Goal: Task Accomplishment & Management: Use online tool/utility

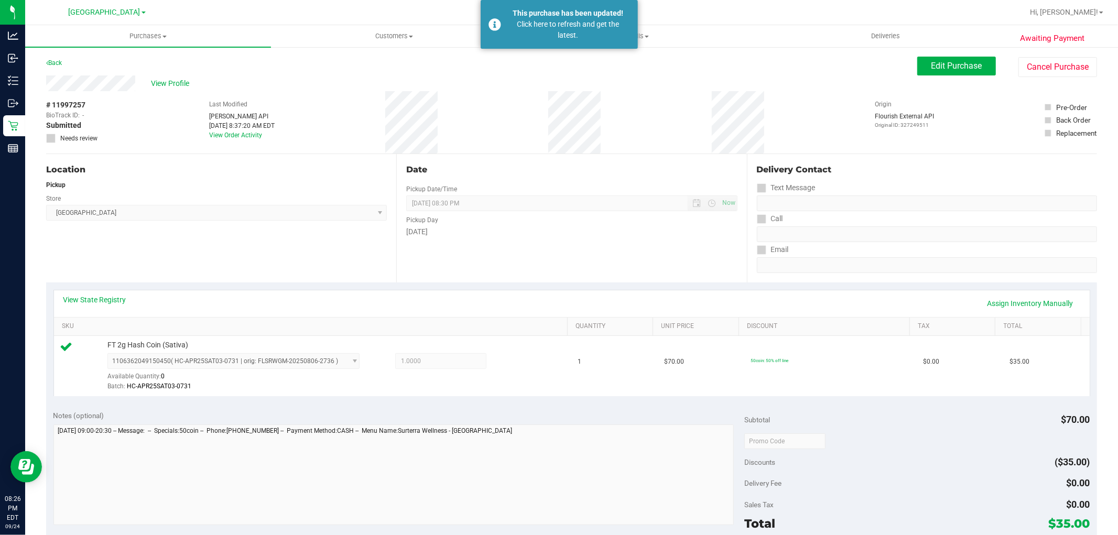
scroll to position [322, 0]
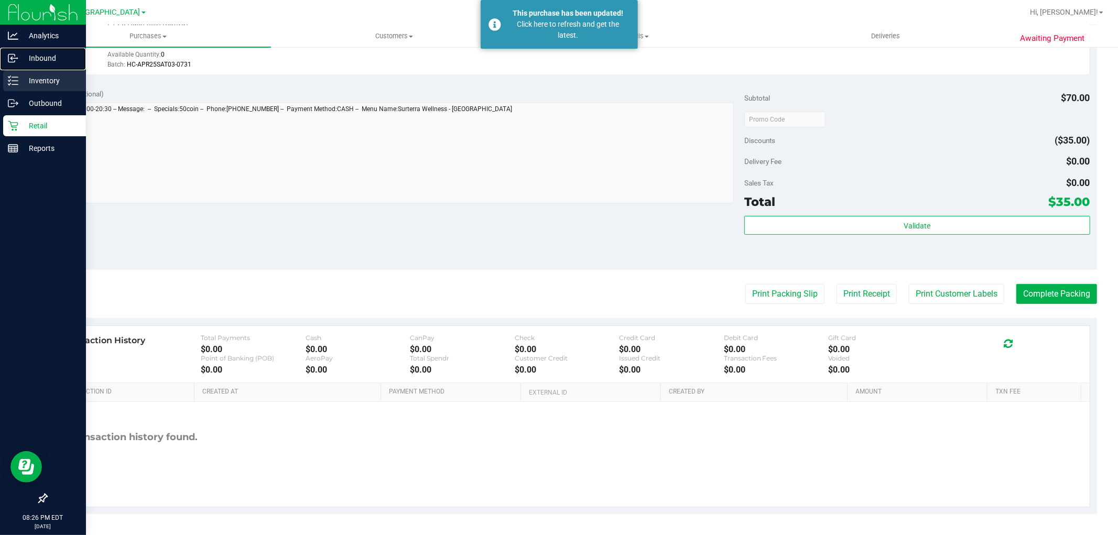
click at [38, 70] on nav "Analytics Inbound Inventory Outbound Retail Reports 08:26 PM EDT [DATE] 09/24" at bounding box center [43, 267] width 86 height 535
click at [38, 80] on p "Inventory" at bounding box center [49, 80] width 63 height 13
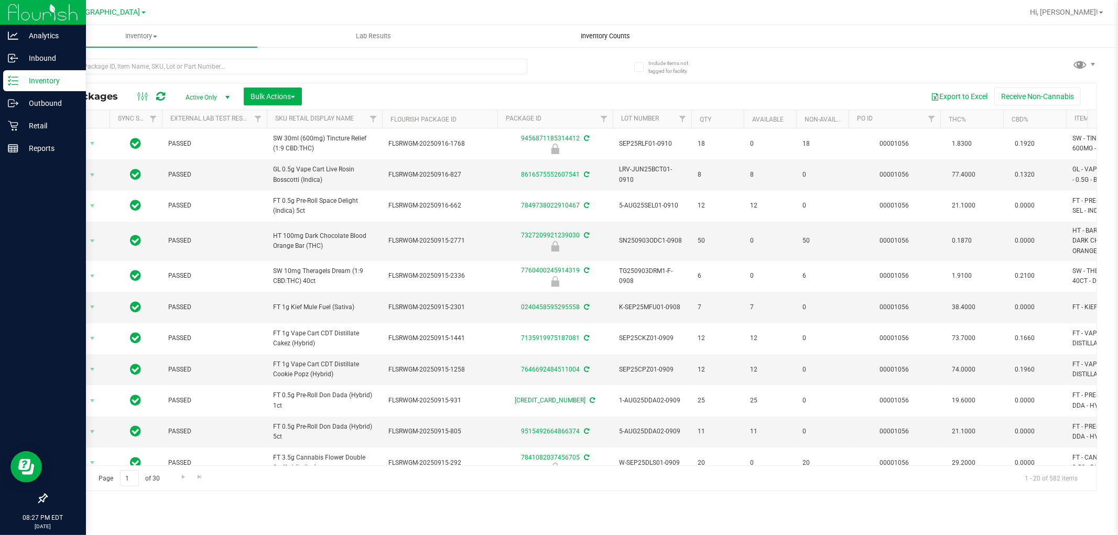
click at [604, 34] on span "Inventory Counts" at bounding box center [606, 35] width 78 height 9
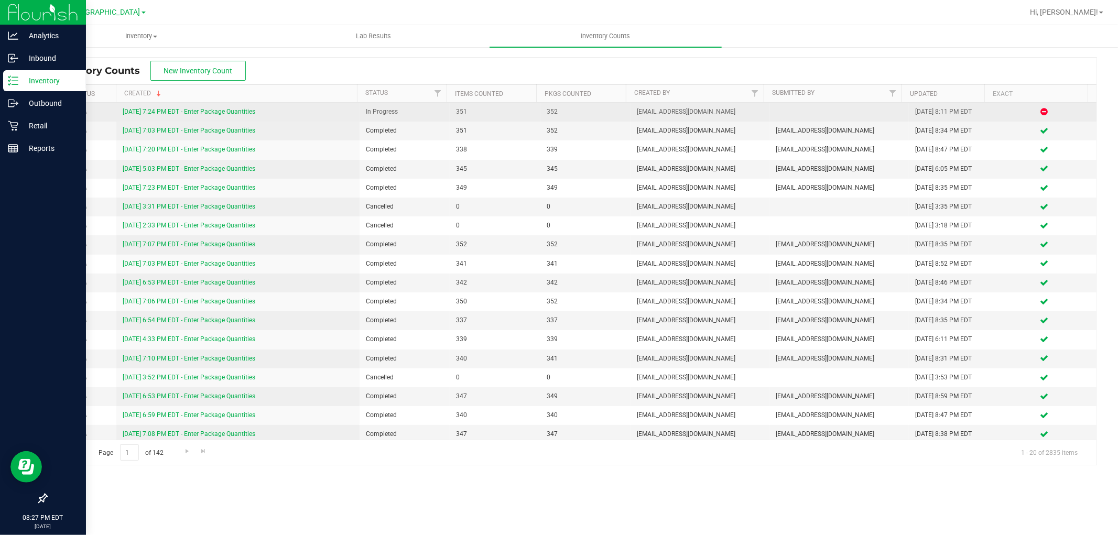
click at [201, 109] on link "[DATE] 7:24 PM EDT - Enter Package Quantities" at bounding box center [189, 111] width 133 height 7
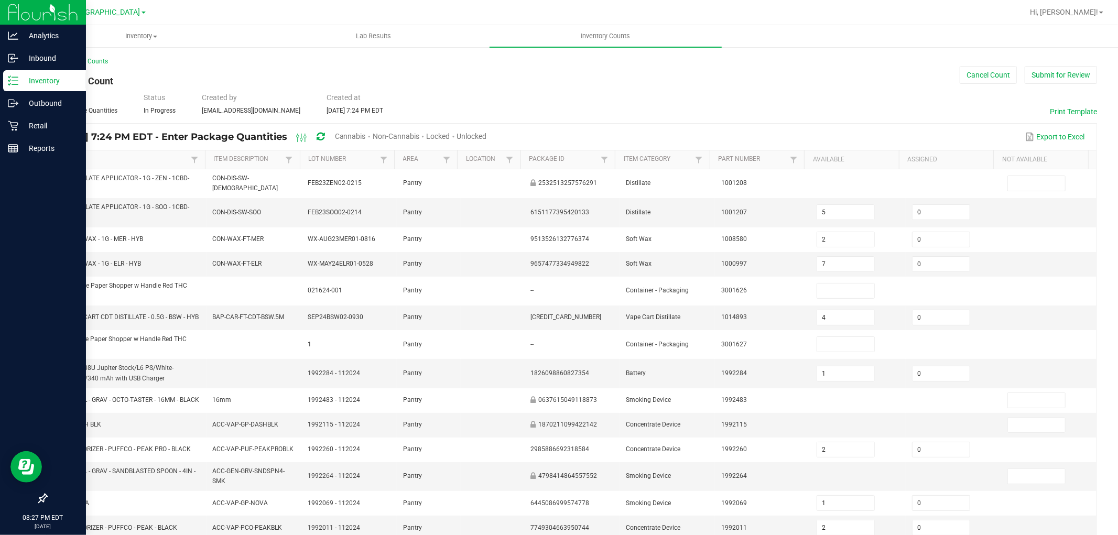
click at [366, 132] on span "Cannabis" at bounding box center [350, 136] width 31 height 8
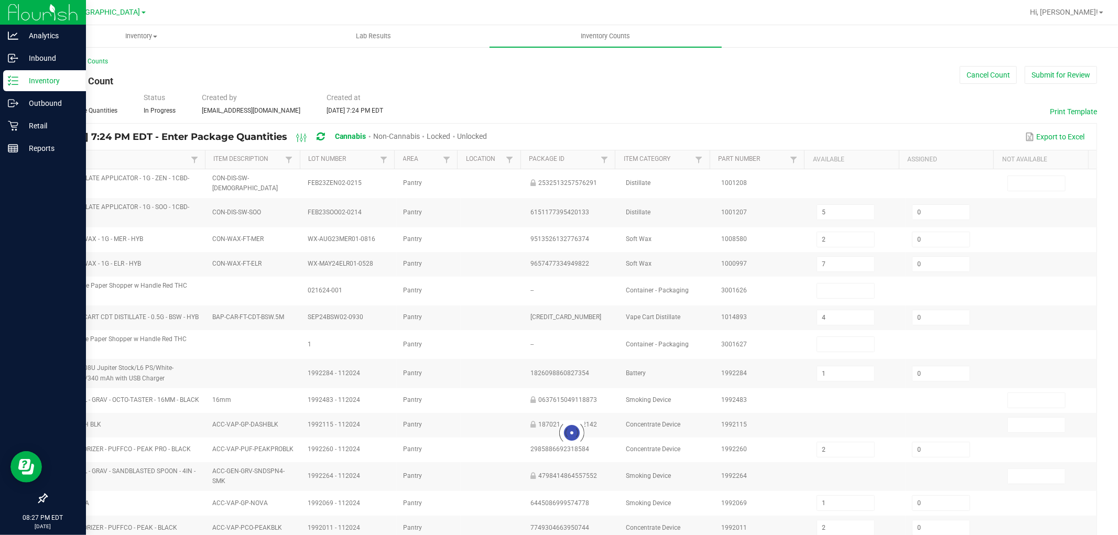
type input "4"
type input "1"
type input "5"
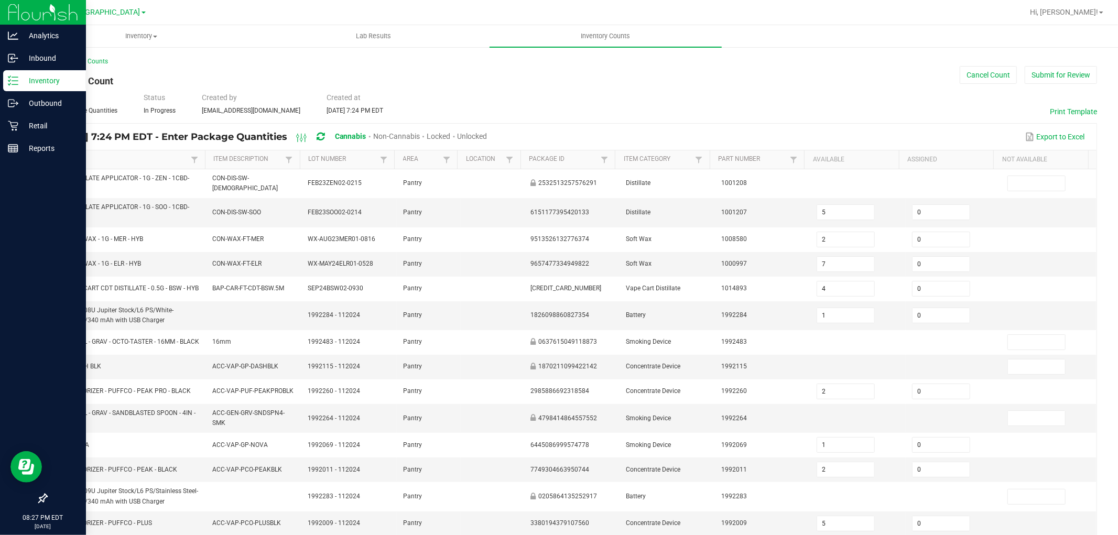
click at [487, 136] on span "Unlocked" at bounding box center [472, 136] width 30 height 8
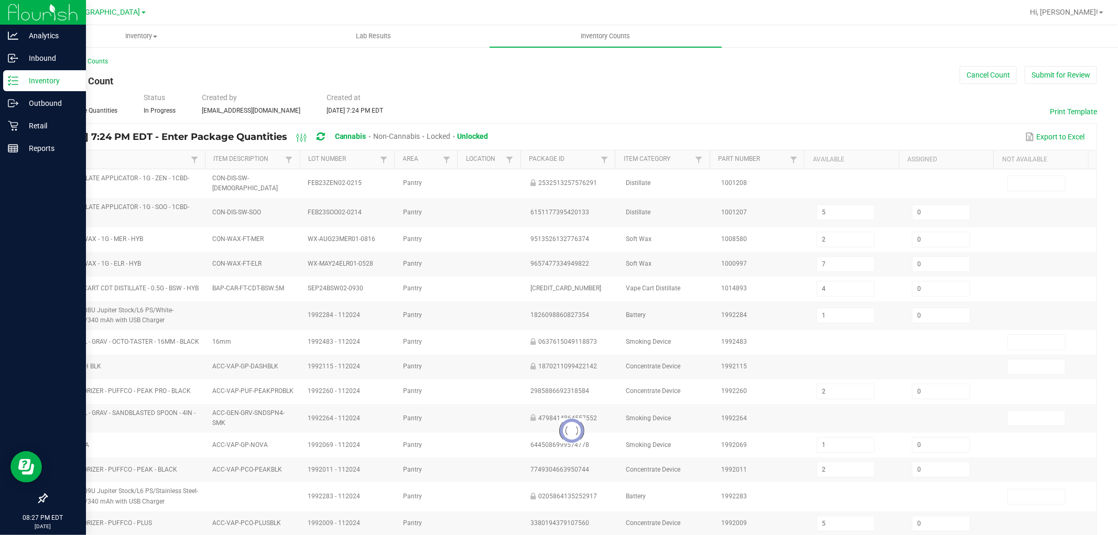
type input "2"
type input "7"
type input "4"
type input "1"
type input "2"
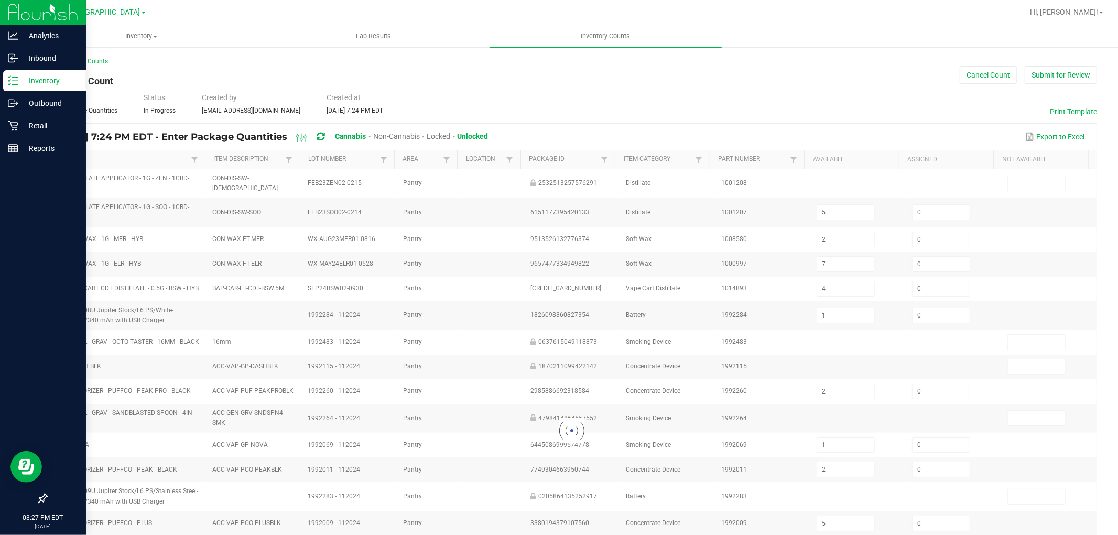
type input "5"
type input "32"
type input "5"
type input "3"
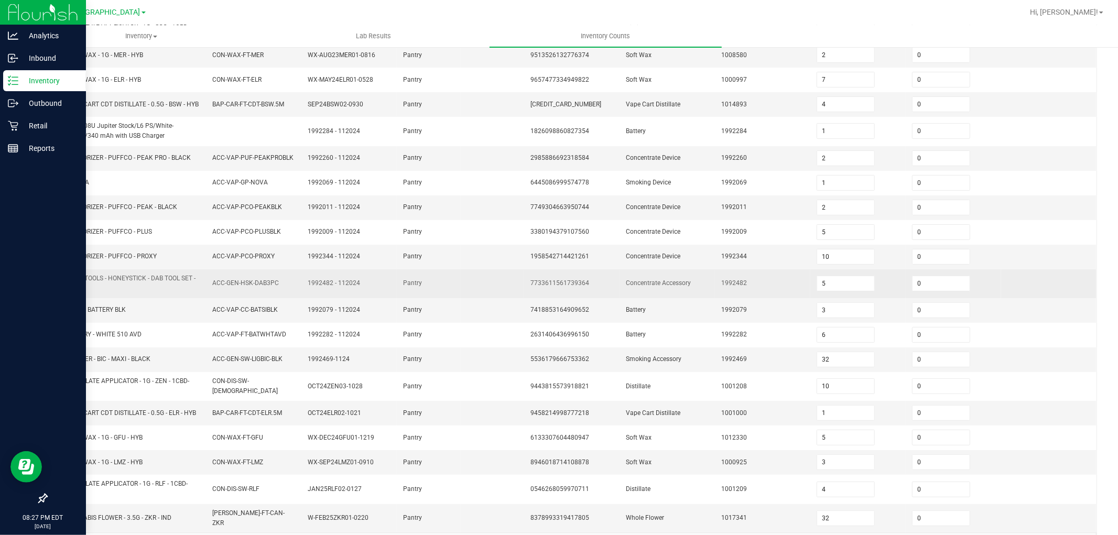
scroll to position [193, 0]
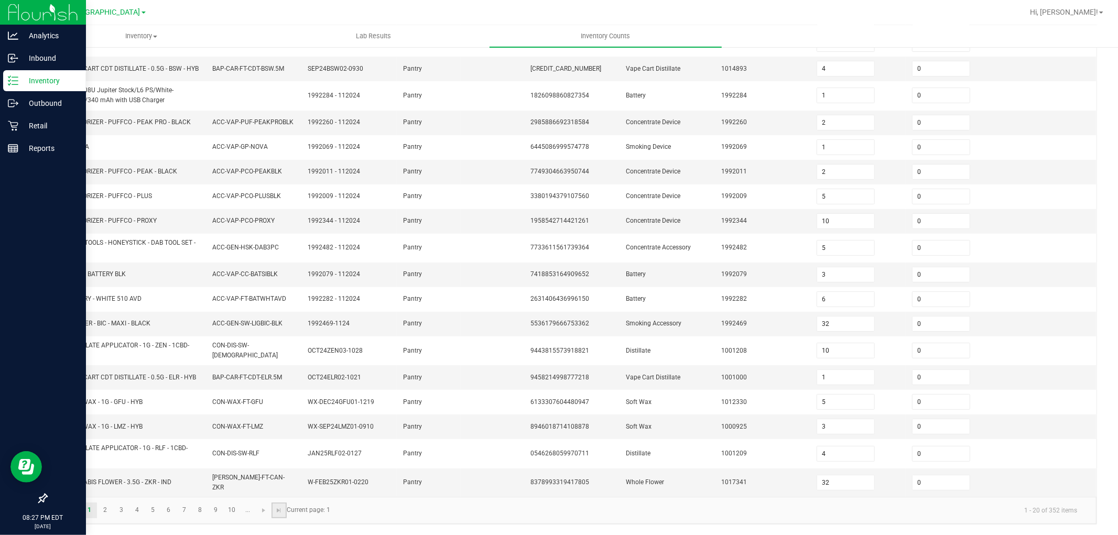
click at [273, 509] on link at bounding box center [278, 511] width 15 height 16
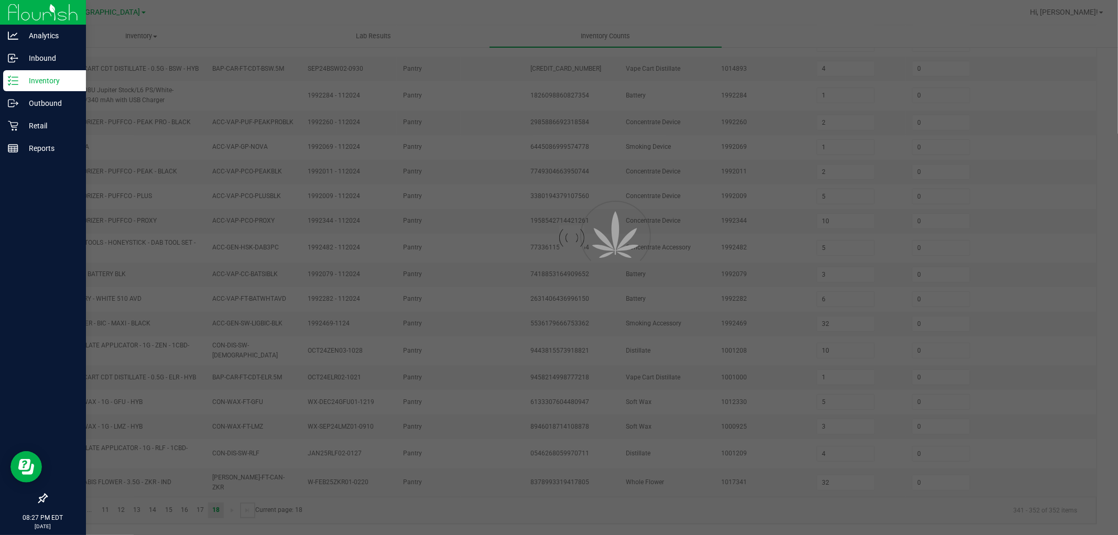
type input "12"
type input "8"
type input "20"
type input "17"
type input "9"
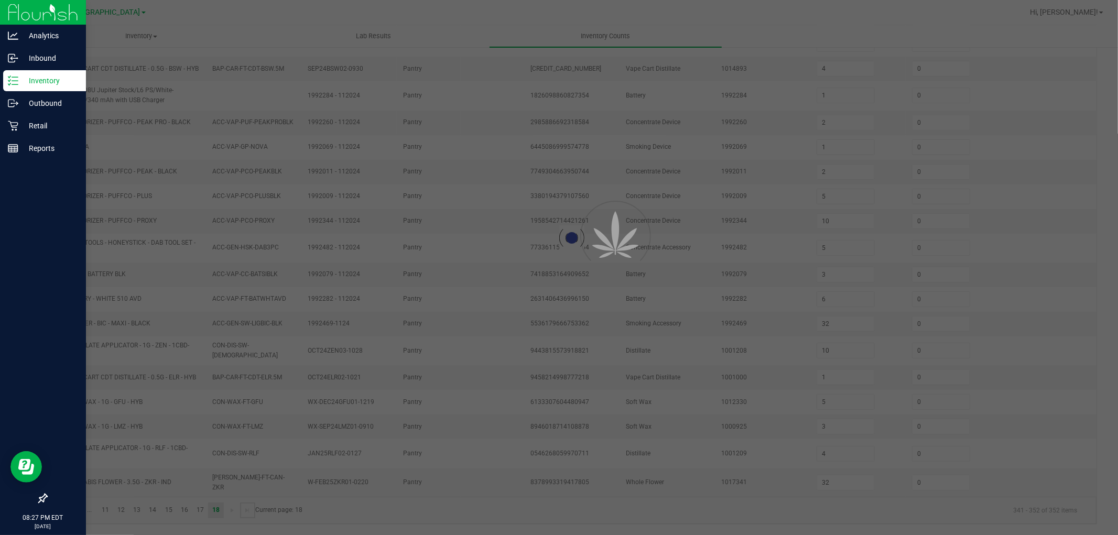
type input "7"
type input "11"
type input "8"
type input "12"
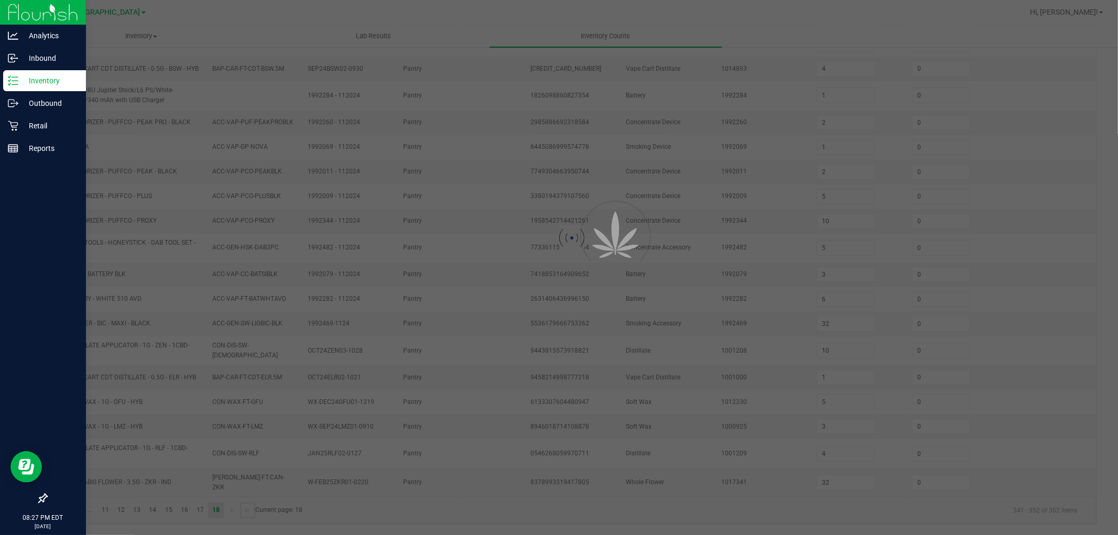
type input "12"
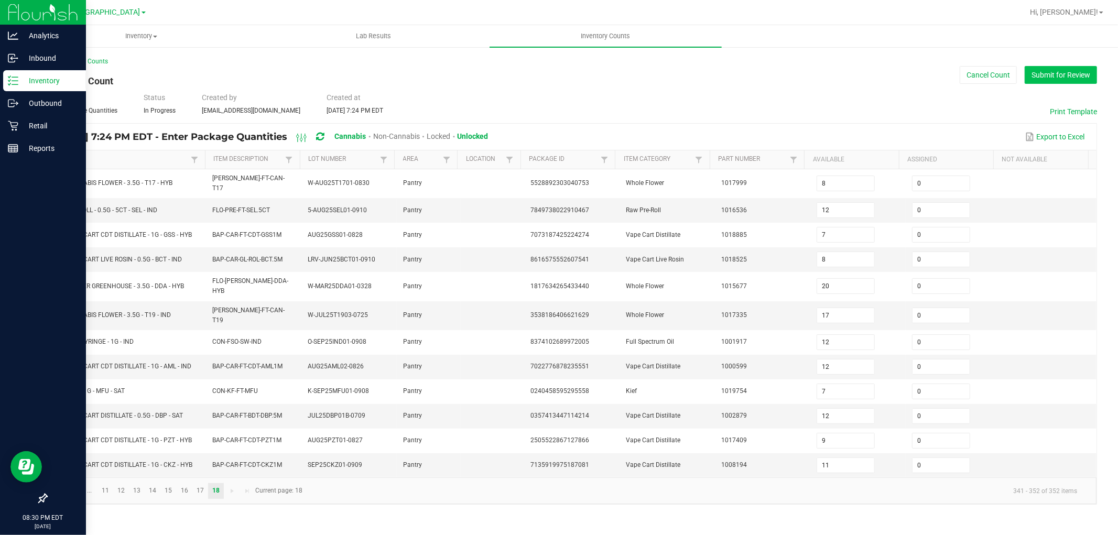
click at [1082, 78] on button "Submit for Review" at bounding box center [1060, 75] width 72 height 18
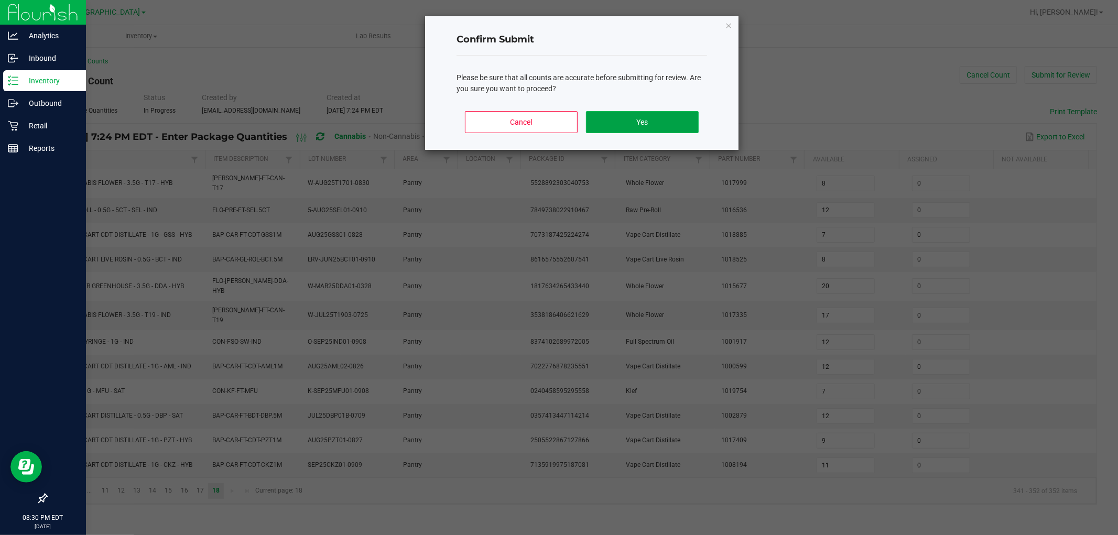
click at [663, 125] on button "Yes" at bounding box center [642, 122] width 113 height 22
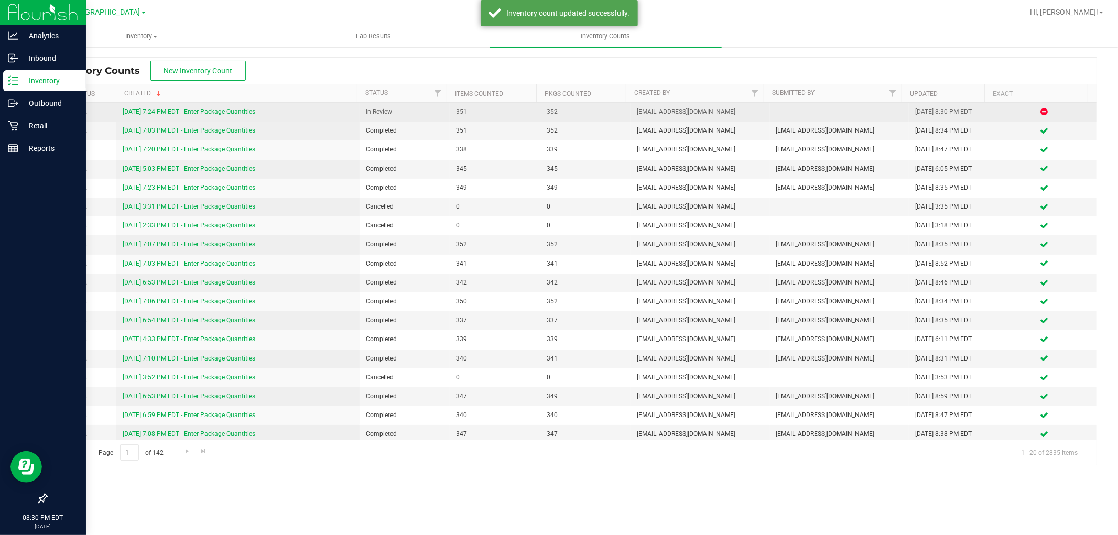
click at [238, 108] on link "[DATE] 7:24 PM EDT - Enter Package Quantities" at bounding box center [189, 111] width 133 height 7
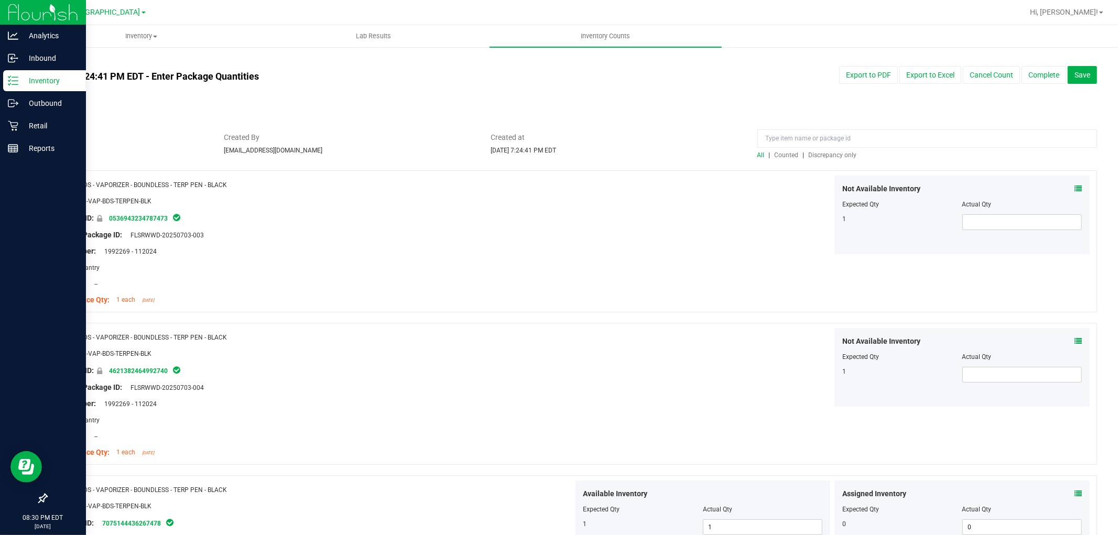
click at [832, 150] on div "All | Counted | Discrepancy only" at bounding box center [927, 154] width 340 height 9
click at [832, 153] on span "Discrepancy only" at bounding box center [833, 154] width 48 height 7
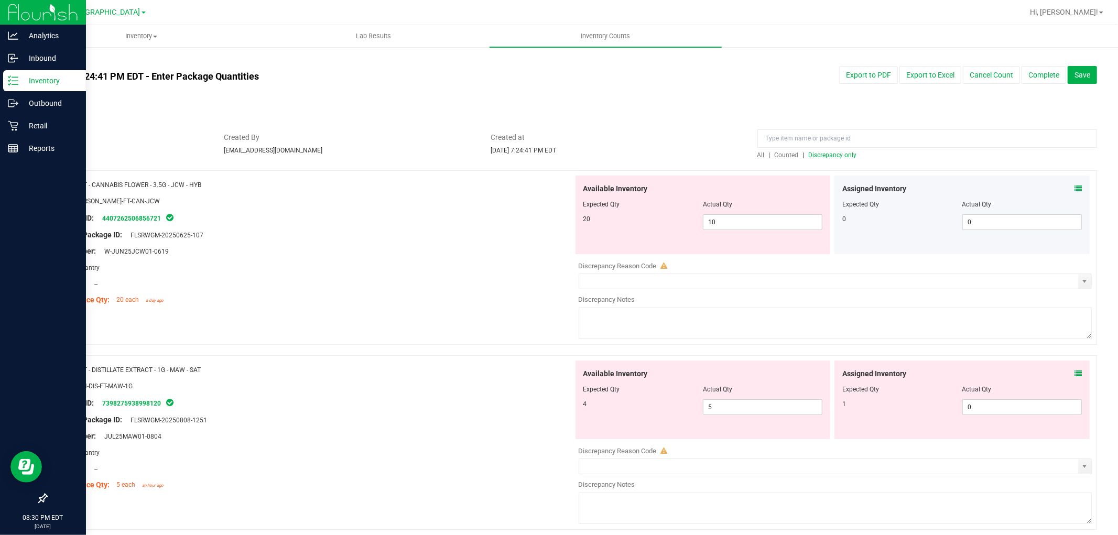
click at [1074, 188] on icon at bounding box center [1077, 188] width 7 height 7
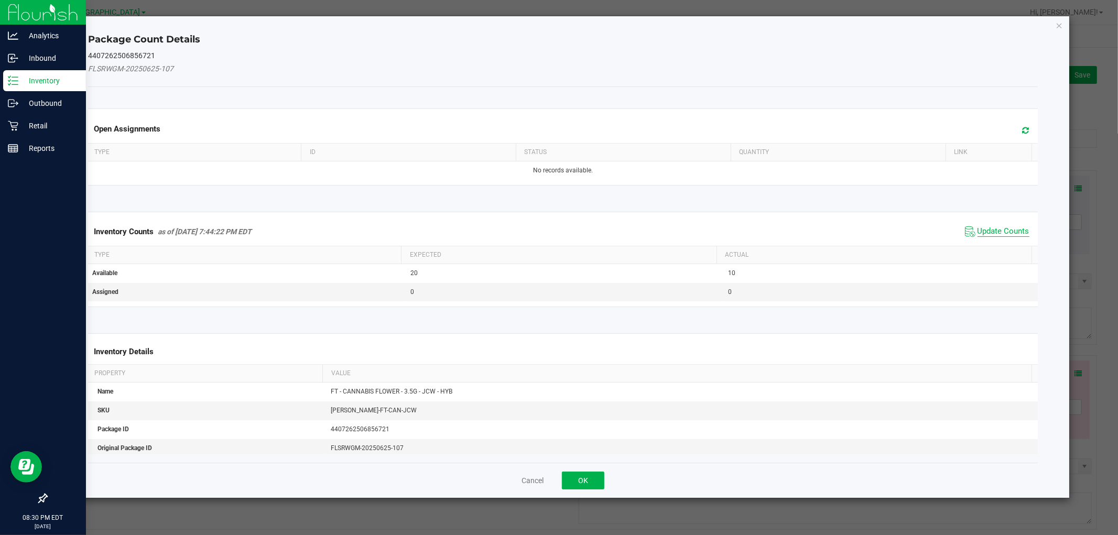
click at [982, 231] on span "Update Counts" at bounding box center [1003, 231] width 52 height 10
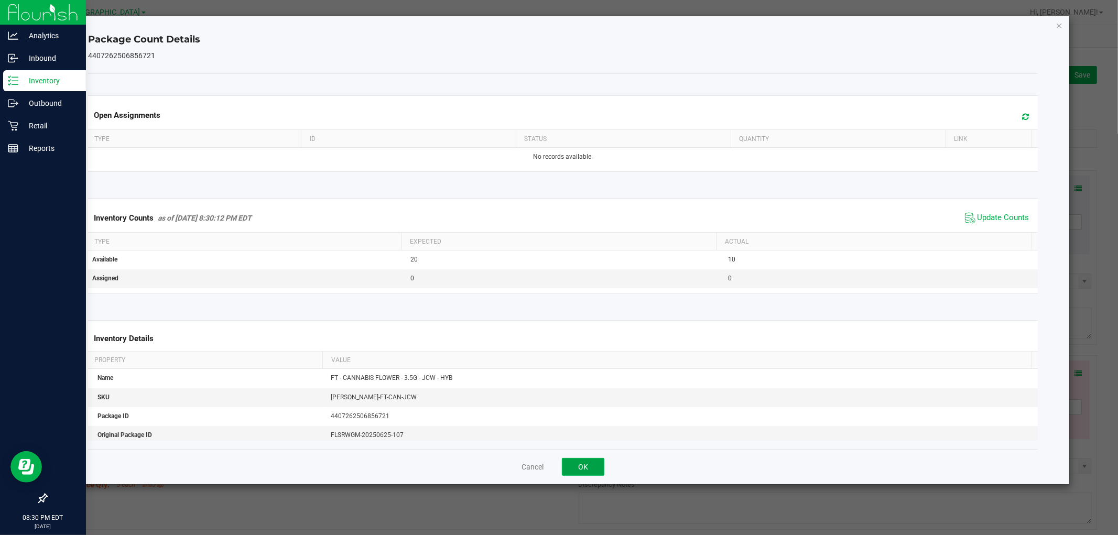
click at [587, 462] on button "OK" at bounding box center [583, 467] width 42 height 18
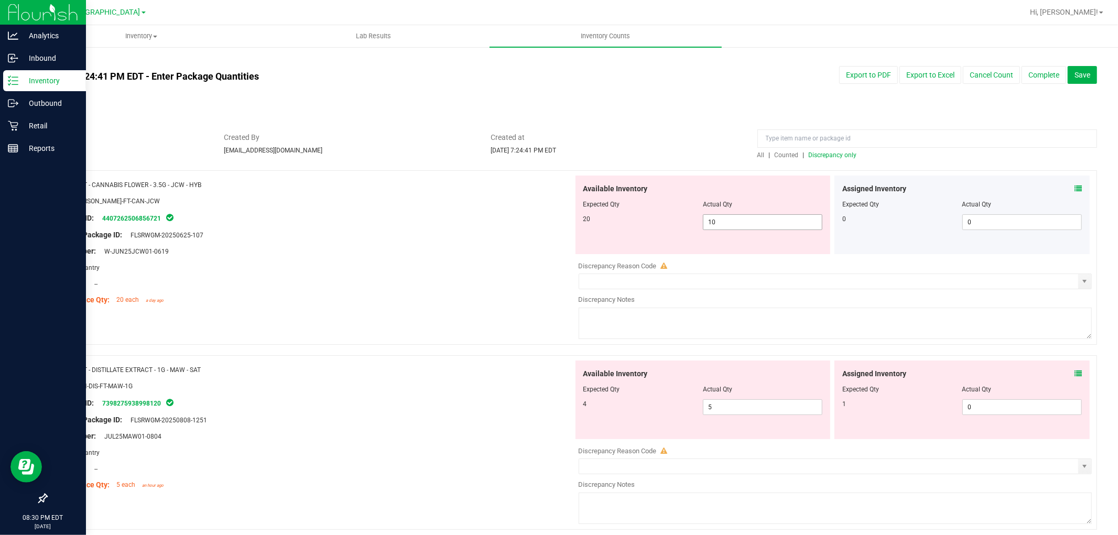
click at [746, 220] on span "10 10" at bounding box center [762, 222] width 119 height 16
type input "1"
type input "20"
click at [519, 295] on div "Compliance Qty: 20 each a day ago" at bounding box center [313, 299] width 519 height 11
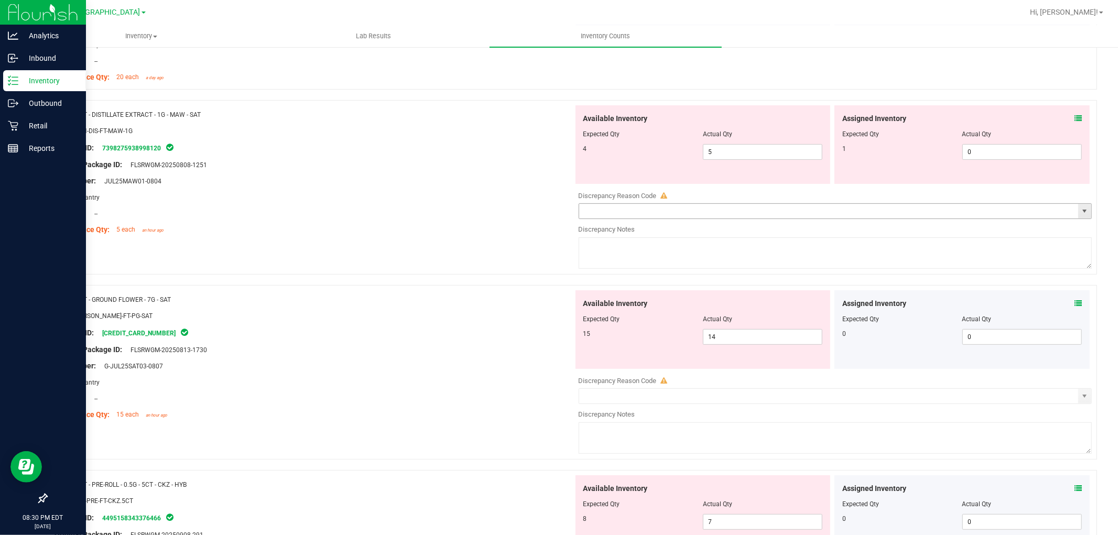
scroll to position [233, 0]
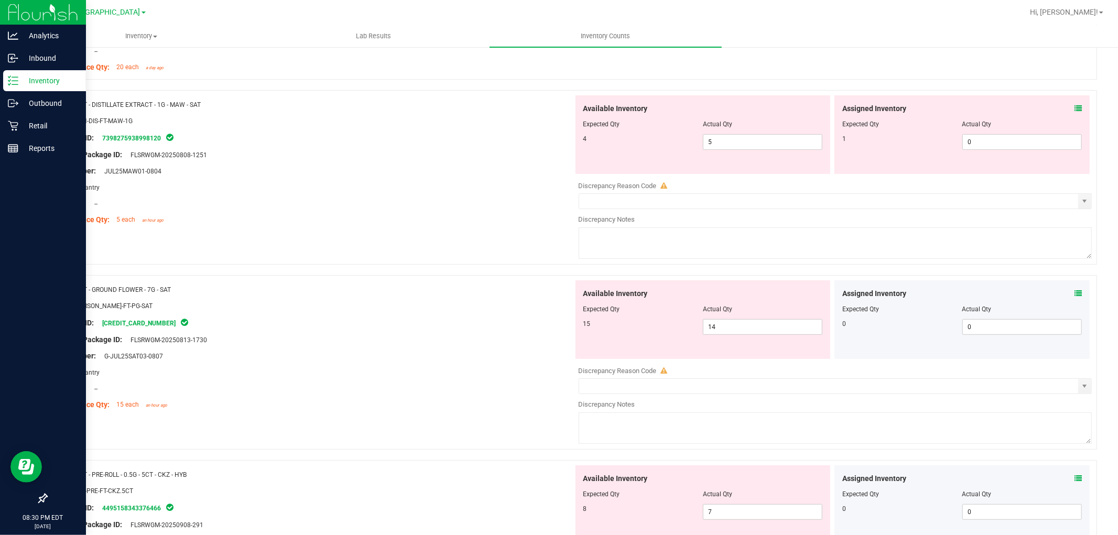
click at [1074, 107] on icon at bounding box center [1077, 108] width 7 height 7
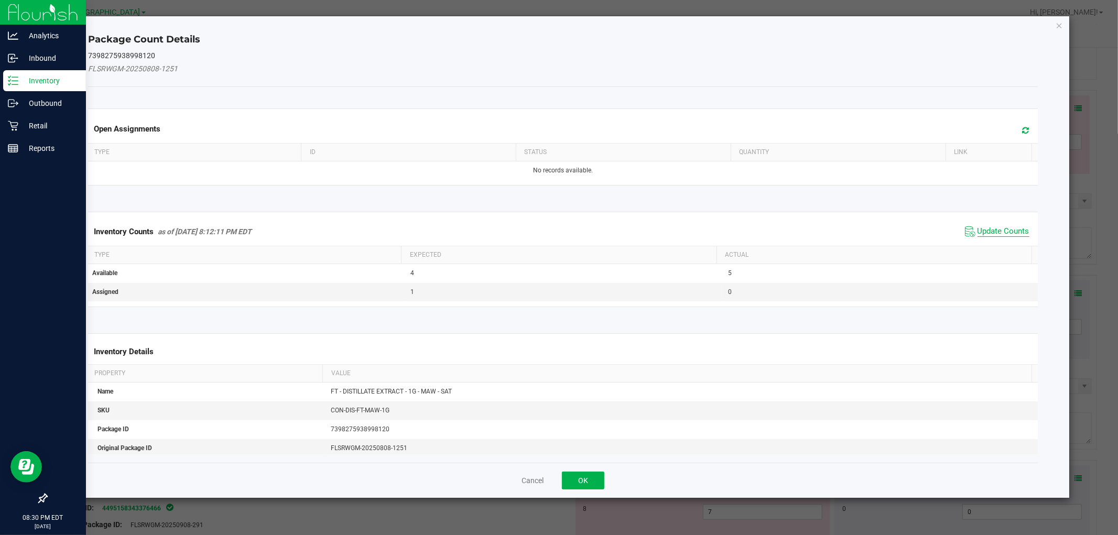
drag, startPoint x: 987, startPoint y: 234, endPoint x: 980, endPoint y: 232, distance: 7.3
click at [987, 234] on span "Update Counts" at bounding box center [1003, 231] width 52 height 10
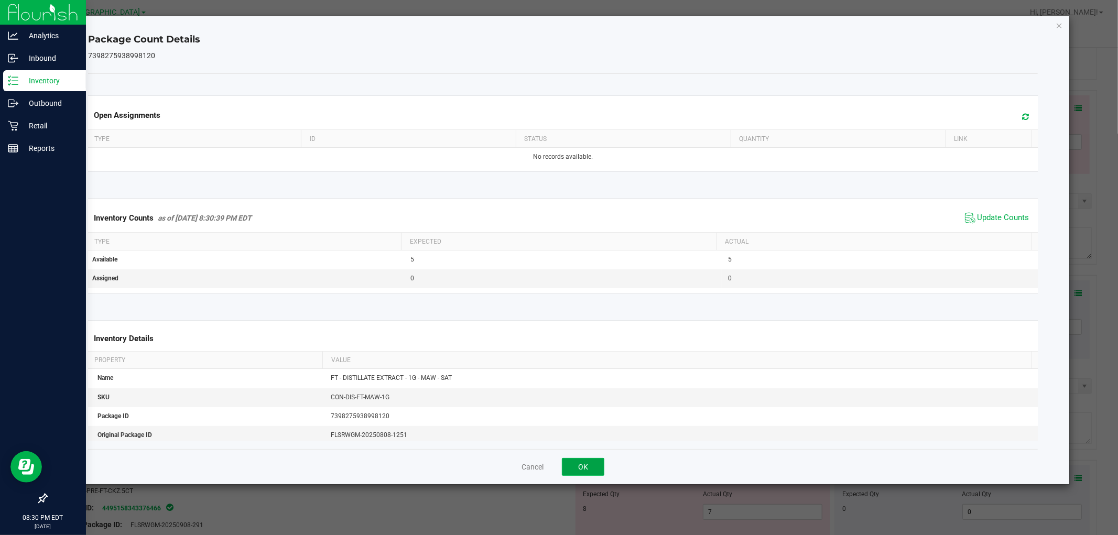
click at [577, 468] on button "OK" at bounding box center [583, 467] width 42 height 18
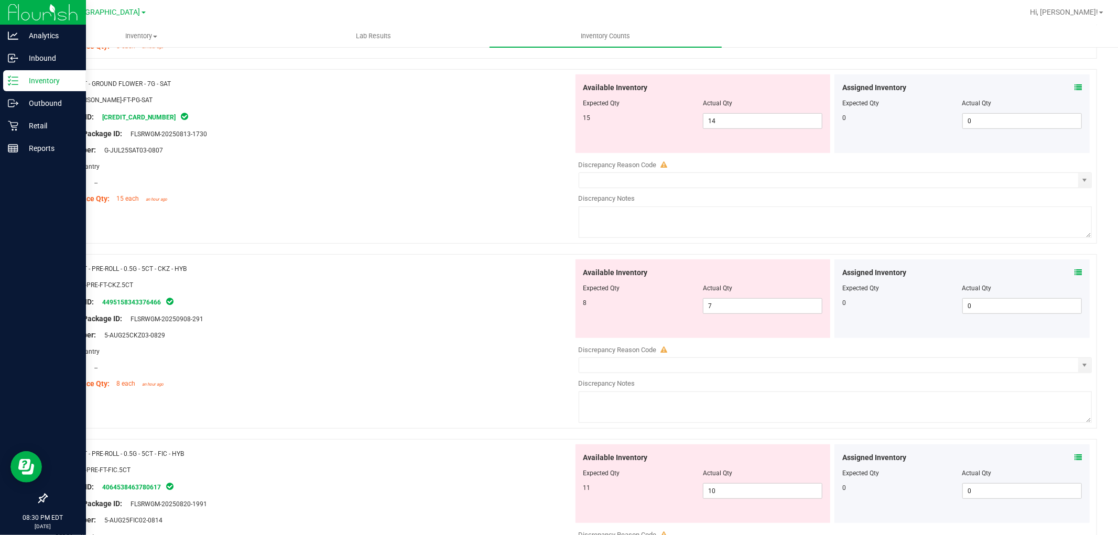
scroll to position [407, 0]
click at [1071, 80] on div "Assigned Inventory Expected Qty Actual Qty 0 0 0" at bounding box center [961, 112] width 255 height 79
click at [1069, 92] on div at bounding box center [961, 94] width 239 height 5
click at [1074, 90] on span at bounding box center [1077, 86] width 7 height 11
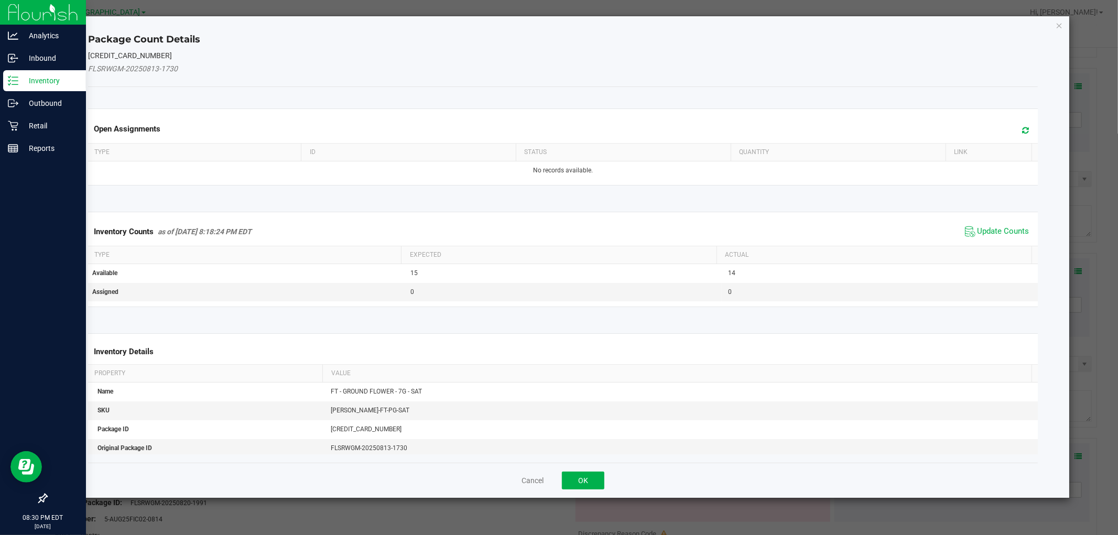
drag, startPoint x: 989, startPoint y: 226, endPoint x: 964, endPoint y: 238, distance: 27.9
click at [989, 226] on span "Update Counts" at bounding box center [1003, 231] width 52 height 10
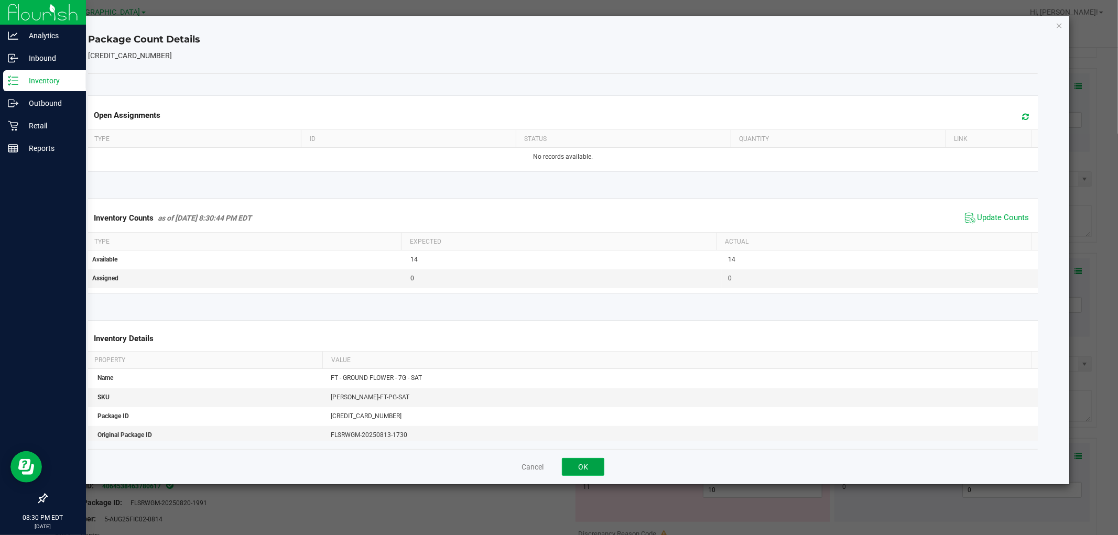
click at [588, 464] on button "OK" at bounding box center [583, 467] width 42 height 18
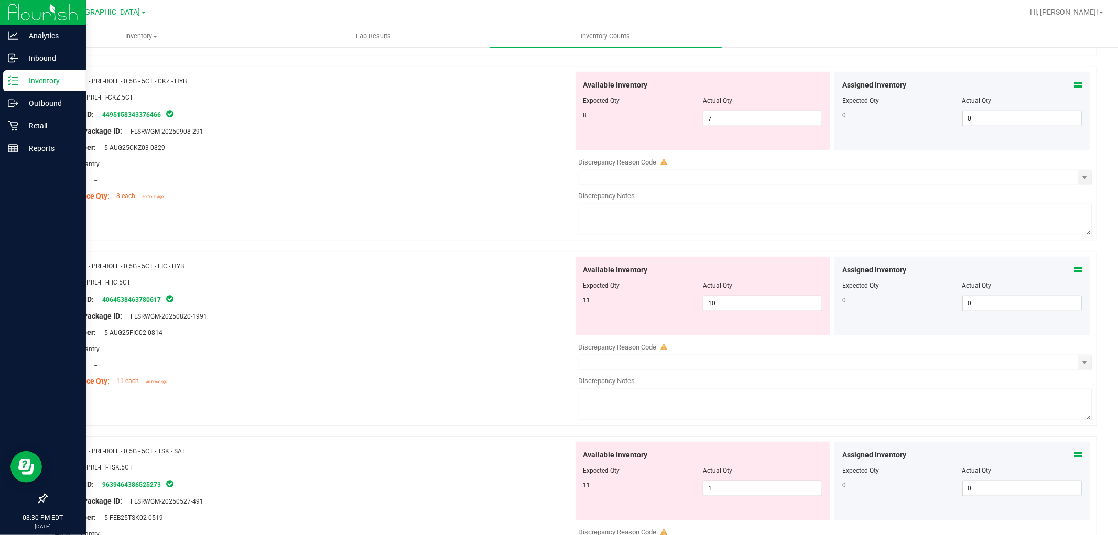
scroll to position [582, 0]
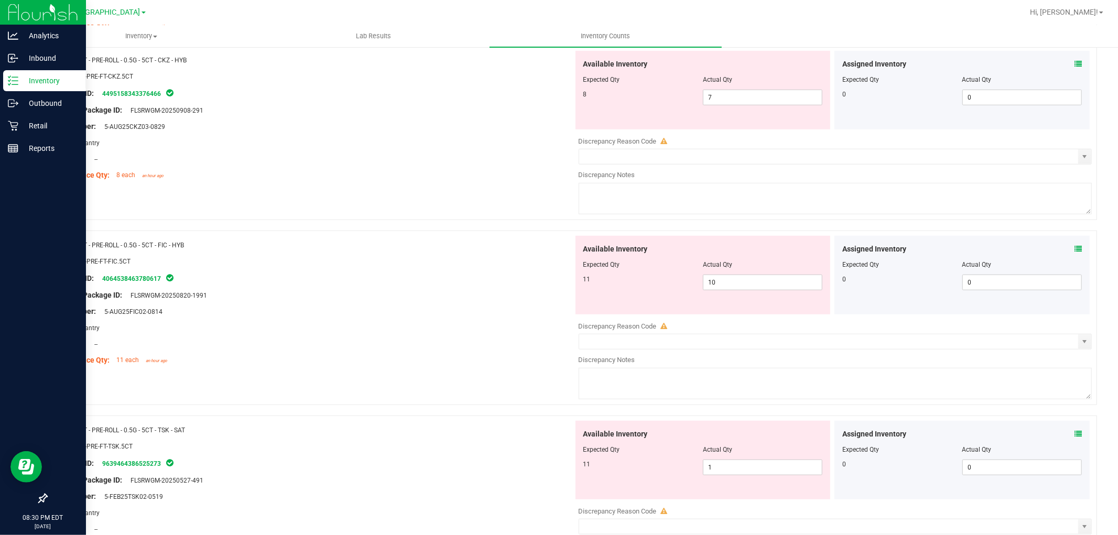
click at [1074, 65] on icon at bounding box center [1077, 63] width 7 height 7
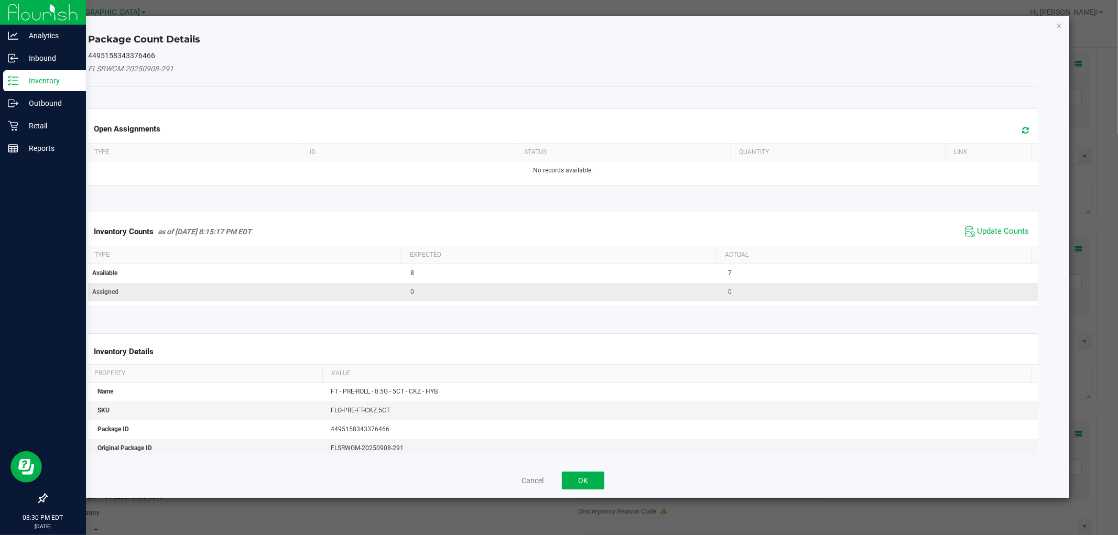
drag, startPoint x: 980, startPoint y: 232, endPoint x: 877, endPoint y: 282, distance: 114.6
click at [979, 233] on span "Update Counts" at bounding box center [1003, 231] width 52 height 10
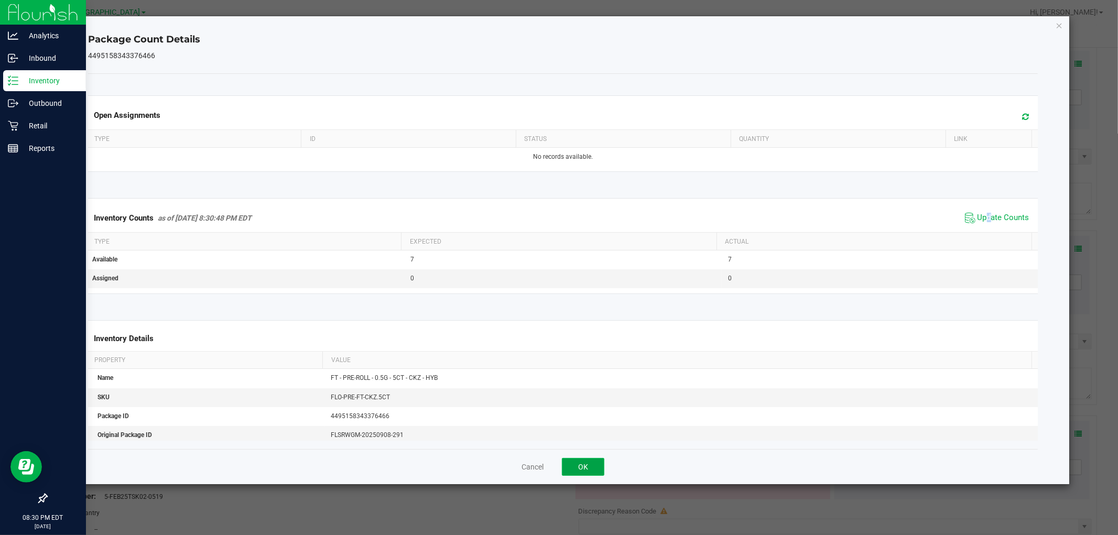
drag, startPoint x: 598, startPoint y: 473, endPoint x: 631, endPoint y: 395, distance: 84.6
click at [598, 473] on button "OK" at bounding box center [583, 467] width 42 height 18
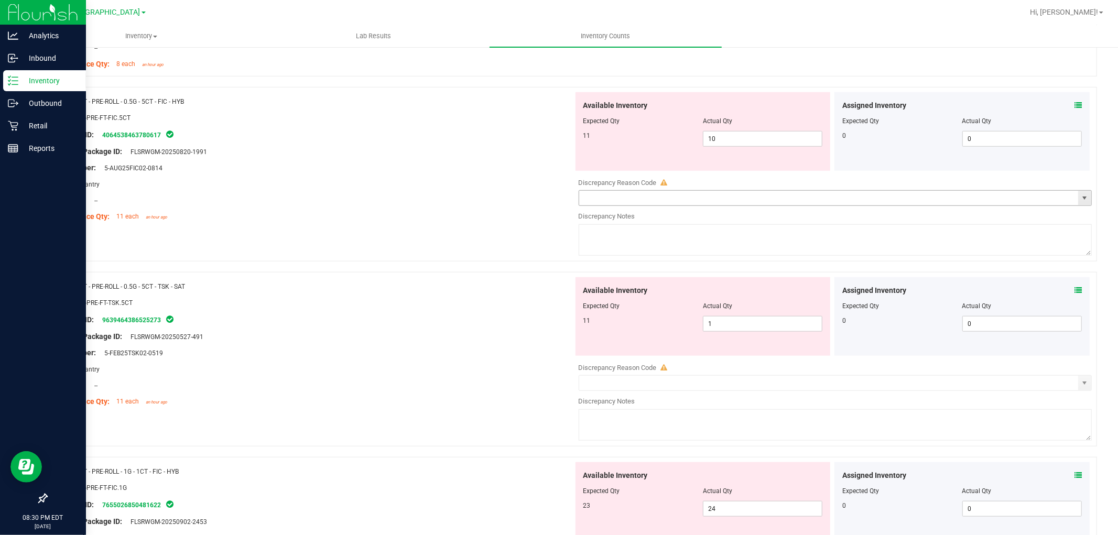
scroll to position [698, 0]
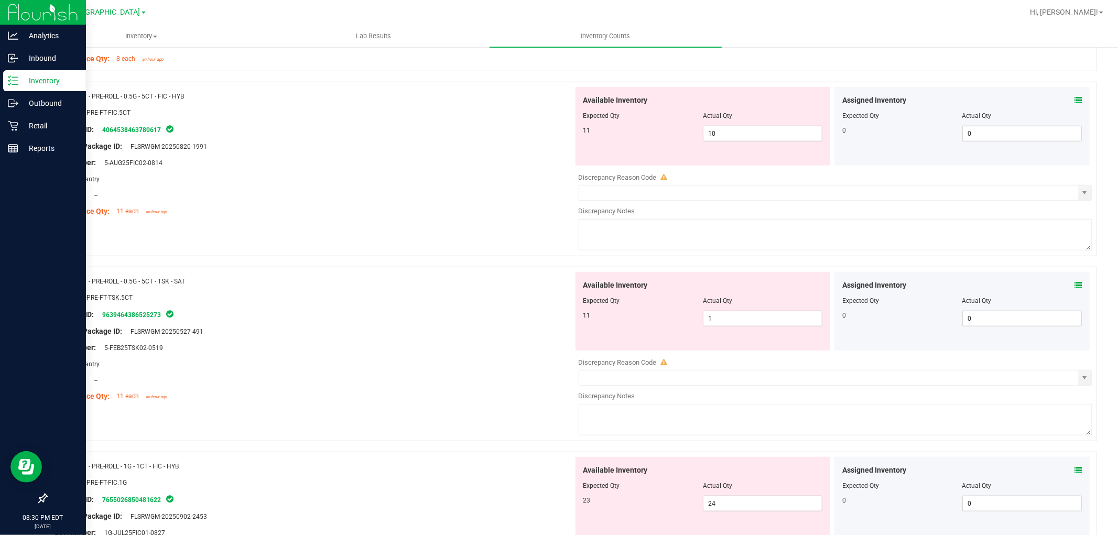
click at [1074, 100] on icon at bounding box center [1077, 99] width 7 height 7
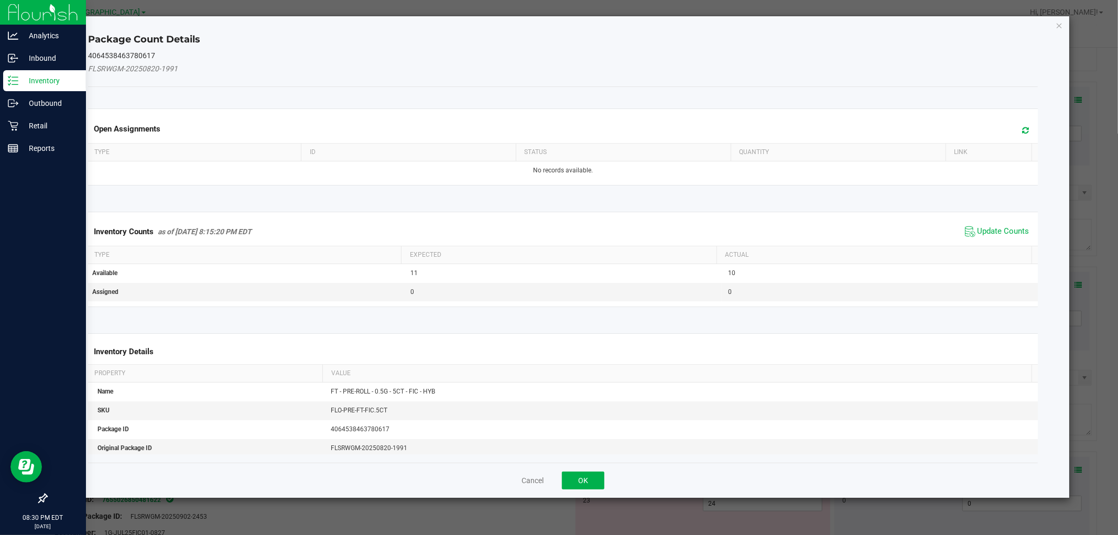
click at [966, 234] on span "Update Counts" at bounding box center [997, 232] width 70 height 16
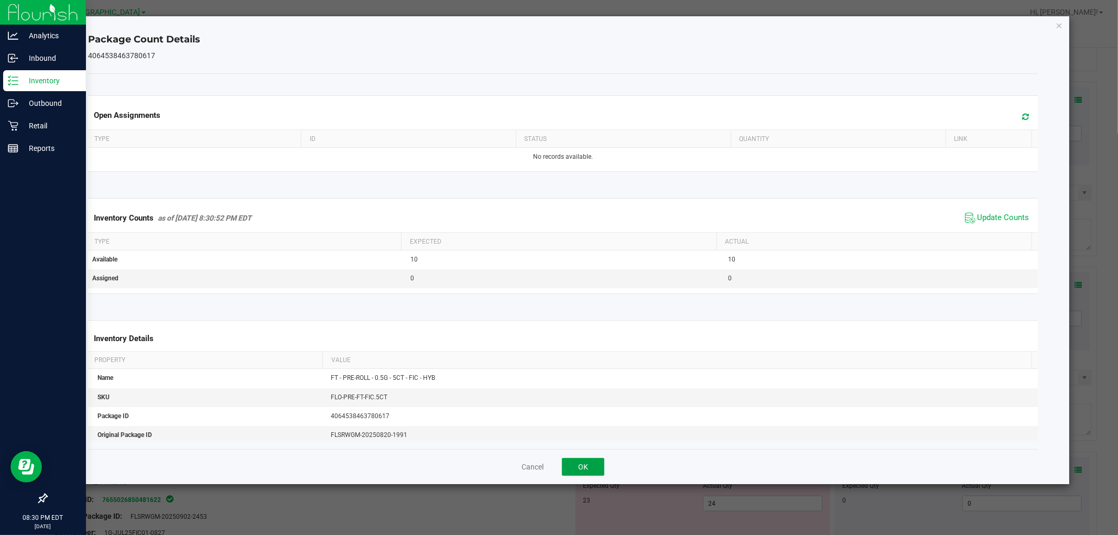
click at [594, 466] on button "OK" at bounding box center [583, 467] width 42 height 18
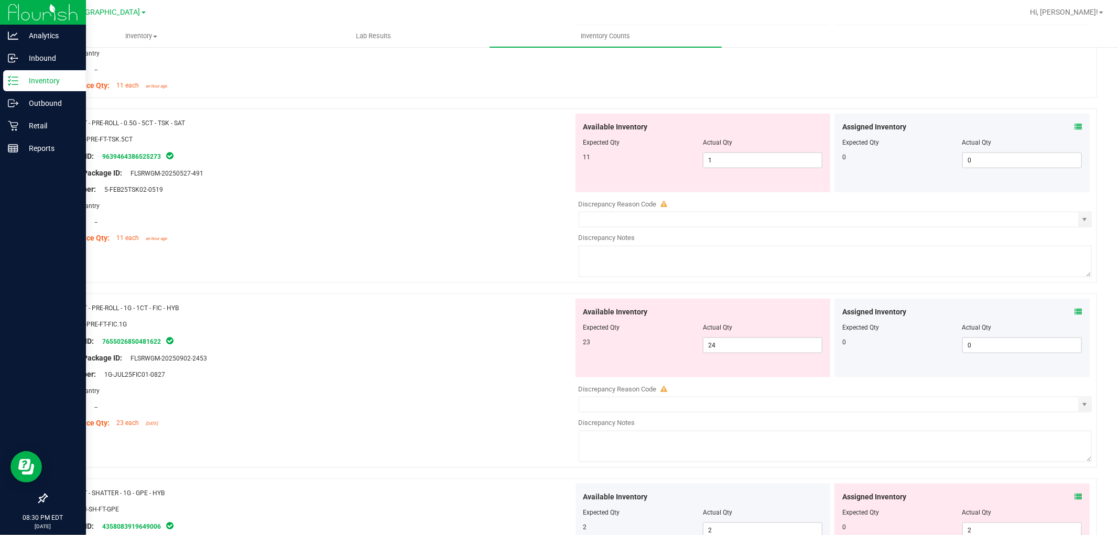
scroll to position [873, 0]
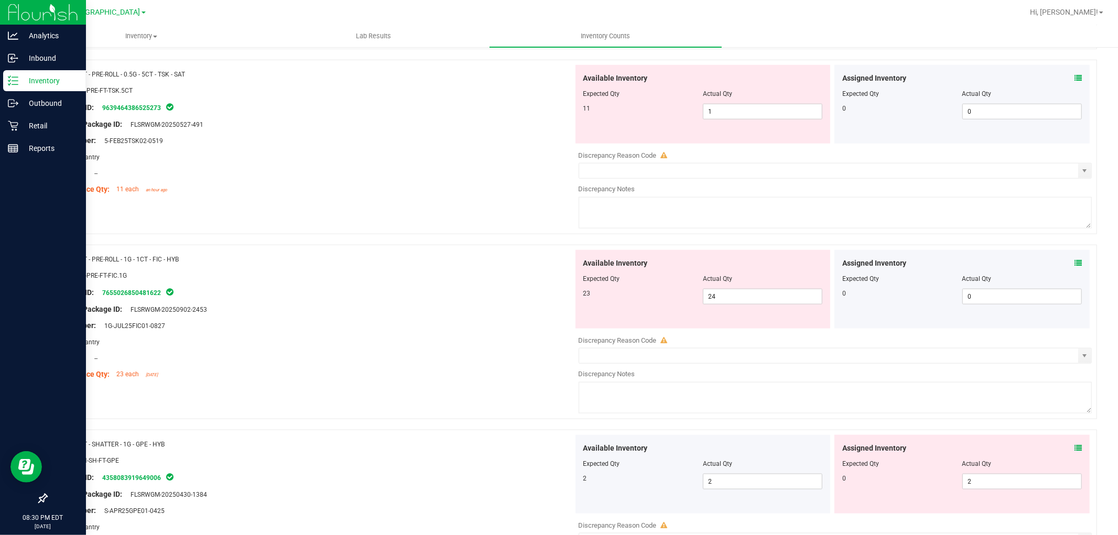
click at [1074, 73] on span at bounding box center [1077, 78] width 7 height 11
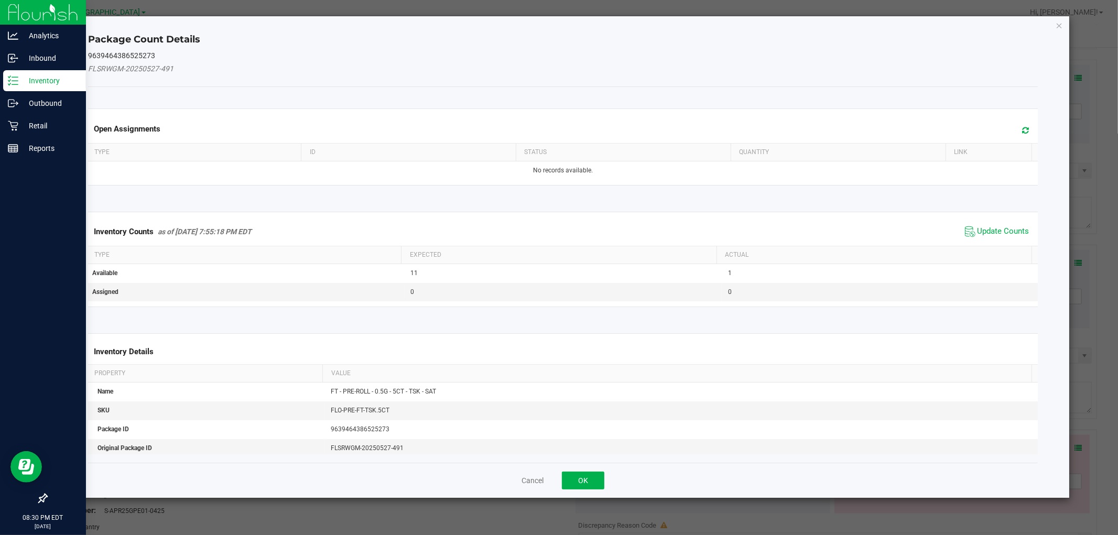
click at [991, 224] on span "Update Counts" at bounding box center [997, 232] width 70 height 16
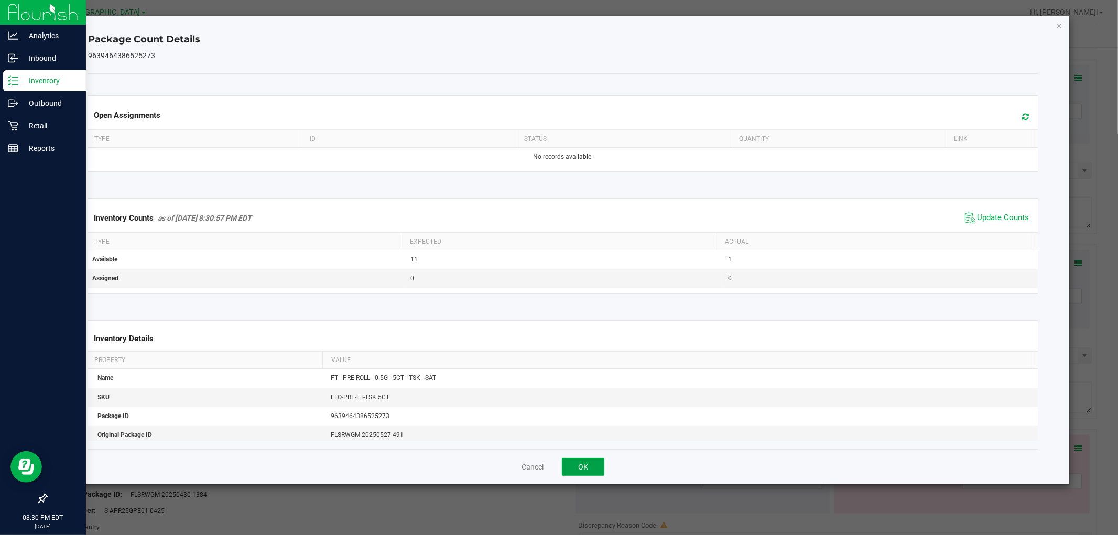
click at [585, 465] on button "OK" at bounding box center [583, 467] width 42 height 18
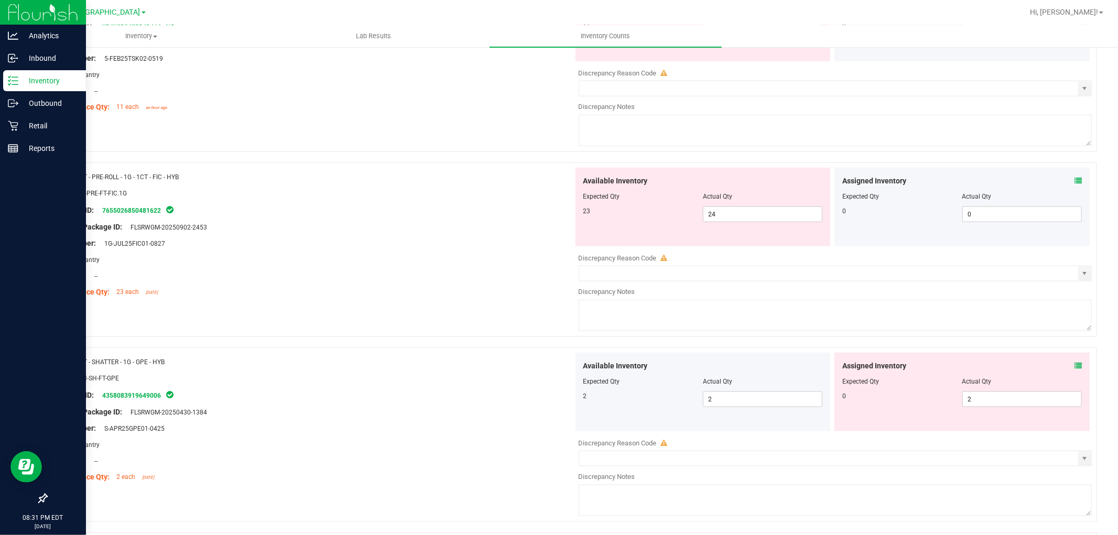
scroll to position [989, 0]
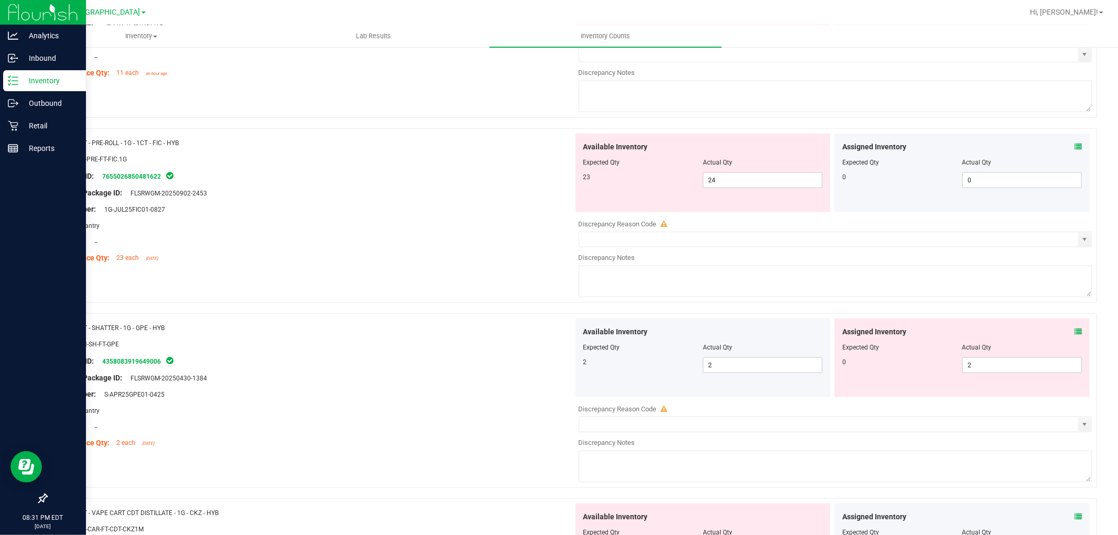
click at [1073, 146] on div "Assigned Inventory Expected Qty Actual Qty 0 0 0" at bounding box center [961, 173] width 255 height 79
click at [1074, 147] on icon at bounding box center [1077, 146] width 7 height 7
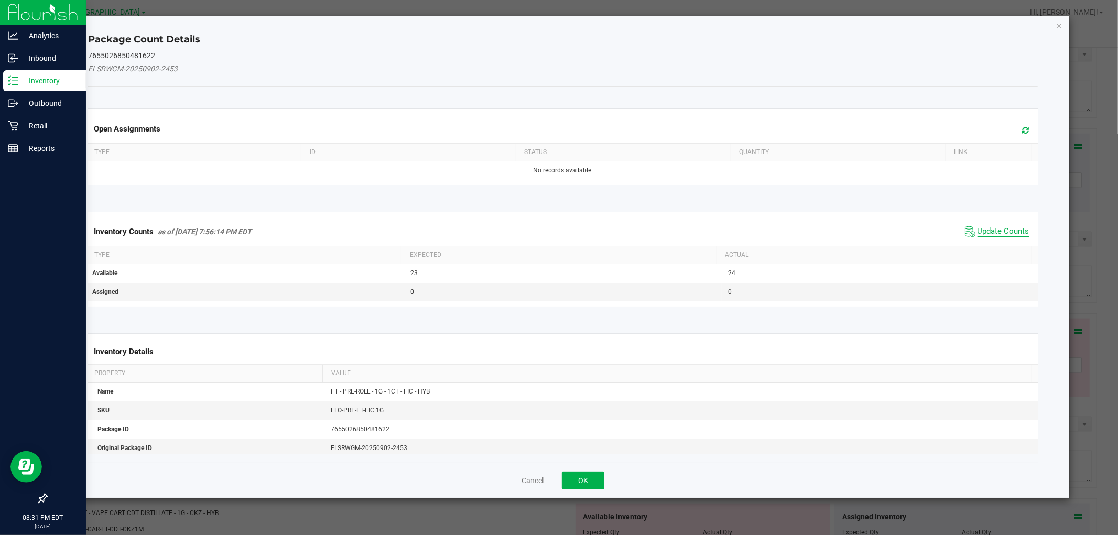
click at [987, 234] on span "Update Counts" at bounding box center [1003, 231] width 52 height 10
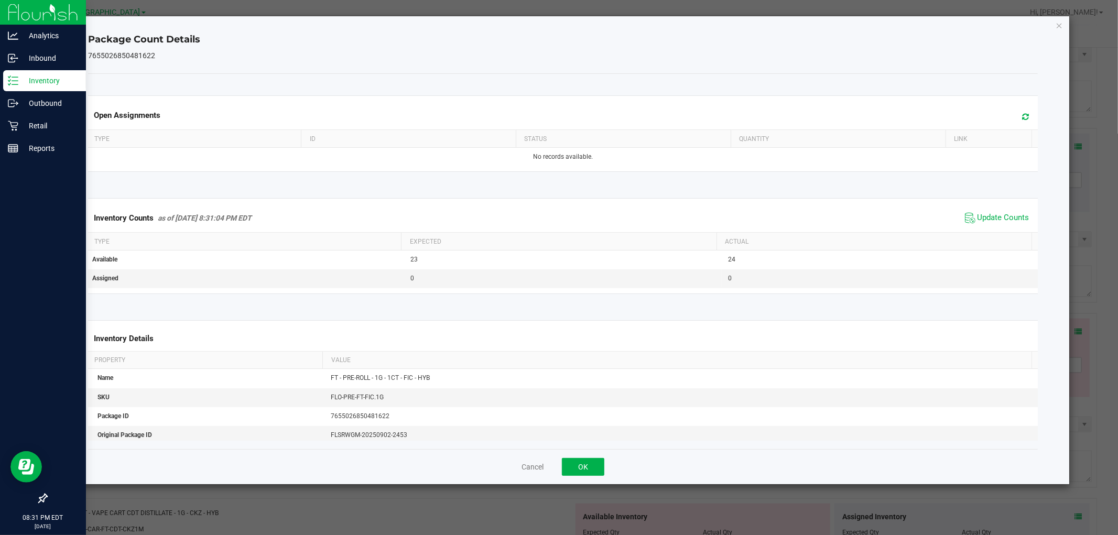
click at [593, 457] on div "Cancel OK" at bounding box center [562, 466] width 949 height 35
click at [593, 458] on button "OK" at bounding box center [583, 467] width 42 height 18
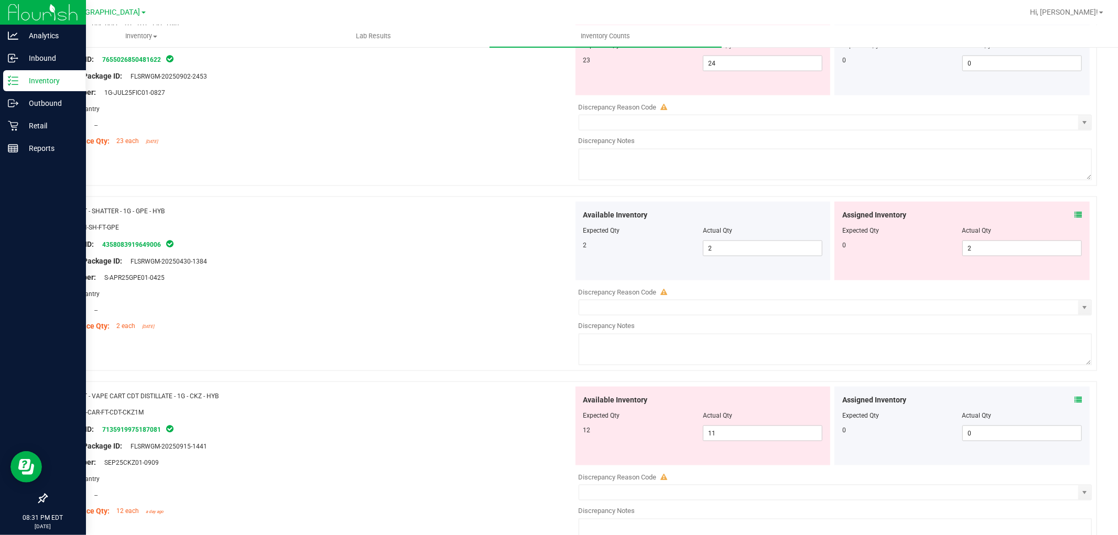
scroll to position [1048, 0]
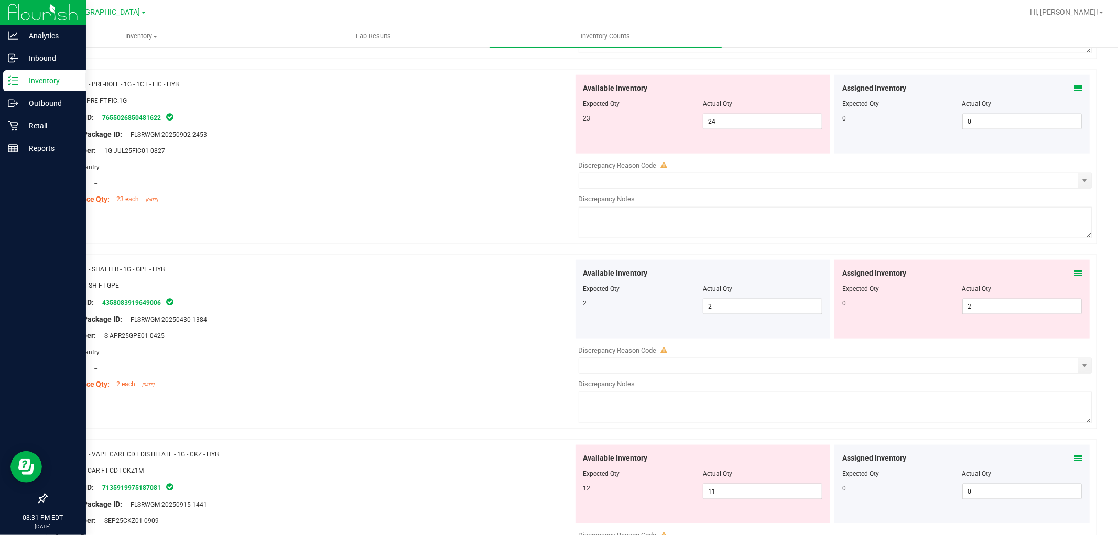
click at [1074, 87] on icon at bounding box center [1077, 87] width 7 height 7
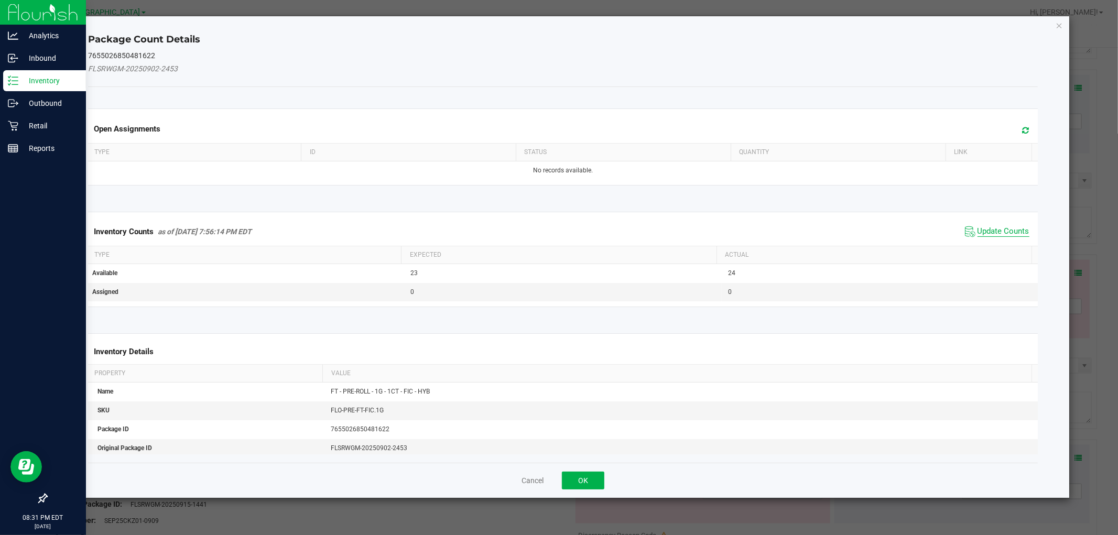
click at [984, 231] on span "Update Counts" at bounding box center [1003, 231] width 52 height 10
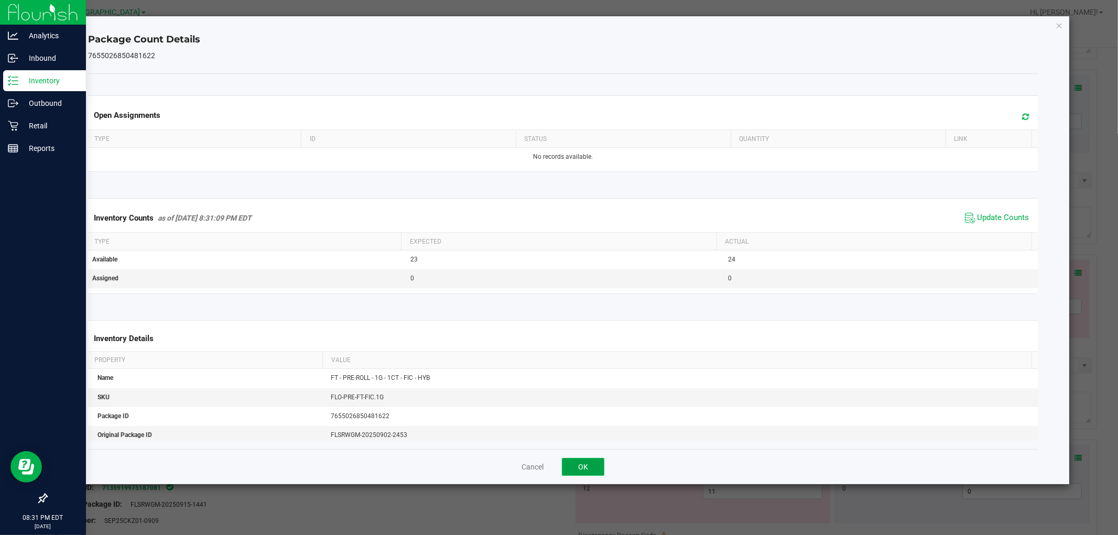
click at [588, 466] on button "OK" at bounding box center [583, 467] width 42 height 18
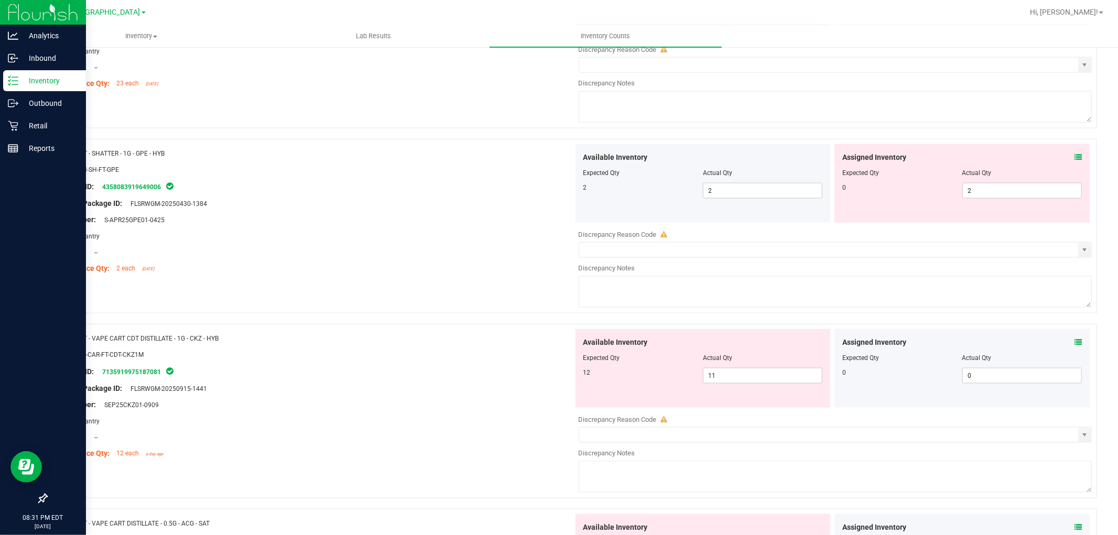
scroll to position [1164, 0]
click at [1074, 160] on icon at bounding box center [1077, 156] width 7 height 7
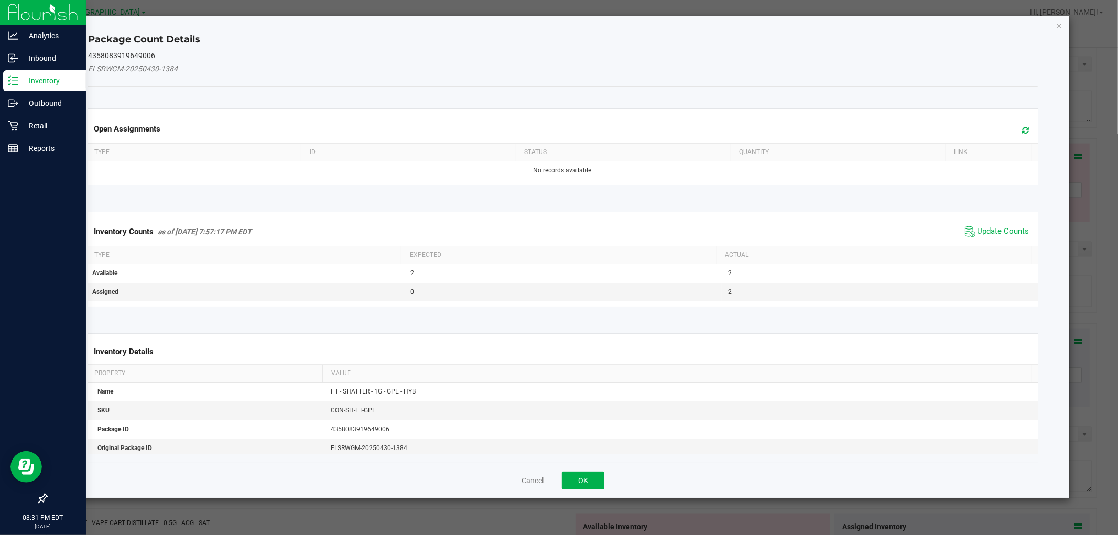
drag, startPoint x: 994, startPoint y: 233, endPoint x: 909, endPoint y: 259, distance: 88.8
click at [993, 233] on span "Update Counts" at bounding box center [1003, 231] width 52 height 10
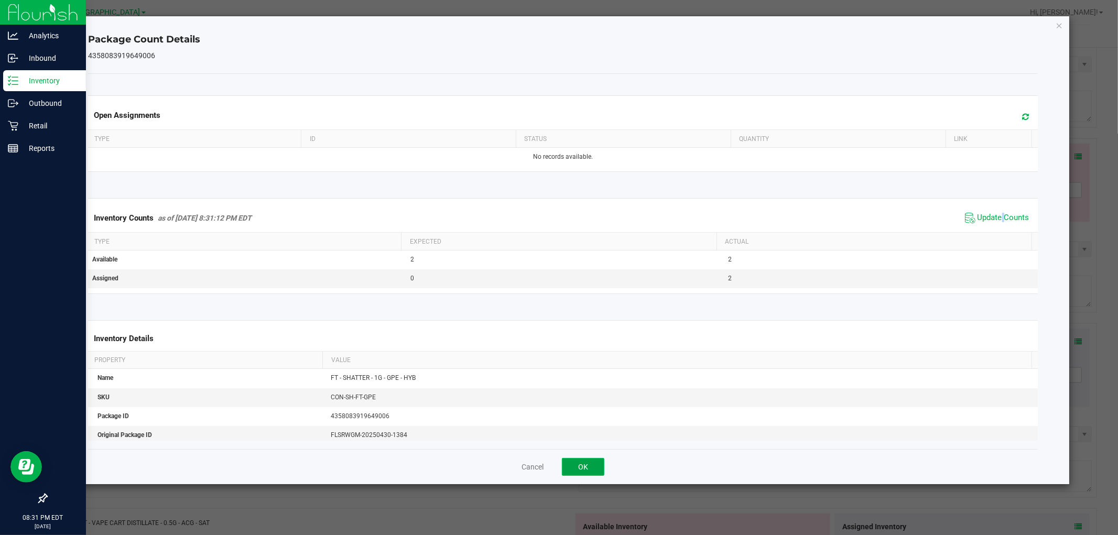
click at [587, 464] on button "OK" at bounding box center [583, 467] width 42 height 18
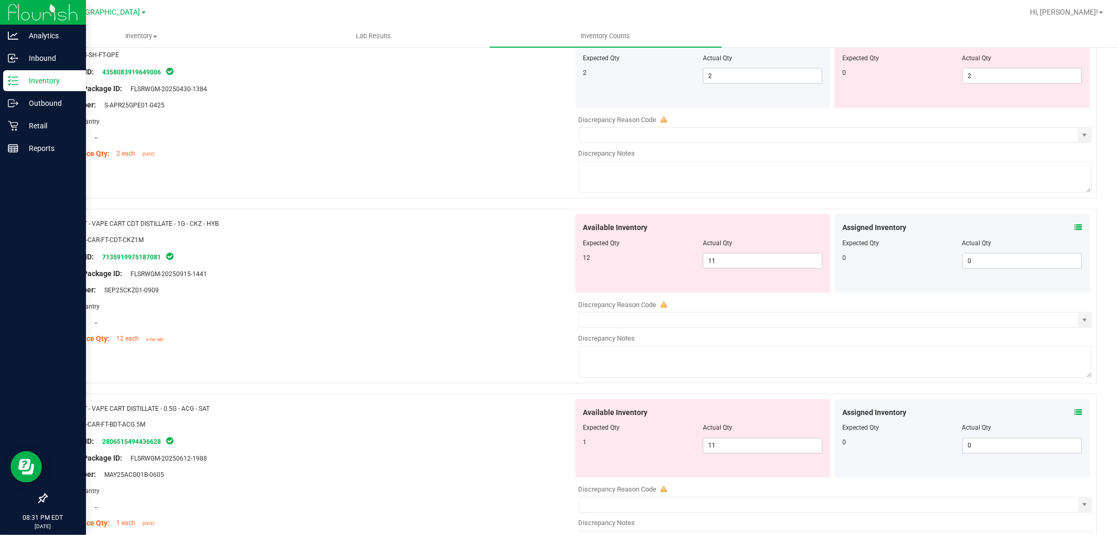
scroll to position [1222, 0]
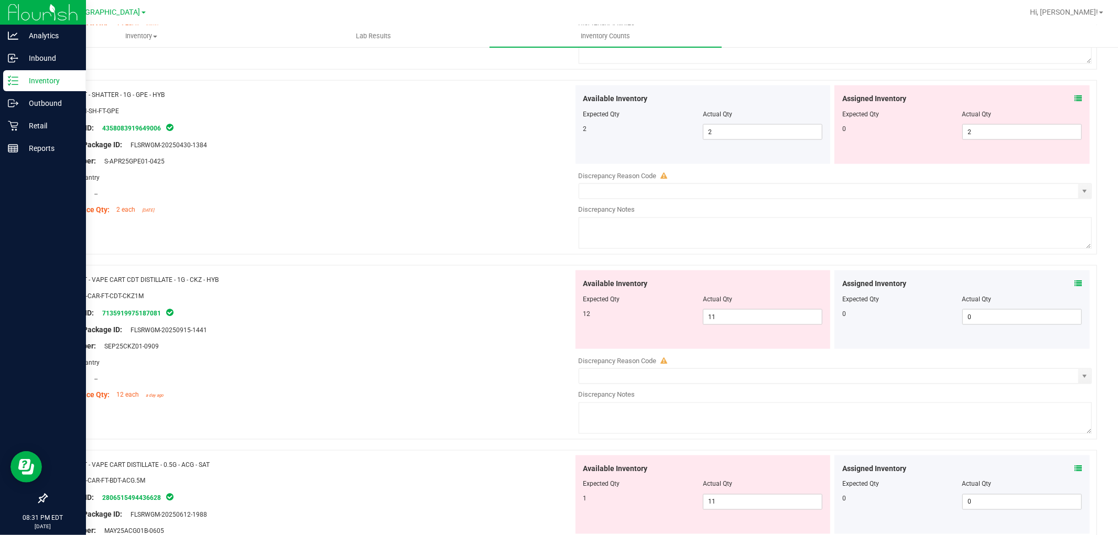
click at [1074, 99] on icon at bounding box center [1077, 98] width 7 height 7
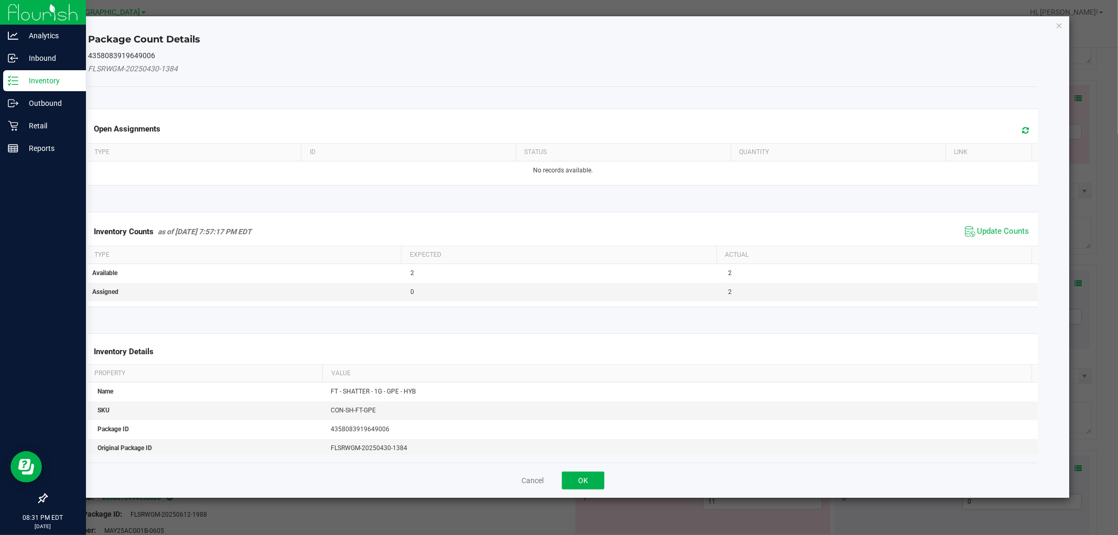
click at [981, 224] on span "Update Counts" at bounding box center [997, 232] width 70 height 16
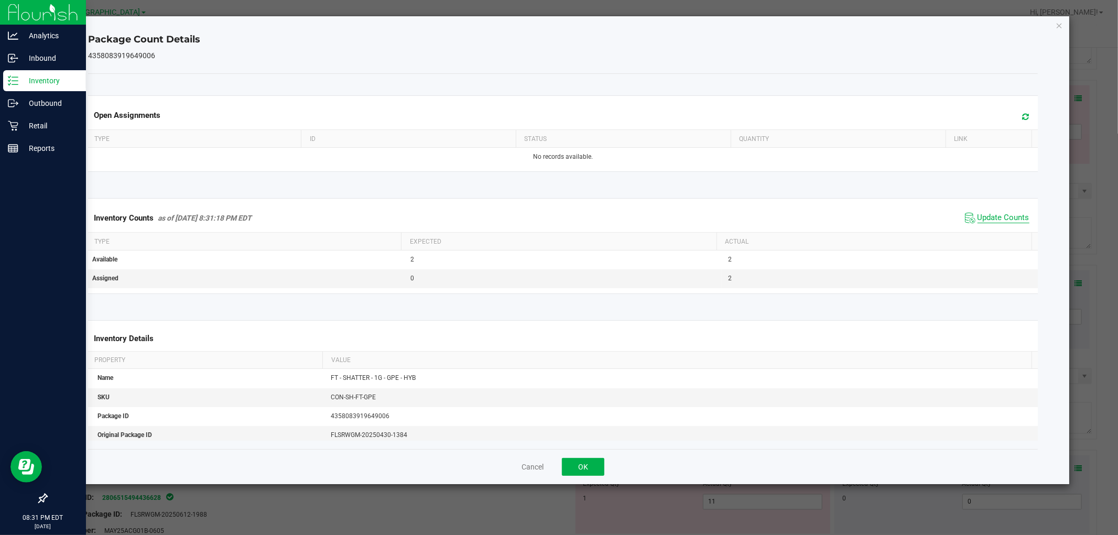
click at [993, 213] on span "Update Counts" at bounding box center [1003, 218] width 52 height 10
click at [992, 213] on span "Update Counts" at bounding box center [1003, 218] width 52 height 10
drag, startPoint x: 575, startPoint y: 460, endPoint x: 705, endPoint y: 354, distance: 167.6
click at [576, 460] on button "OK" at bounding box center [583, 467] width 42 height 18
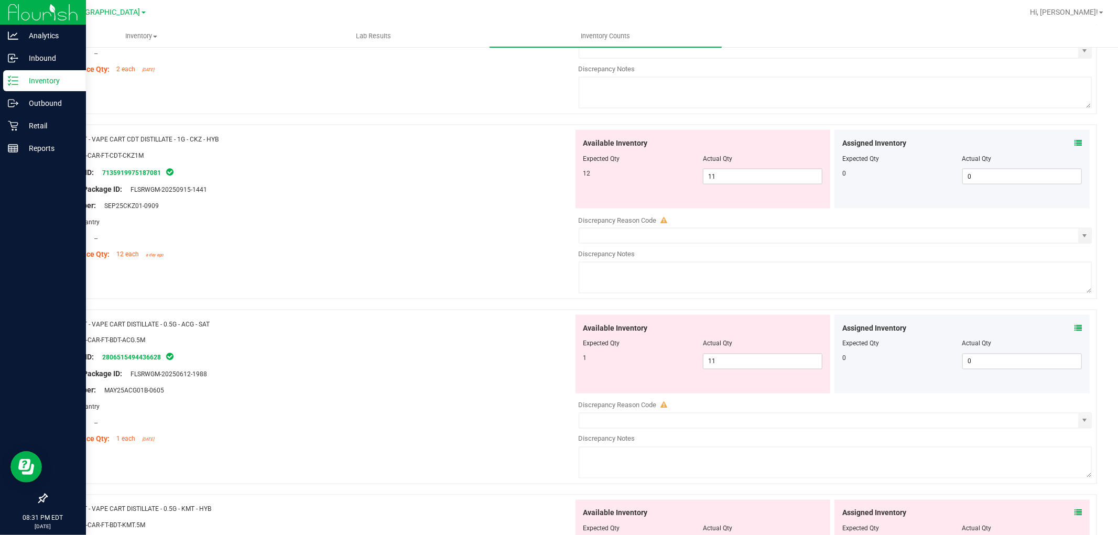
scroll to position [1397, 0]
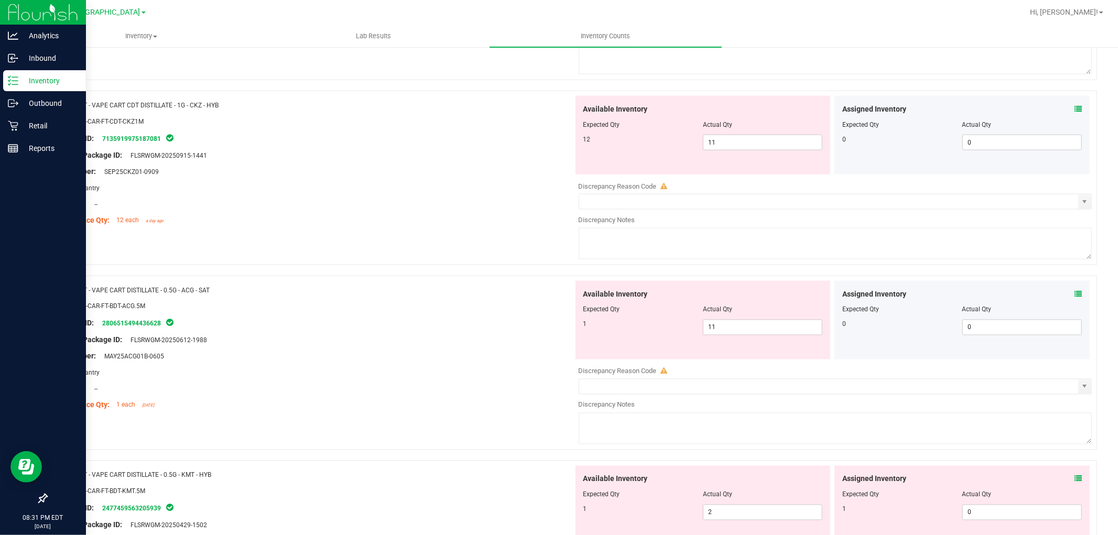
click at [1074, 106] on span at bounding box center [1077, 109] width 7 height 11
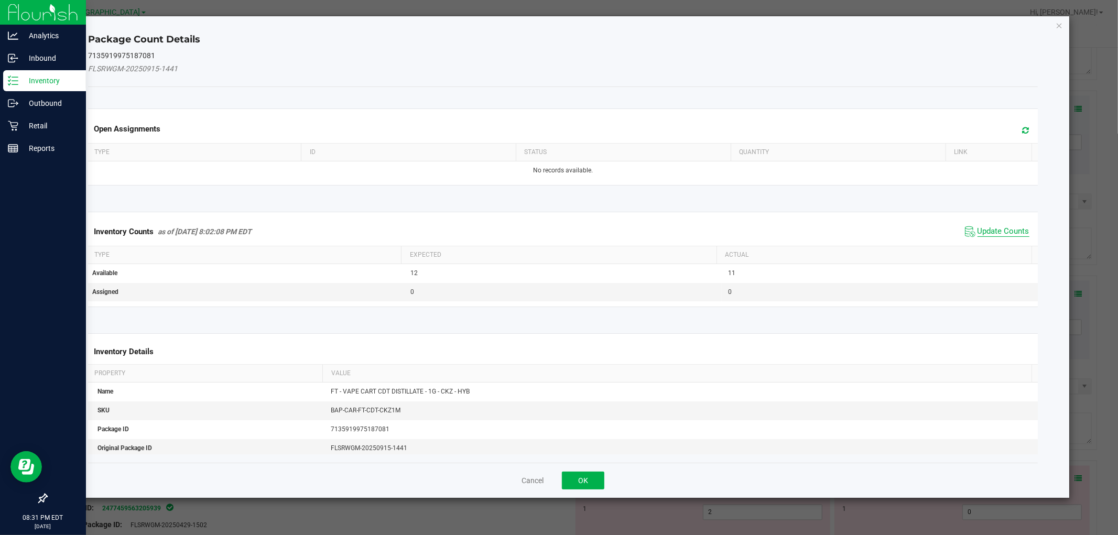
click at [977, 232] on span "Update Counts" at bounding box center [1003, 231] width 52 height 10
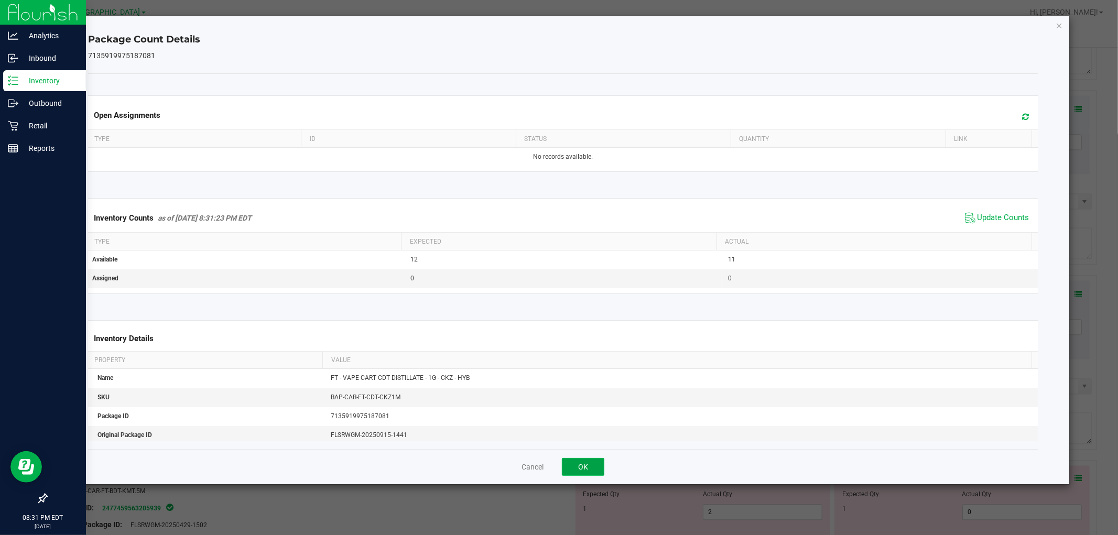
click at [585, 465] on button "OK" at bounding box center [583, 467] width 42 height 18
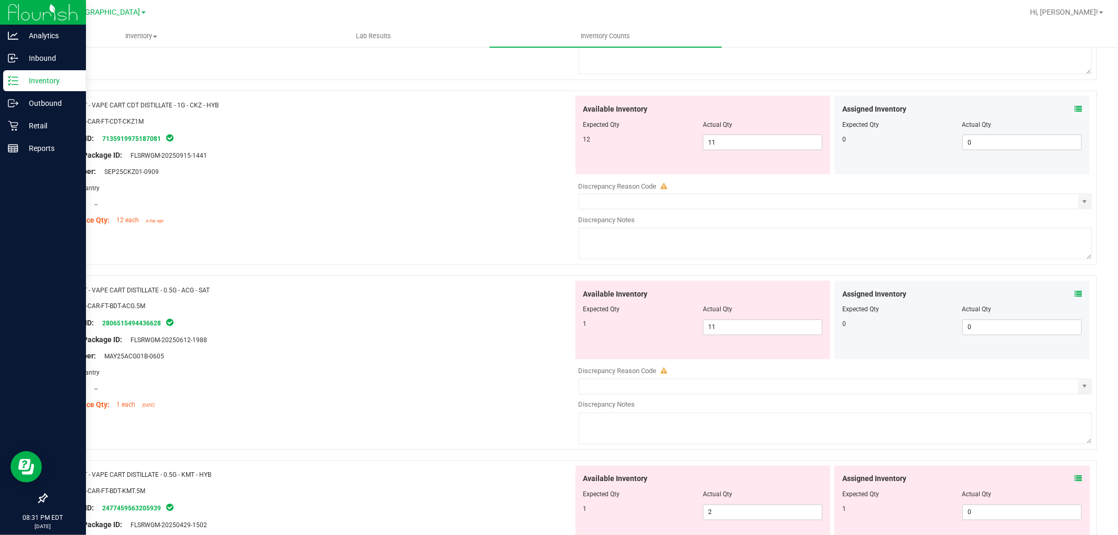
click at [1075, 108] on div "Assigned Inventory Expected Qty Actual Qty 0 0 0" at bounding box center [961, 135] width 255 height 79
click at [1074, 108] on icon at bounding box center [1077, 108] width 7 height 7
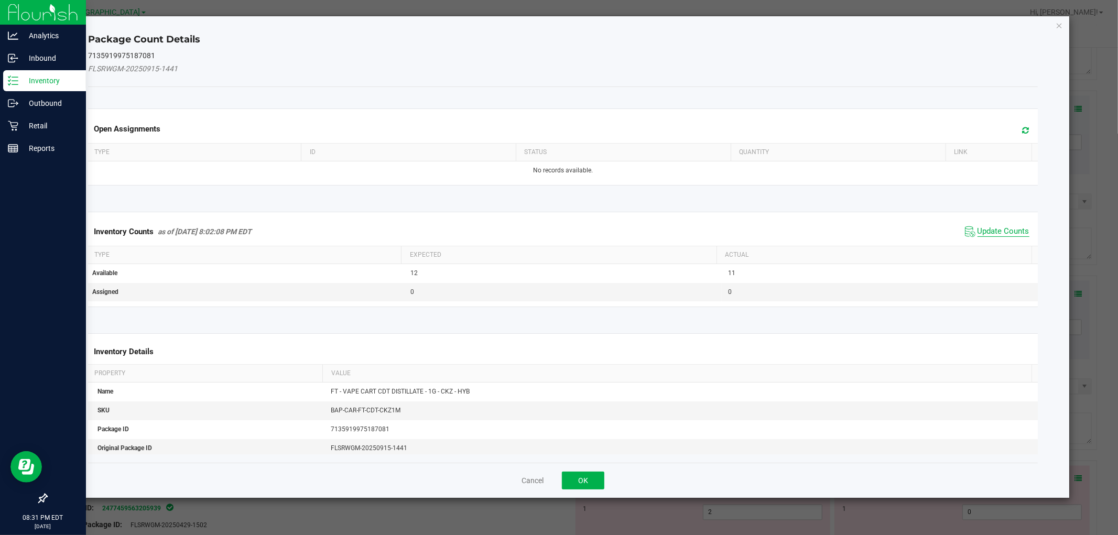
click at [999, 226] on span "Update Counts" at bounding box center [1003, 231] width 52 height 10
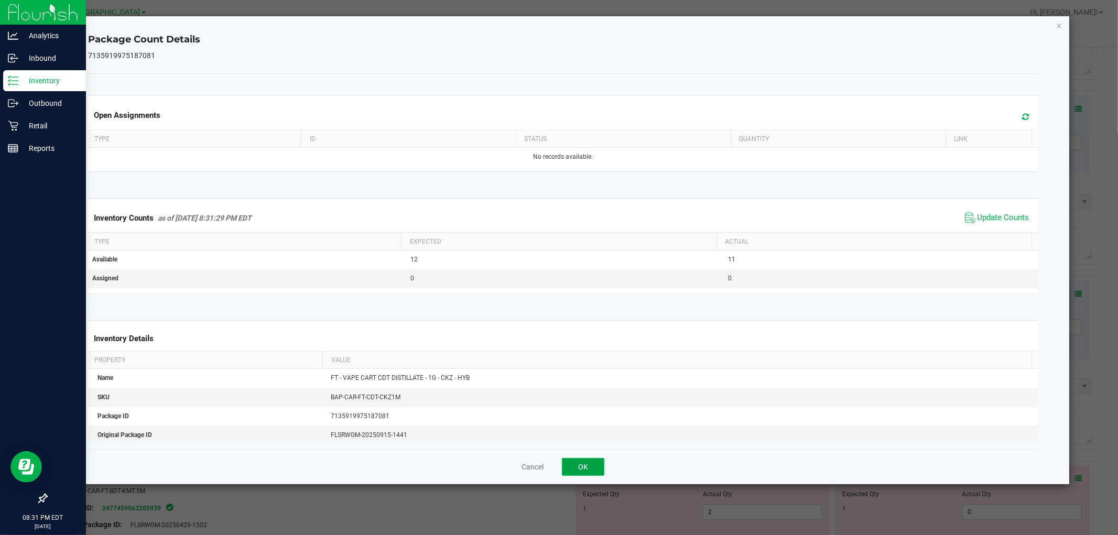
drag, startPoint x: 601, startPoint y: 468, endPoint x: 803, endPoint y: 179, distance: 352.9
click at [601, 465] on button "OK" at bounding box center [583, 467] width 42 height 18
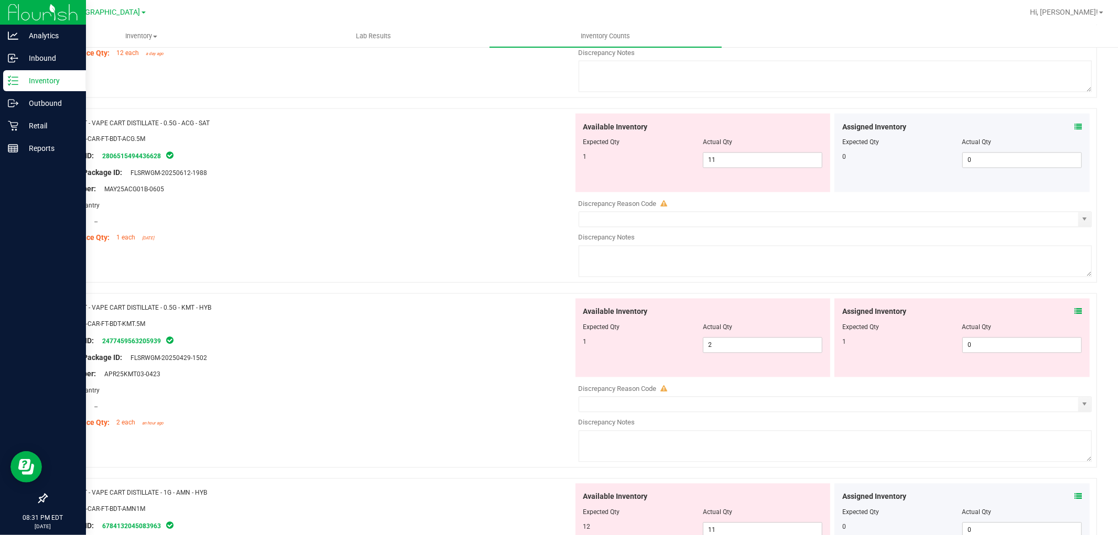
scroll to position [1572, 0]
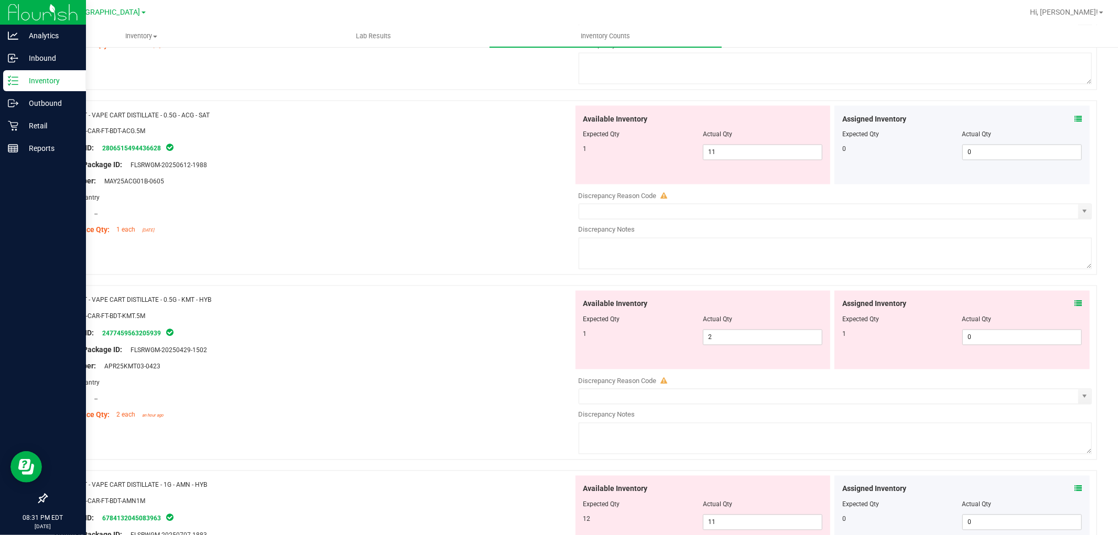
click at [1059, 125] on div "Assigned Inventory" at bounding box center [961, 119] width 239 height 11
click at [1074, 119] on icon at bounding box center [1077, 118] width 7 height 7
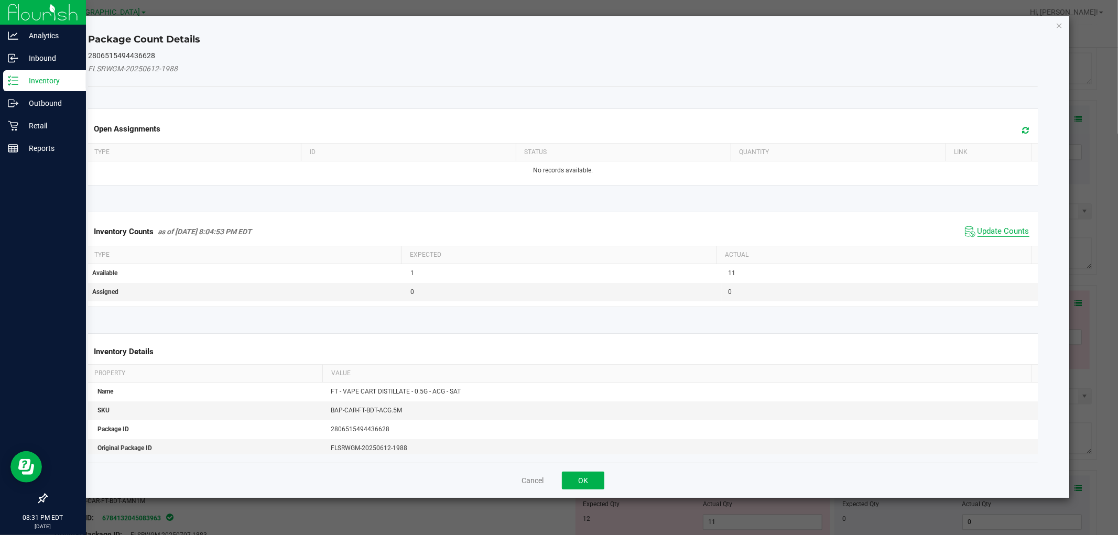
click at [992, 228] on span "Update Counts" at bounding box center [1003, 231] width 52 height 10
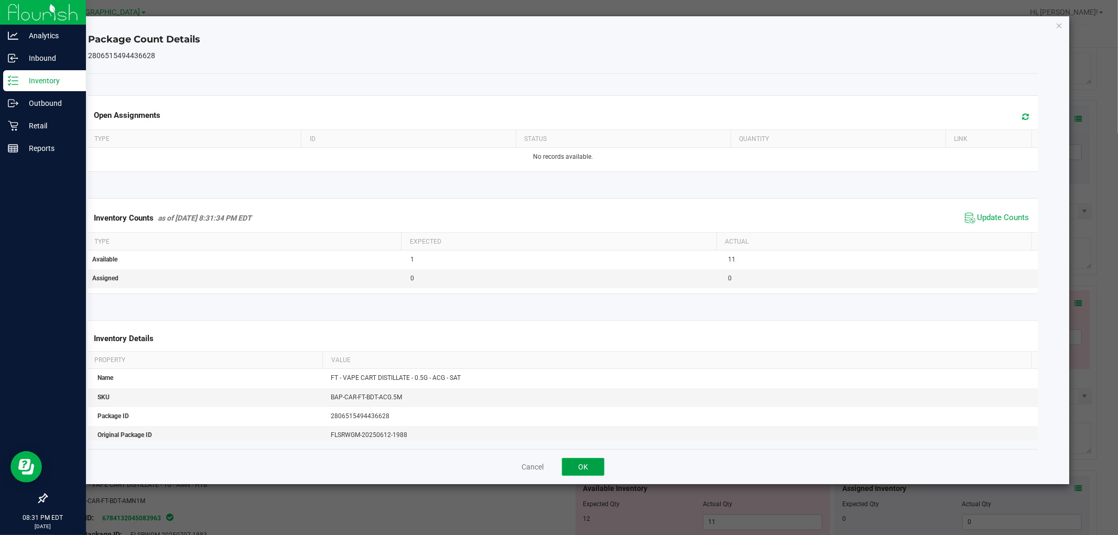
click at [596, 464] on button "OK" at bounding box center [583, 467] width 42 height 18
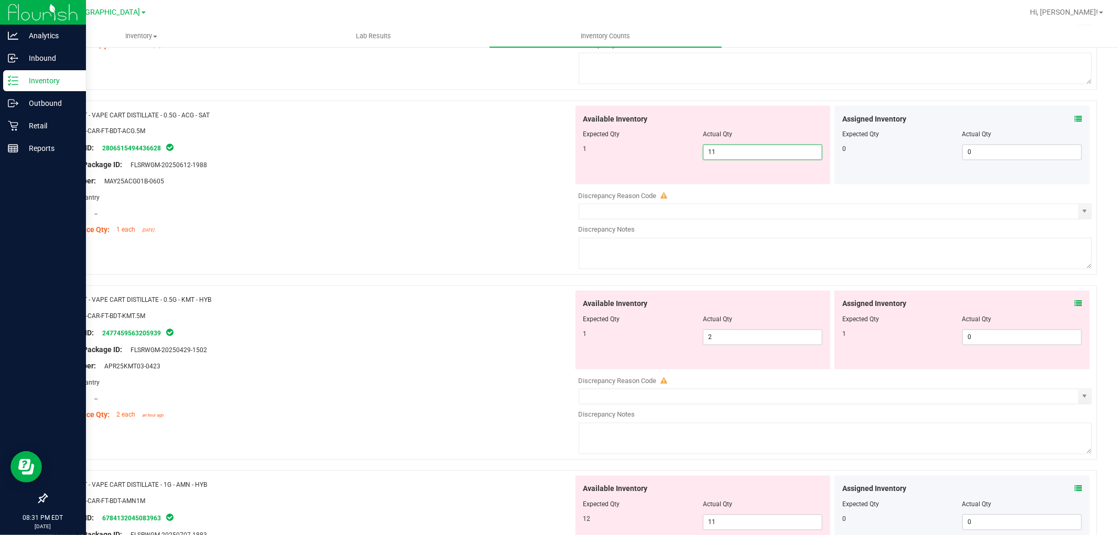
click at [738, 160] on span "11 11" at bounding box center [762, 153] width 119 height 16
type input "1"
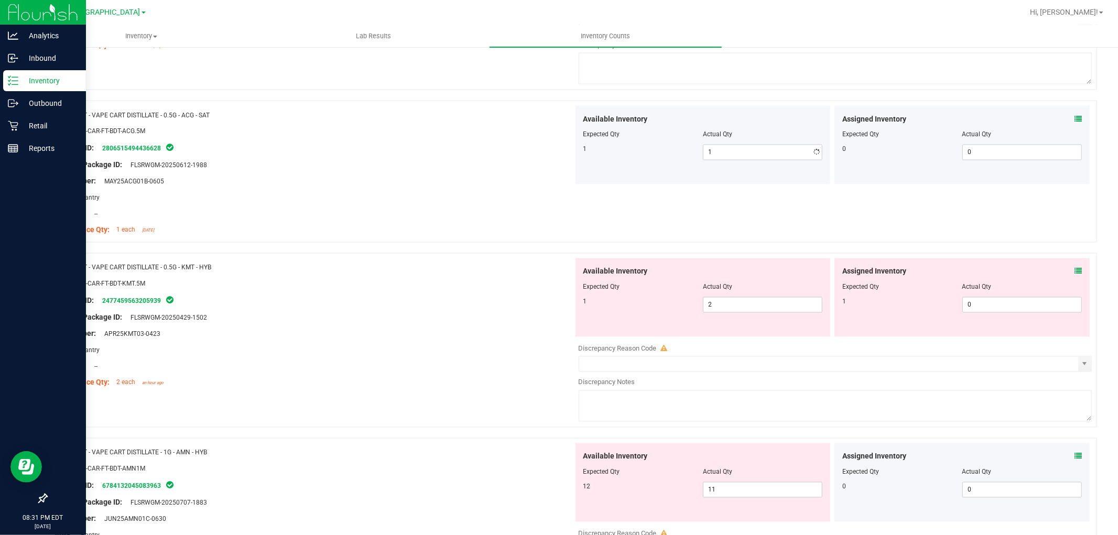
click at [473, 187] on div "Lot Number: MAY25ACG01B-0605" at bounding box center [313, 181] width 519 height 11
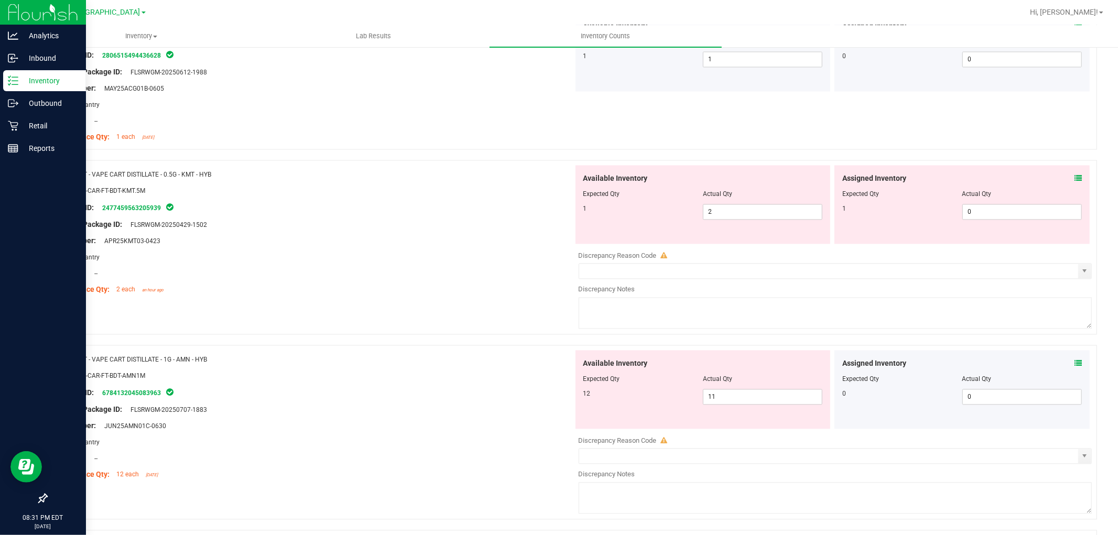
scroll to position [1688, 0]
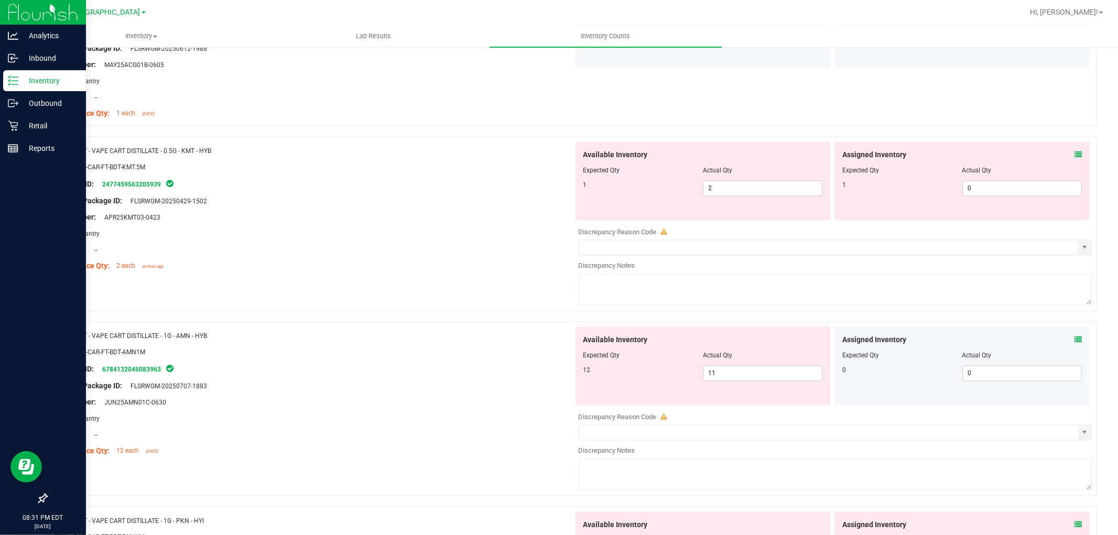
click at [1074, 156] on icon at bounding box center [1077, 154] width 7 height 7
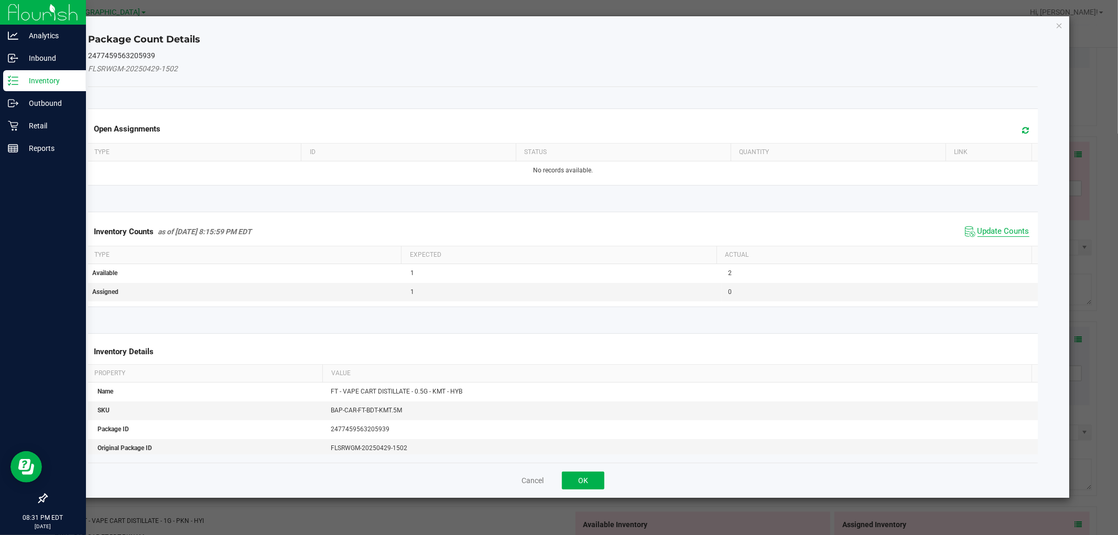
click at [994, 227] on span "Update Counts" at bounding box center [1003, 231] width 52 height 10
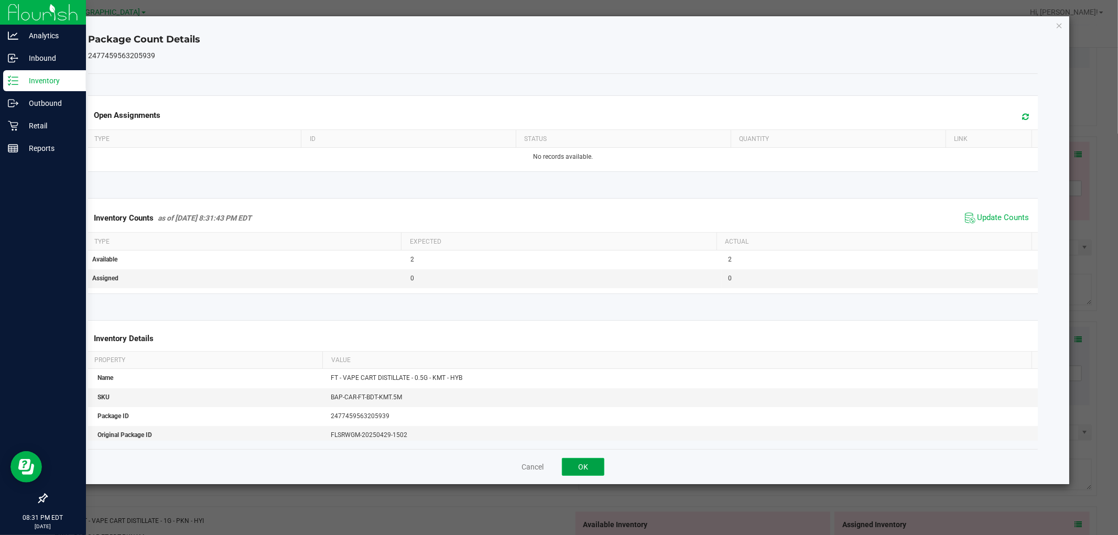
click at [579, 466] on button "OK" at bounding box center [583, 467] width 42 height 18
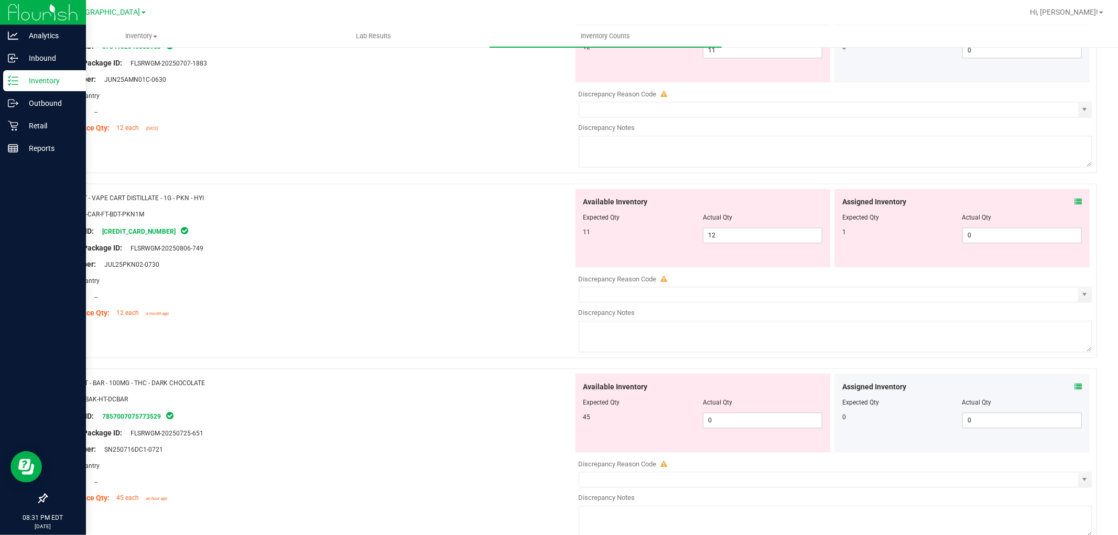
scroll to position [1921, 0]
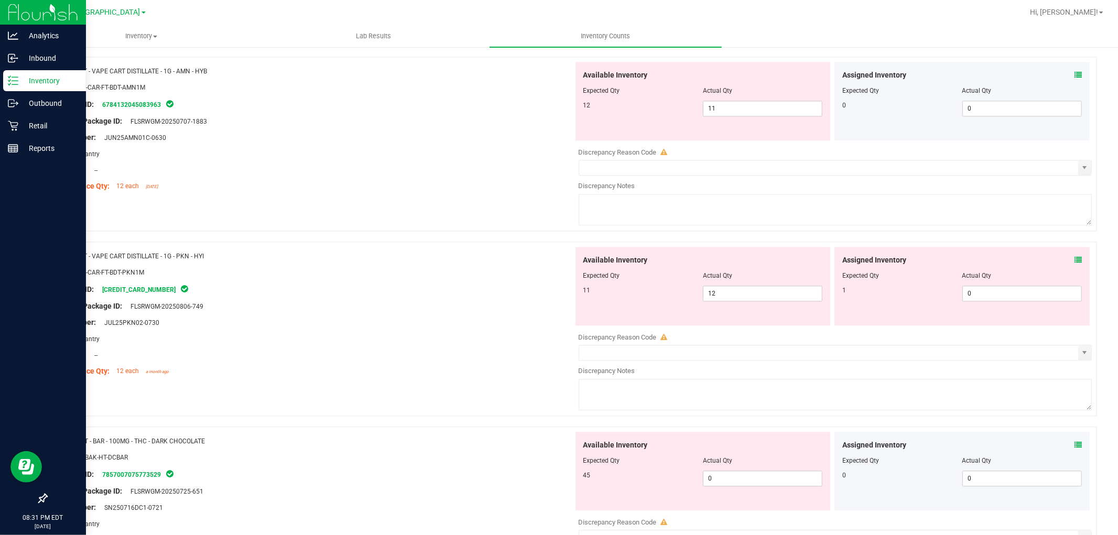
click at [1074, 76] on icon at bounding box center [1077, 74] width 7 height 7
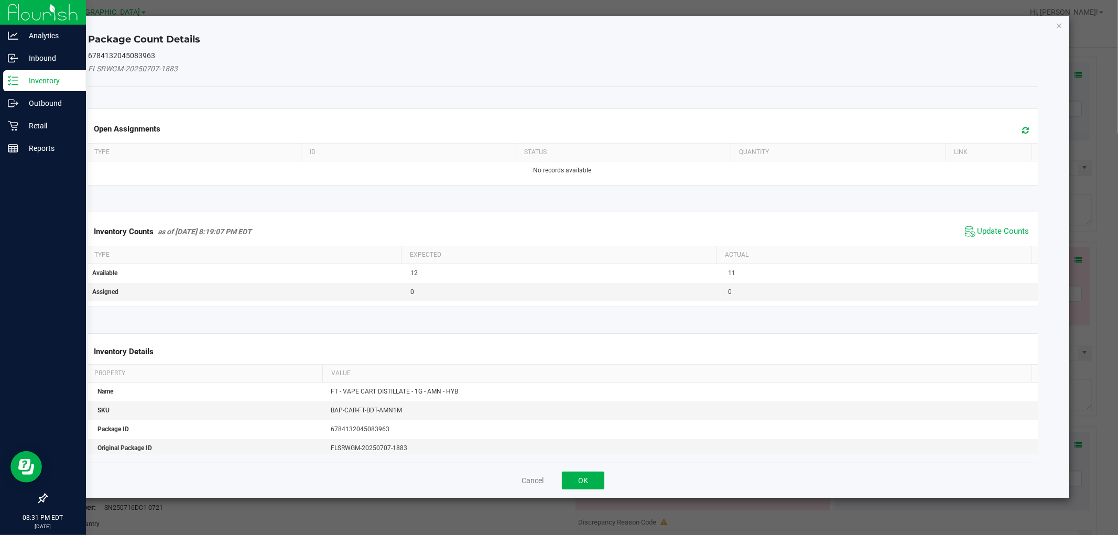
click at [972, 224] on span "Update Counts" at bounding box center [997, 232] width 70 height 16
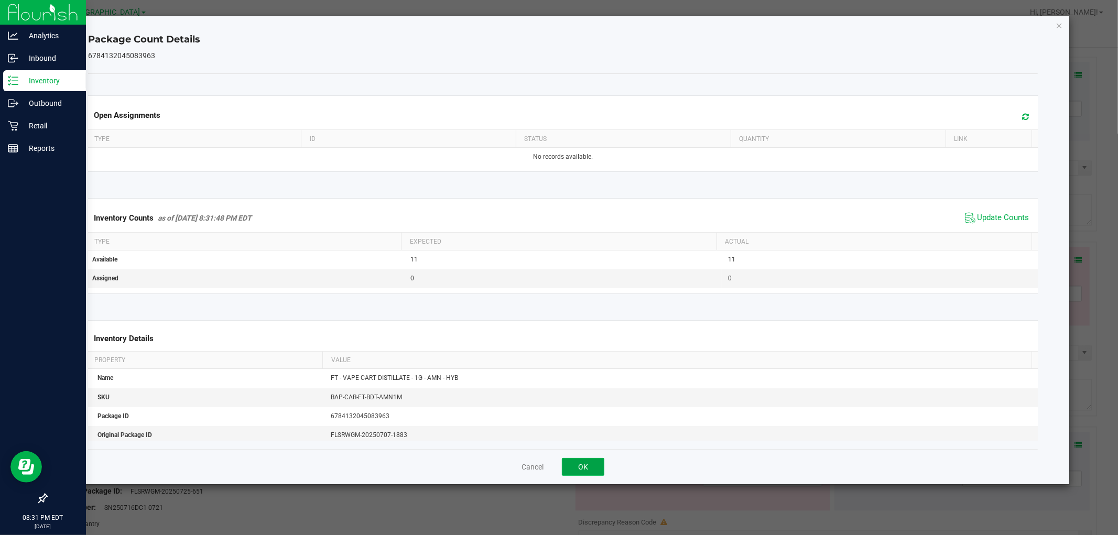
click at [579, 467] on button "OK" at bounding box center [583, 467] width 42 height 18
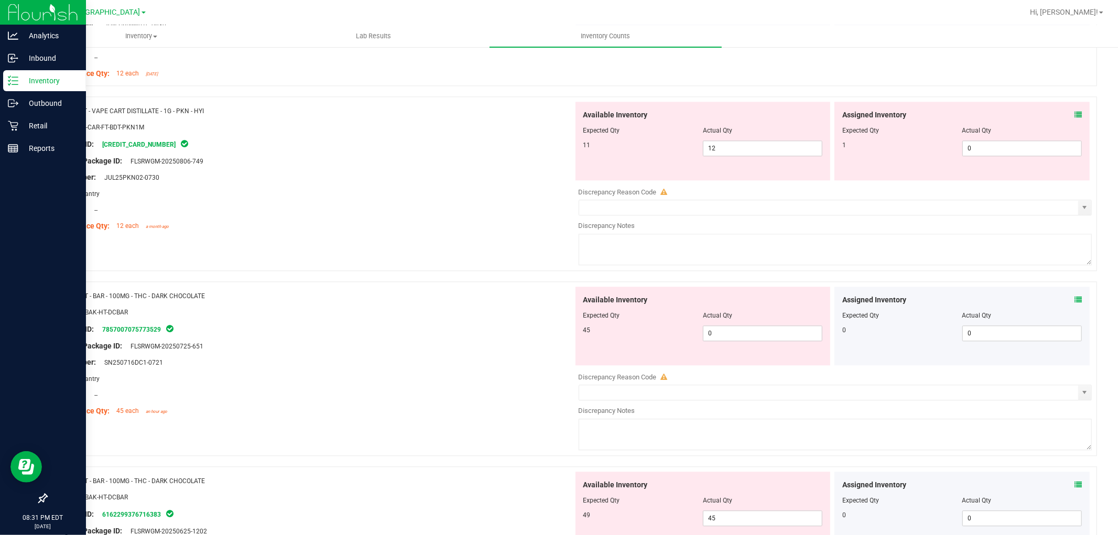
scroll to position [2037, 0]
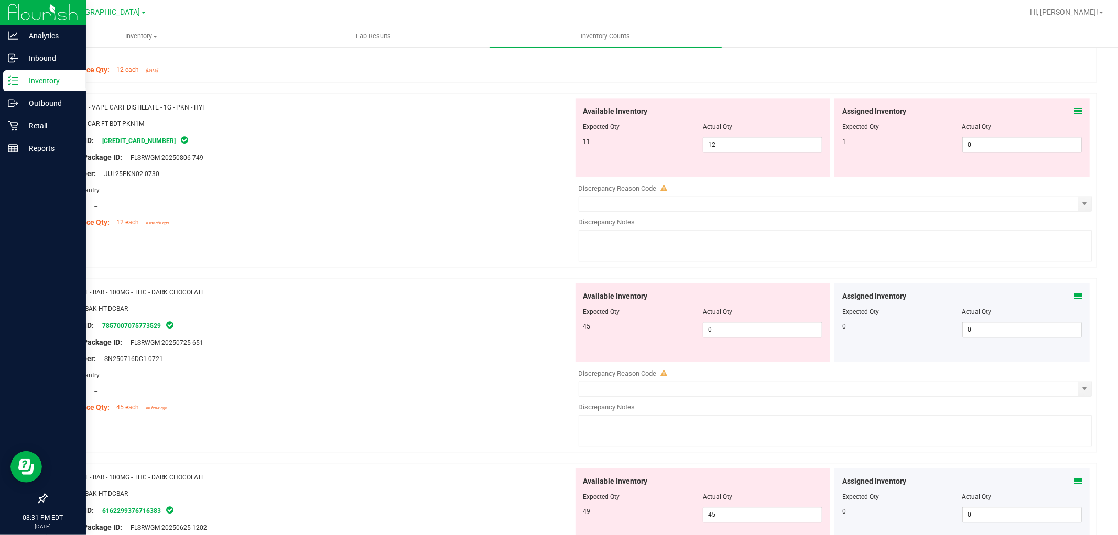
click at [1074, 112] on icon at bounding box center [1077, 110] width 7 height 7
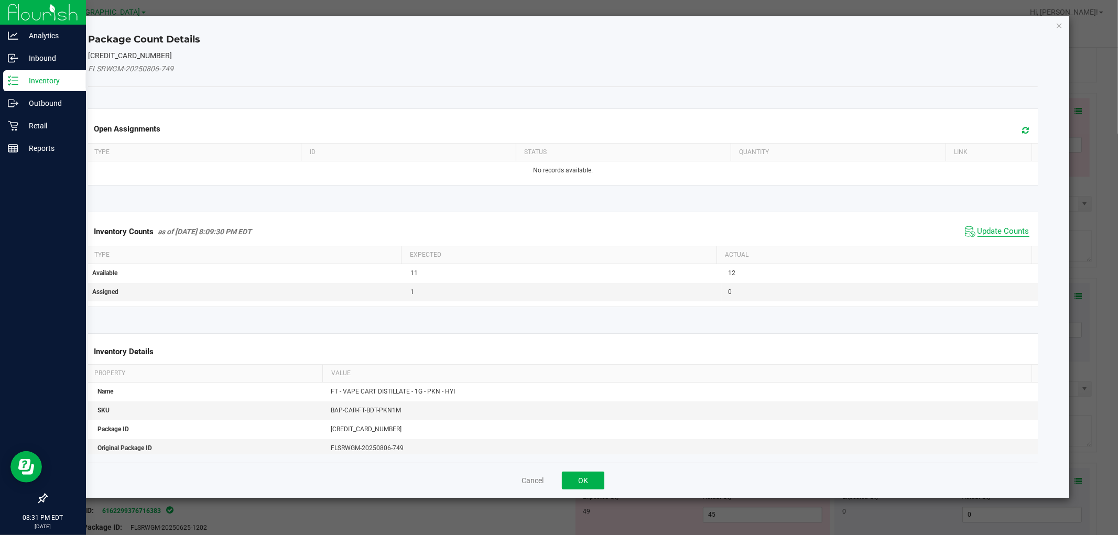
click at [979, 227] on span "Update Counts" at bounding box center [997, 232] width 70 height 16
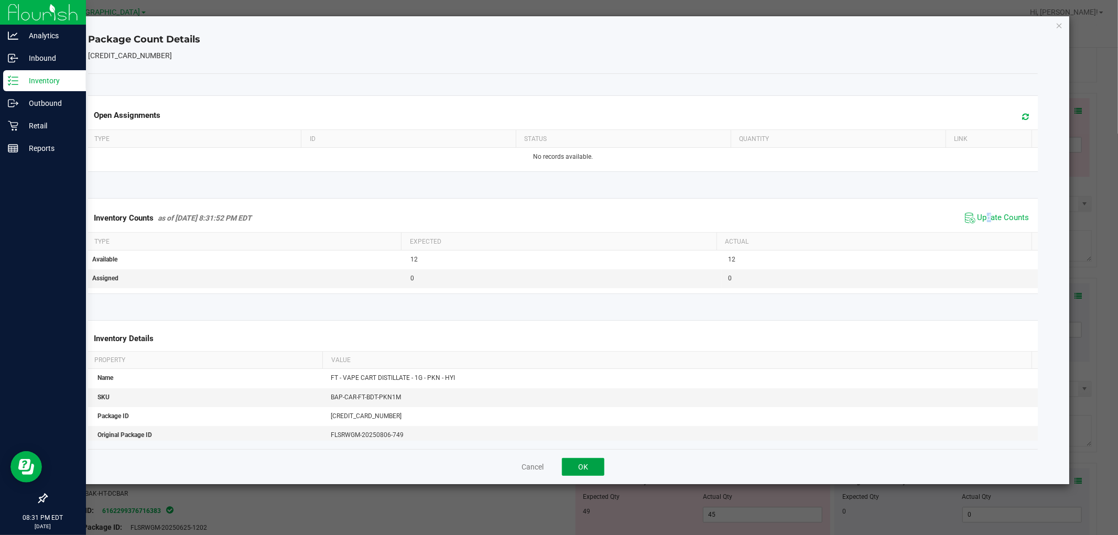
drag, startPoint x: 575, startPoint y: 470, endPoint x: 599, endPoint y: 438, distance: 40.1
click at [575, 469] on button "OK" at bounding box center [583, 467] width 42 height 18
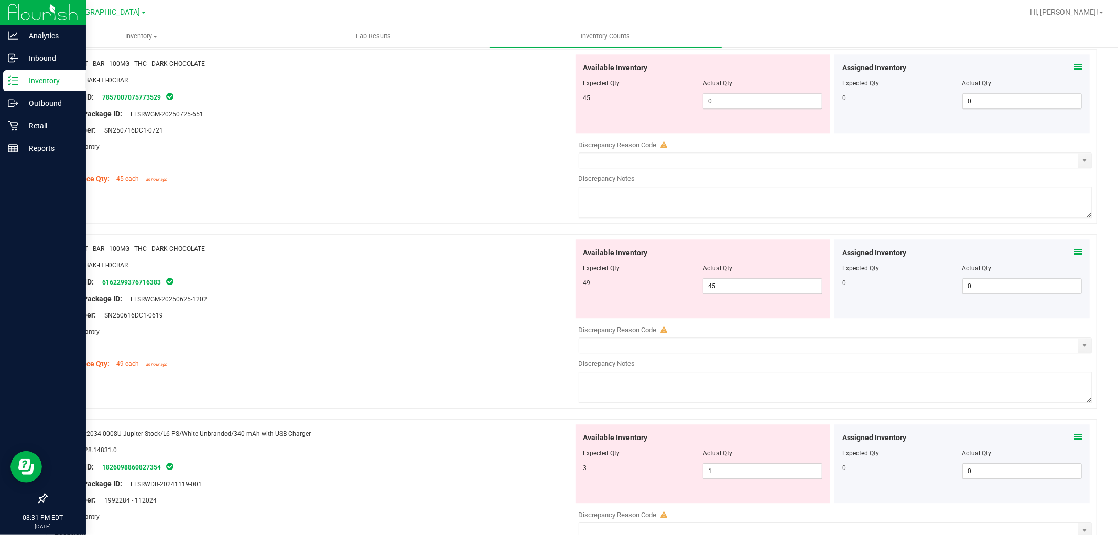
scroll to position [2212, 0]
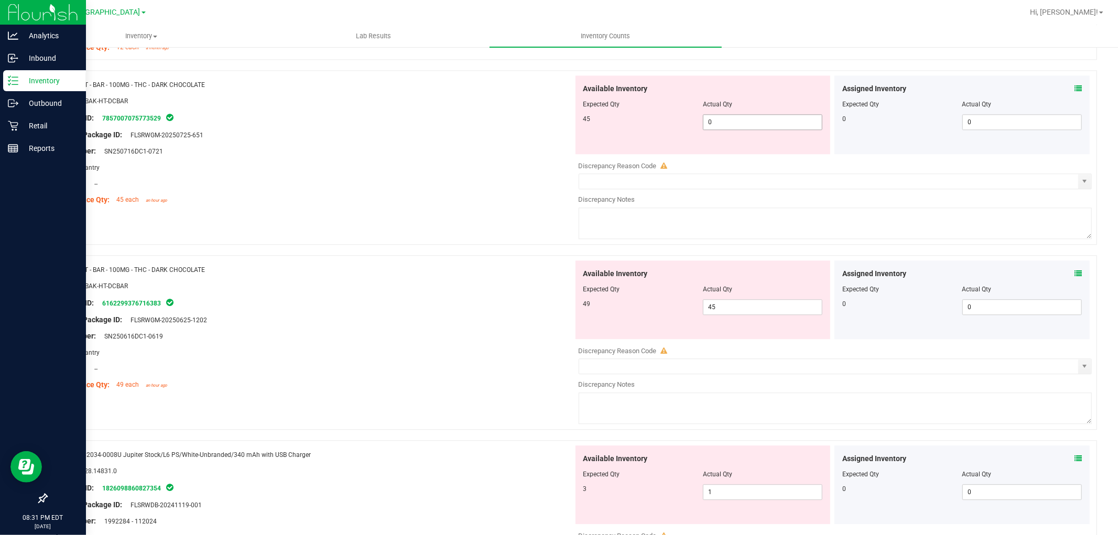
click at [741, 124] on span "0 0" at bounding box center [762, 122] width 119 height 16
type input "45"
click at [785, 315] on div "Available Inventory Expected Qty Actual Qty 49 45 45" at bounding box center [832, 343] width 519 height 166
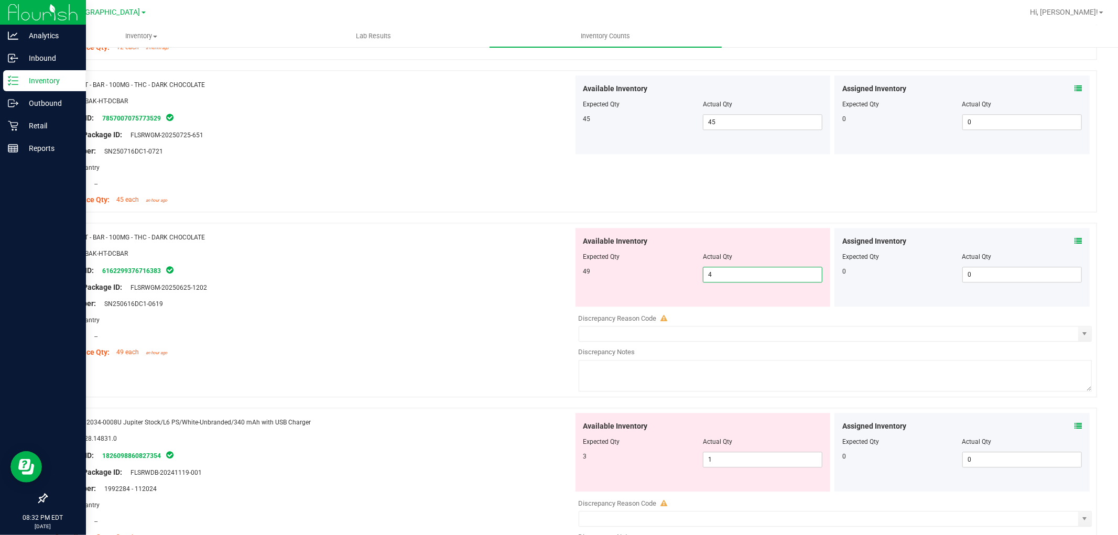
type input "49"
click at [493, 313] on div at bounding box center [313, 311] width 519 height 5
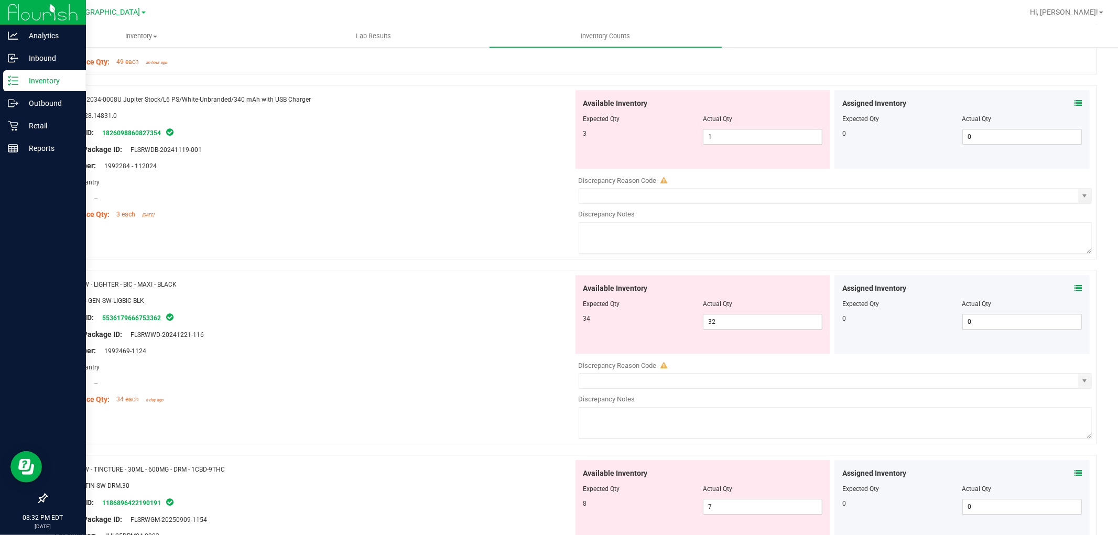
scroll to position [2503, 0]
click at [741, 138] on span "1 1" at bounding box center [762, 136] width 119 height 16
type input "3"
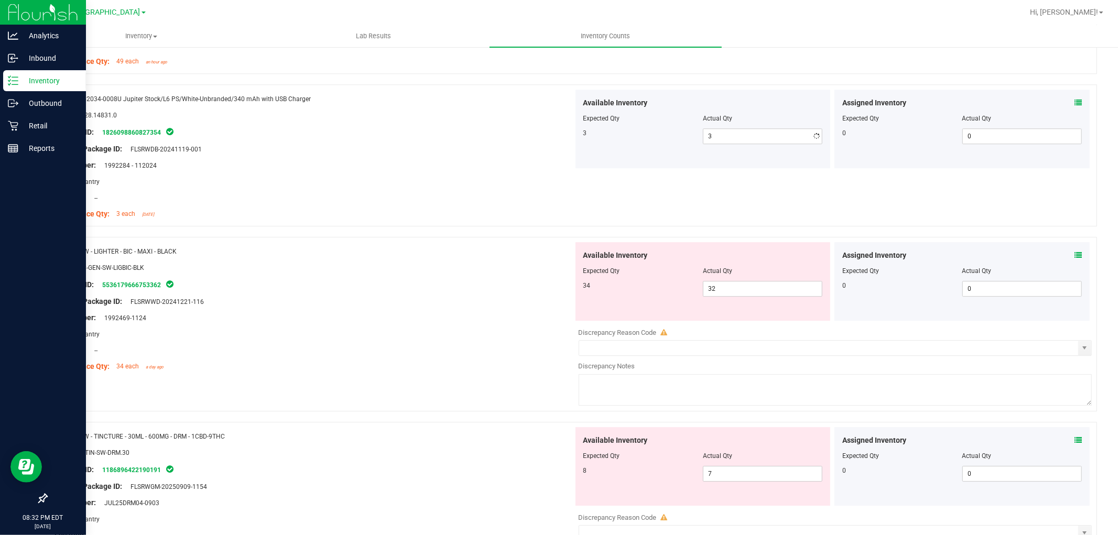
click at [189, 233] on div "Name: L62034-0008U Jupiter Stock/L6 PS/White-Unbranded/340 mAh with USB Charger…" at bounding box center [571, 160] width 1051 height 152
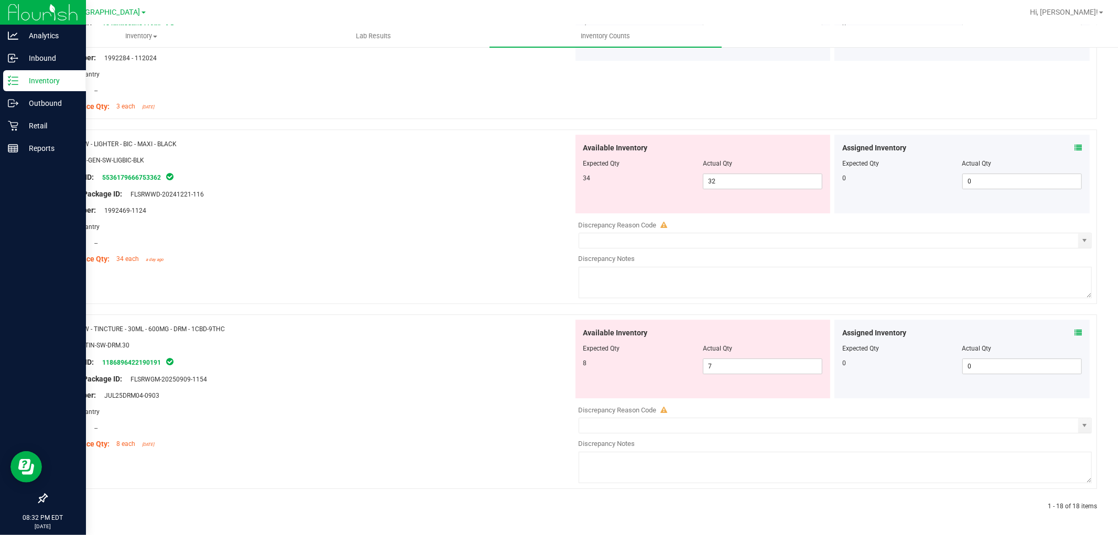
scroll to position [2615, 0]
click at [1074, 147] on icon at bounding box center [1077, 147] width 7 height 7
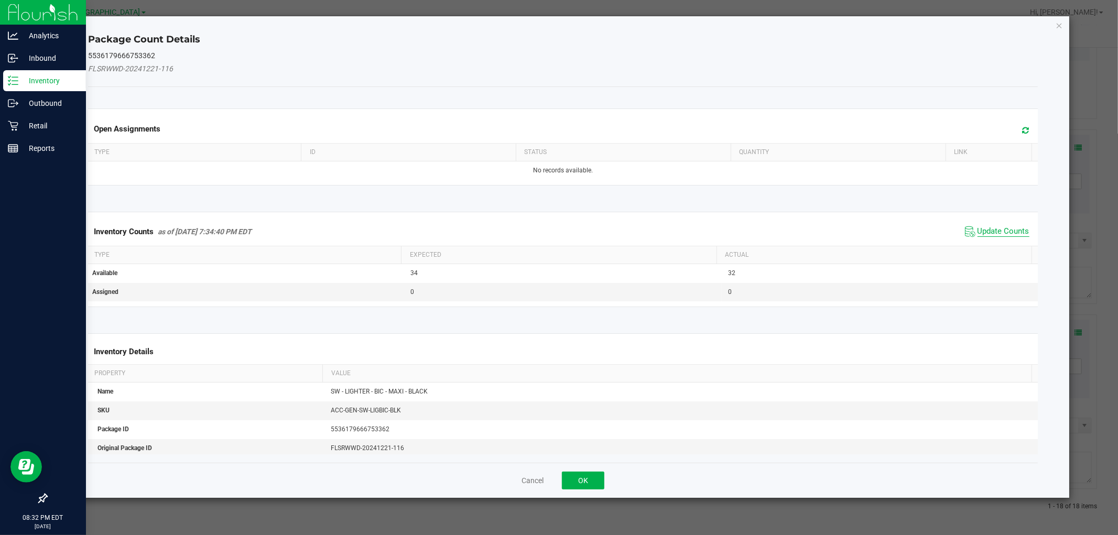
drag, startPoint x: 1006, startPoint y: 228, endPoint x: 998, endPoint y: 228, distance: 7.9
click at [1004, 229] on span "Update Counts" at bounding box center [1003, 231] width 52 height 10
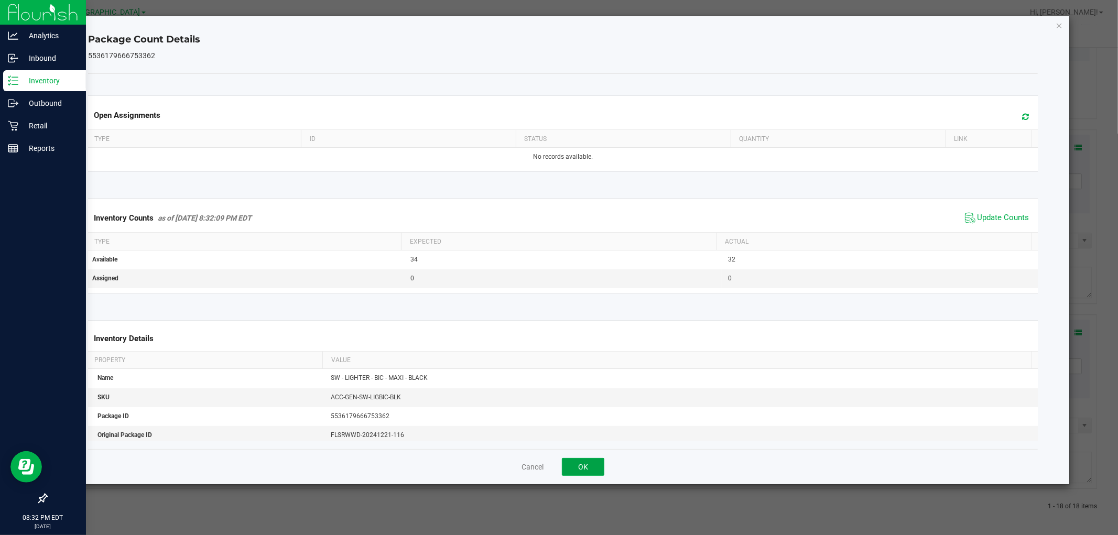
click at [585, 465] on button "OK" at bounding box center [583, 467] width 42 height 18
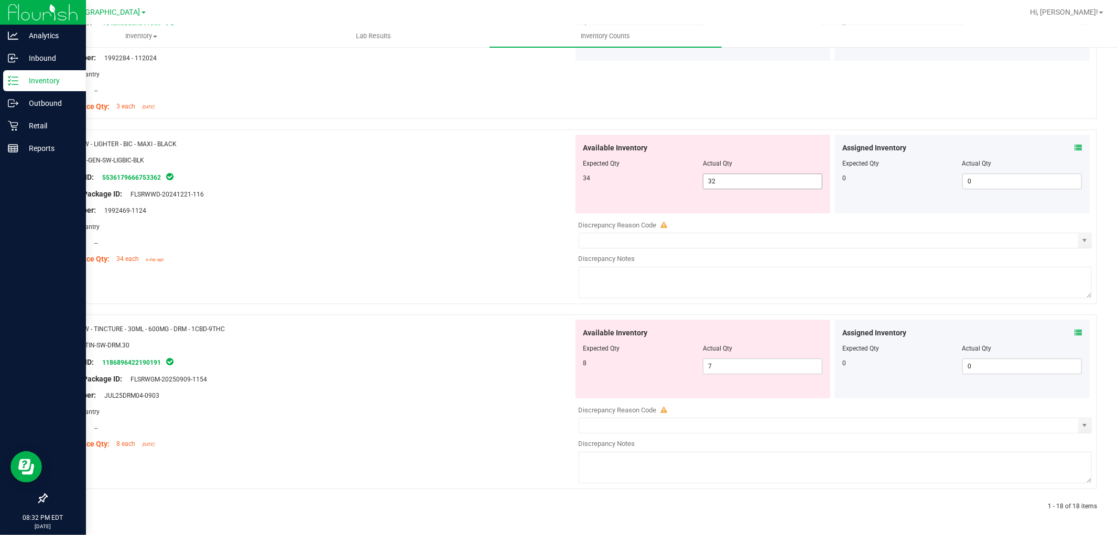
click at [740, 181] on span "32 32" at bounding box center [762, 181] width 119 height 16
type input "34"
click at [472, 230] on div "Name: SW - LIGHTER - BIC - MAXI - BLACK SKU: ACC-GEN-SW-LIGBIC-BLK Package ID: …" at bounding box center [313, 202] width 519 height 134
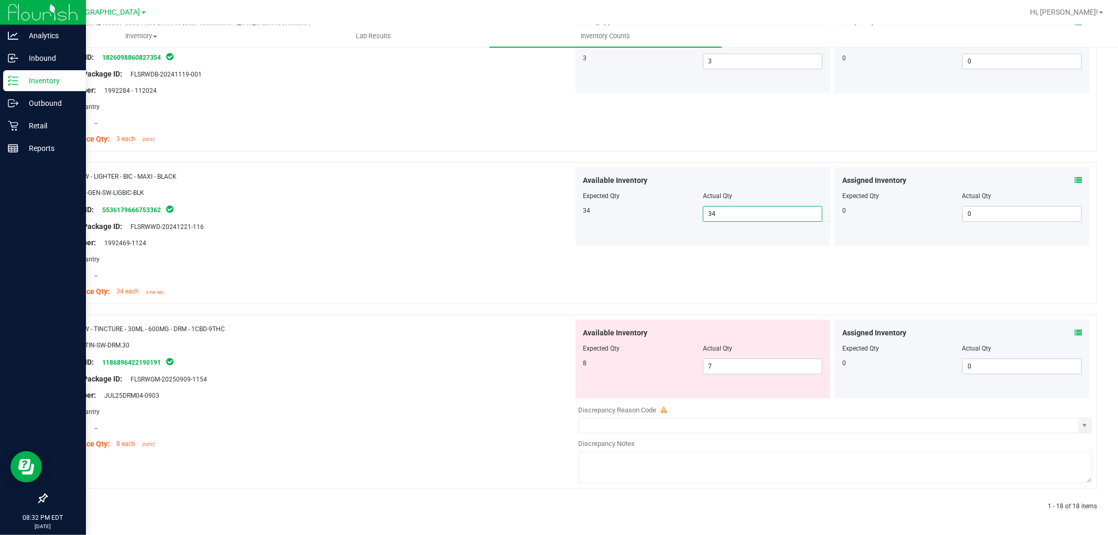
click at [734, 213] on span "34 34" at bounding box center [762, 214] width 119 height 16
type input "32"
click at [530, 260] on div "Area: Pantry" at bounding box center [313, 259] width 519 height 11
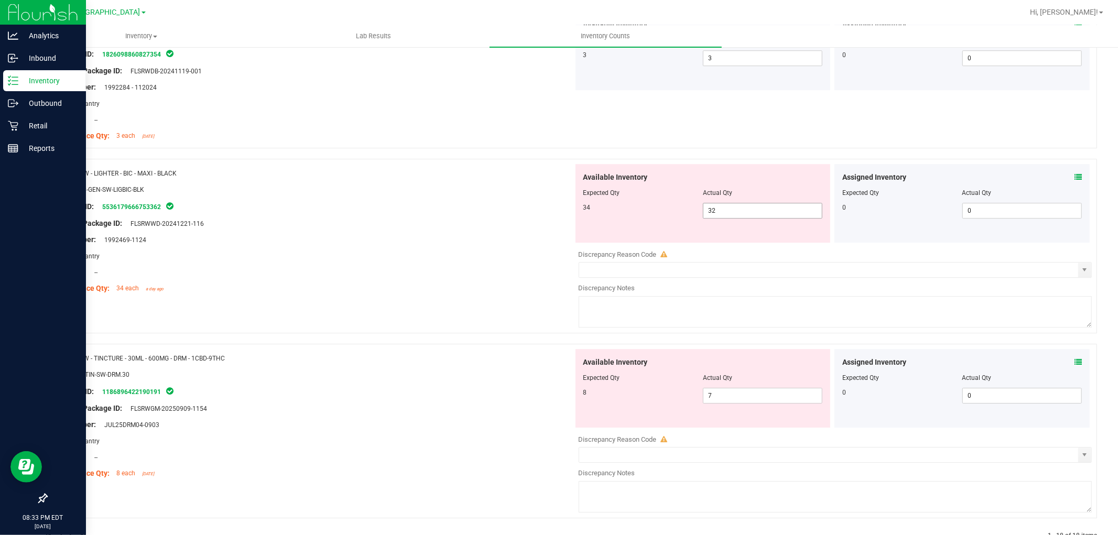
click at [736, 215] on span "32 32" at bounding box center [762, 211] width 119 height 16
type input "34"
click at [536, 244] on div "Lot Number: 1992469-1124" at bounding box center [313, 239] width 519 height 11
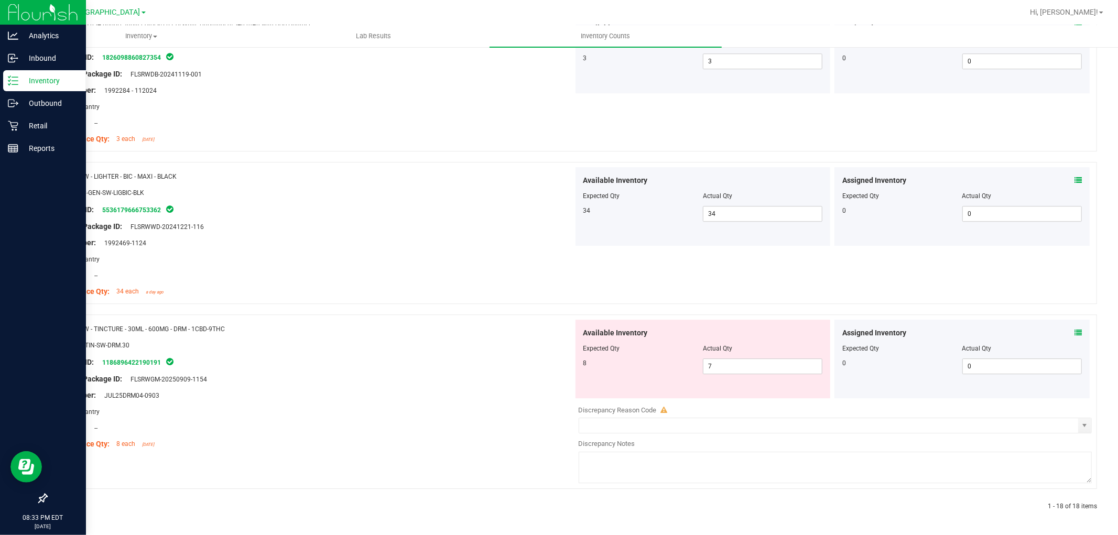
click at [1074, 334] on icon at bounding box center [1077, 332] width 7 height 7
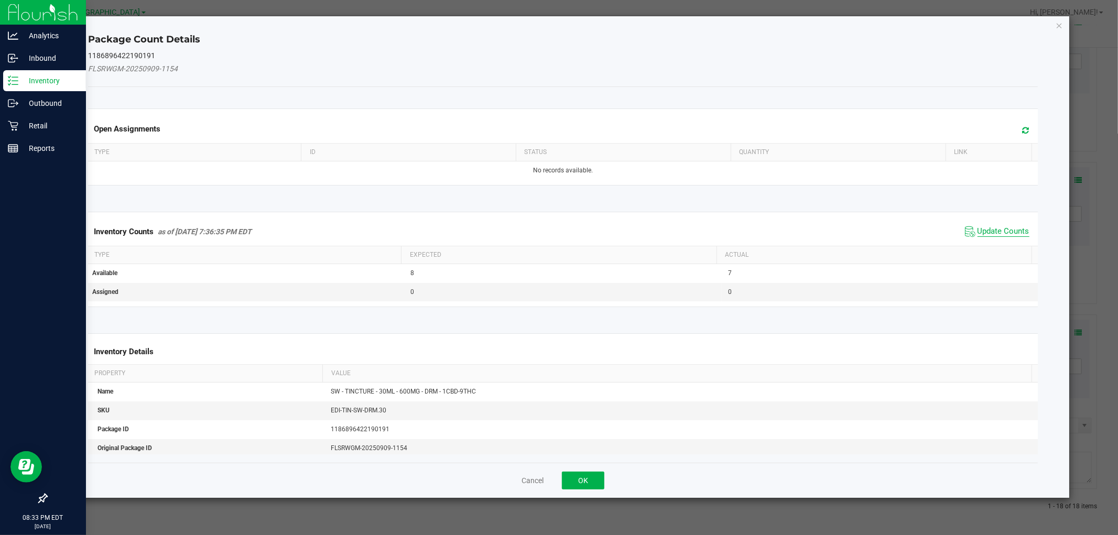
click at [995, 235] on span "Update Counts" at bounding box center [1003, 231] width 52 height 10
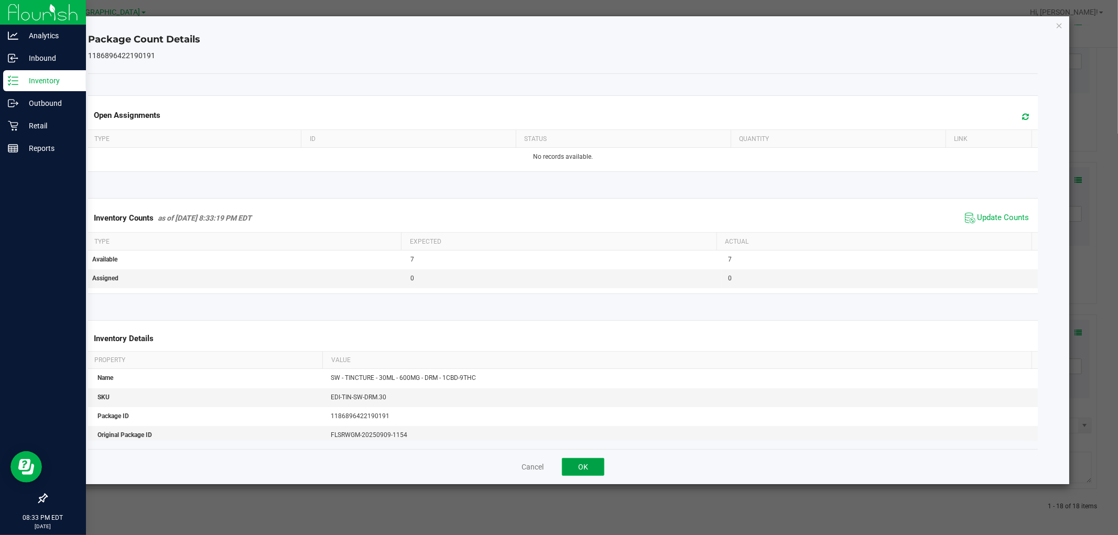
click at [581, 458] on button "OK" at bounding box center [583, 467] width 42 height 18
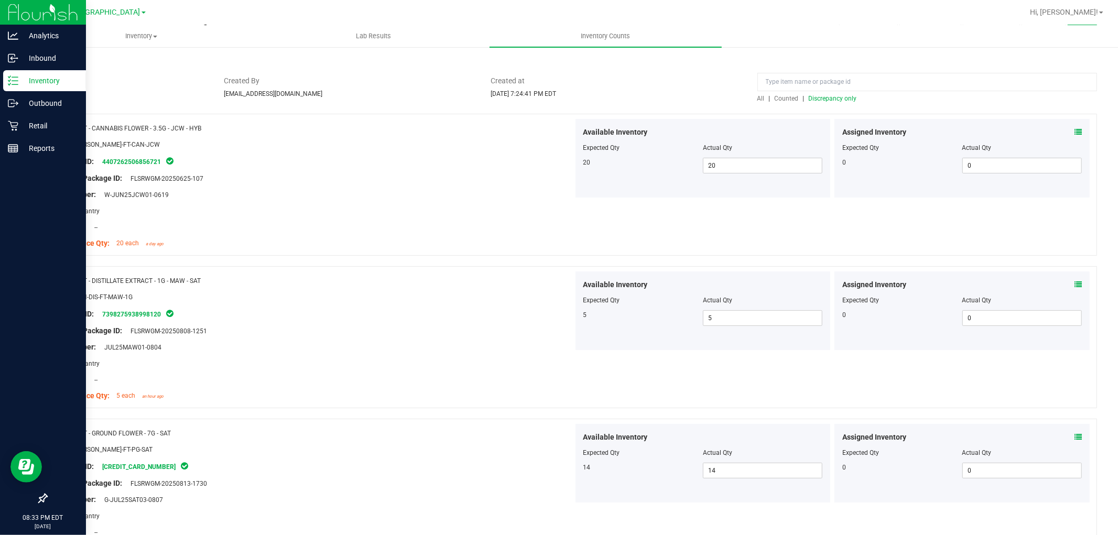
scroll to position [0, 0]
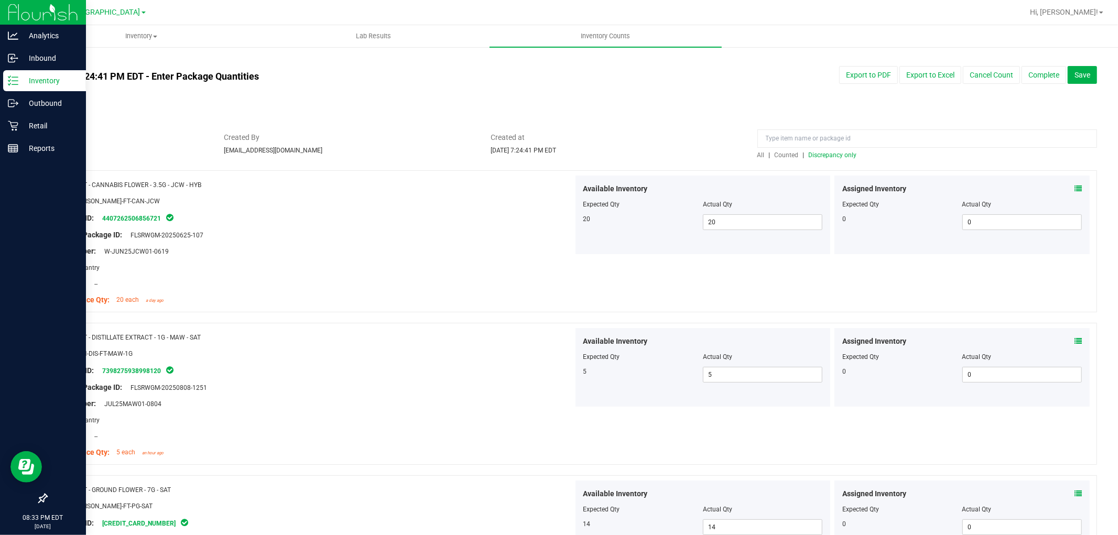
click at [814, 153] on span "Discrepancy only" at bounding box center [833, 154] width 48 height 7
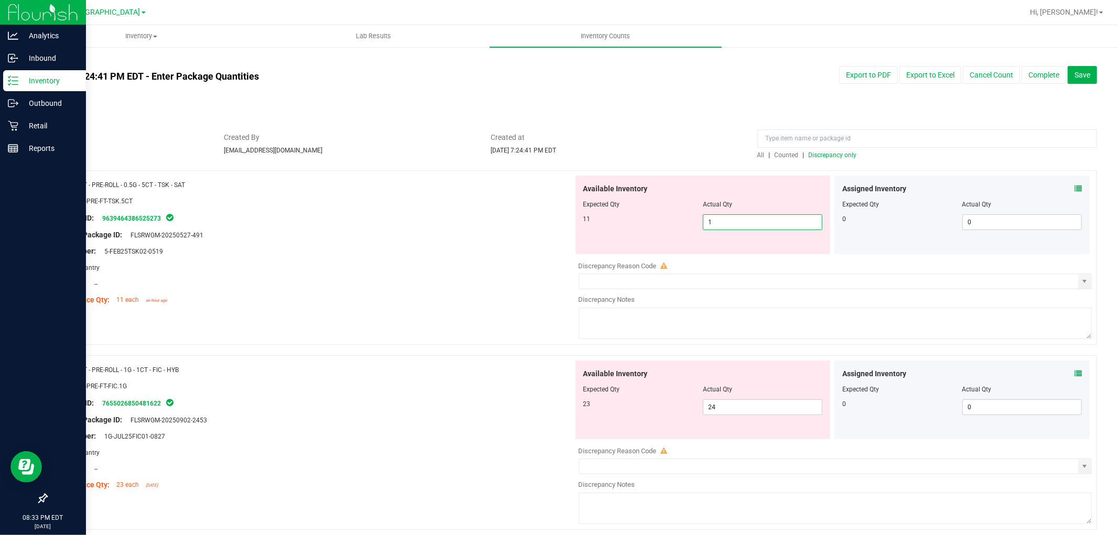
click at [751, 221] on span "1 1" at bounding box center [762, 222] width 119 height 16
type input "11"
click at [419, 228] on div at bounding box center [313, 226] width 519 height 5
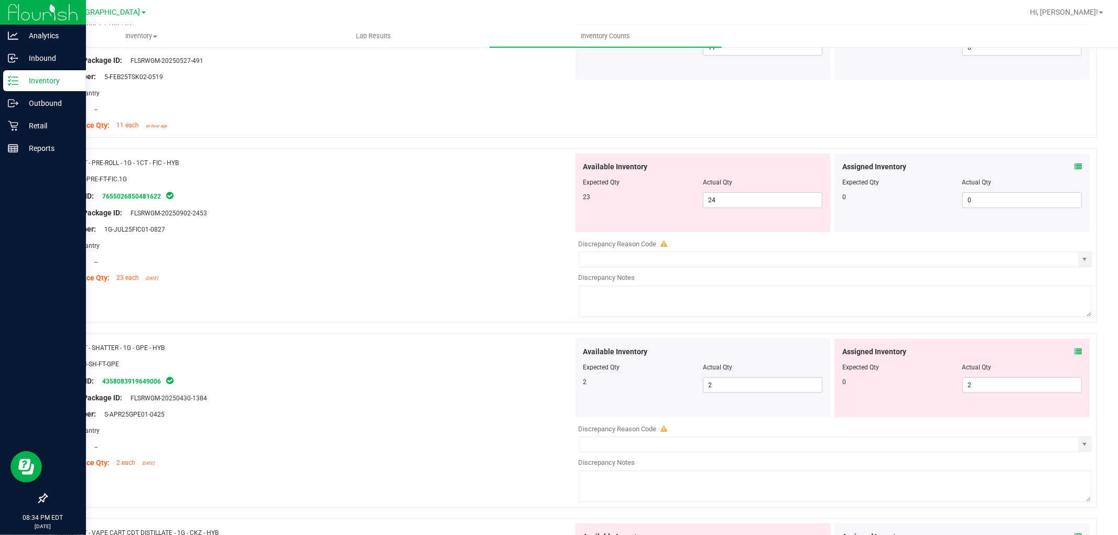
scroll to position [233, 0]
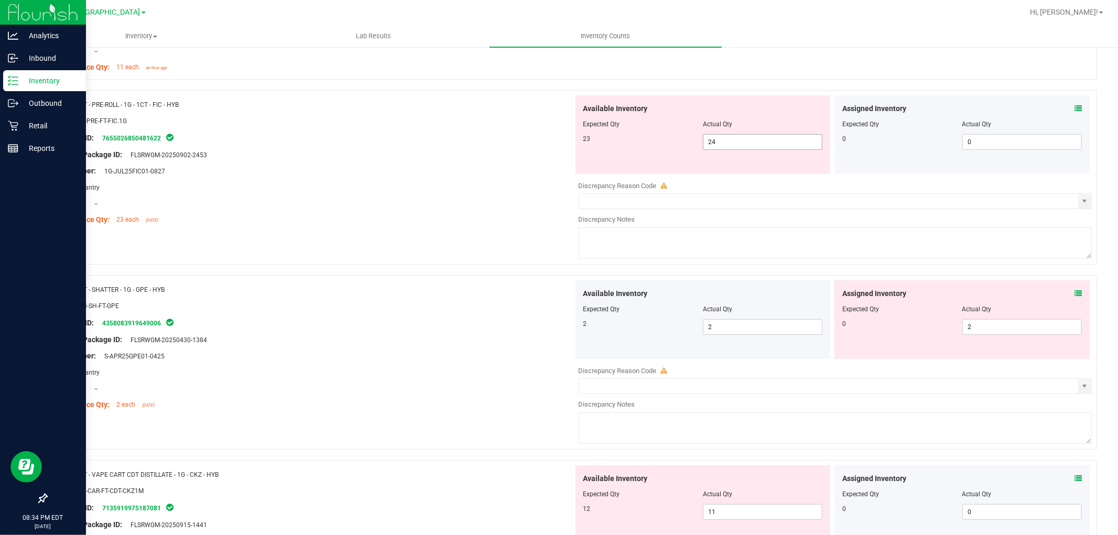
drag, startPoint x: 724, startPoint y: 129, endPoint x: 726, endPoint y: 144, distance: 14.8
click at [724, 133] on div at bounding box center [702, 131] width 239 height 5
click at [726, 144] on span "24 24" at bounding box center [762, 142] width 119 height 16
type input "23"
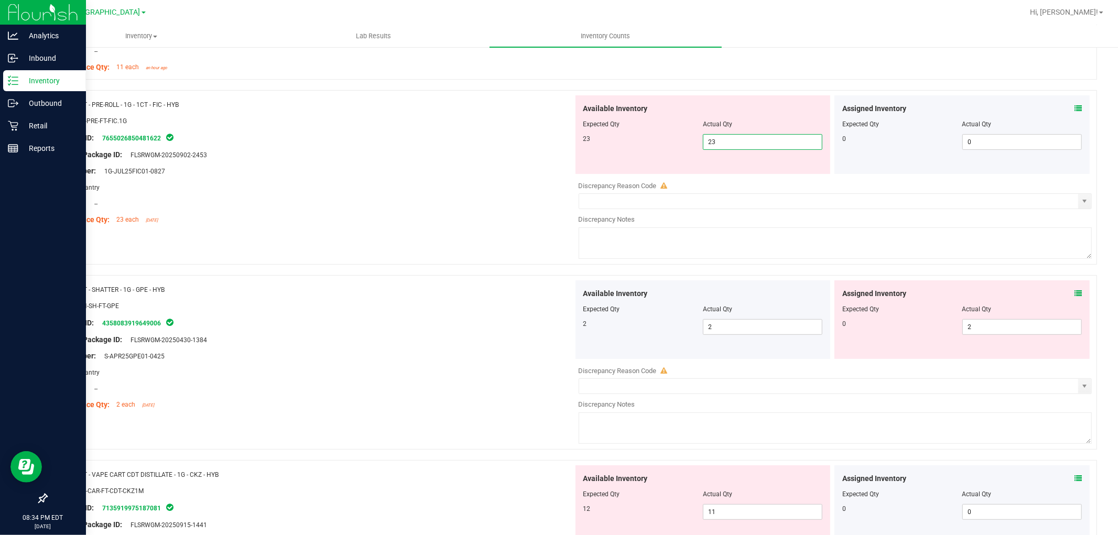
click at [258, 129] on div at bounding box center [313, 128] width 519 height 5
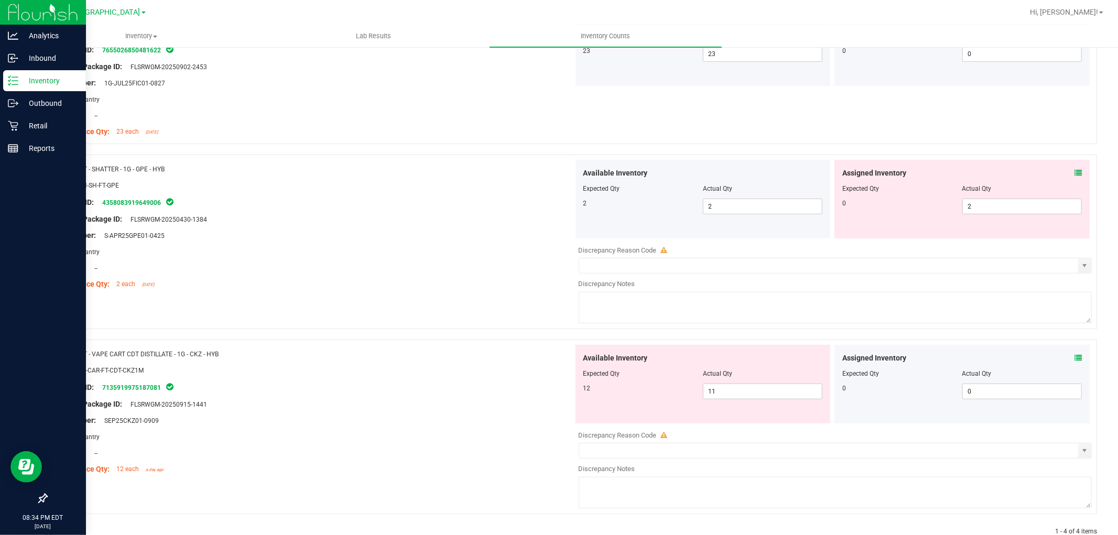
scroll to position [347, 0]
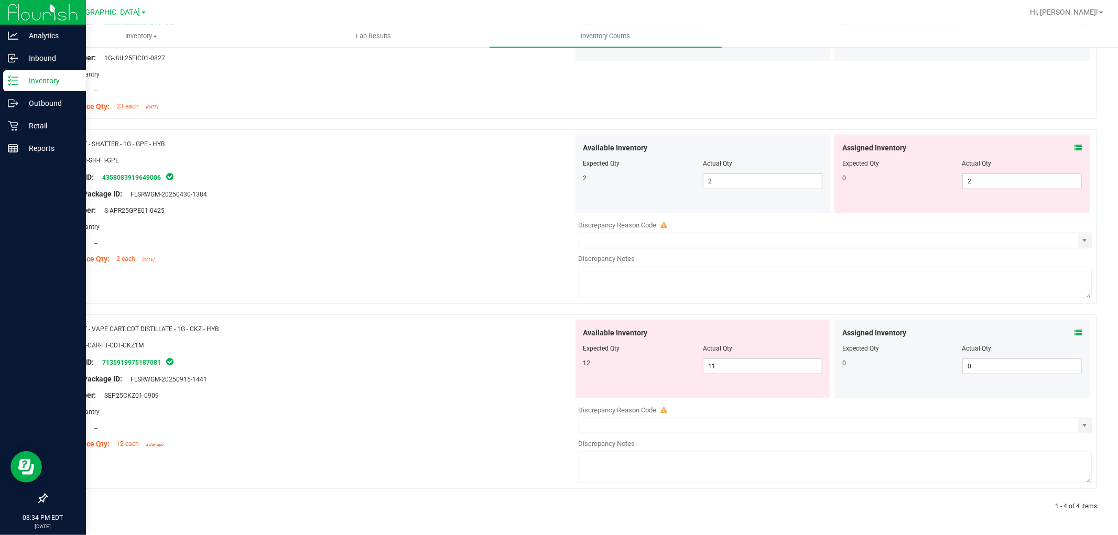
click at [1074, 146] on icon at bounding box center [1077, 147] width 7 height 7
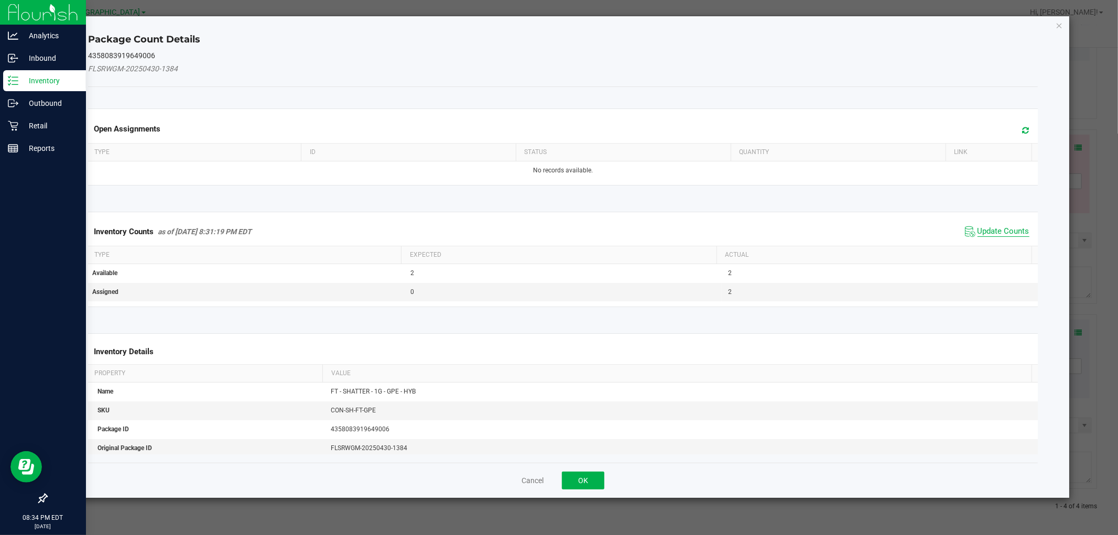
click at [992, 231] on span "Update Counts" at bounding box center [1003, 231] width 52 height 10
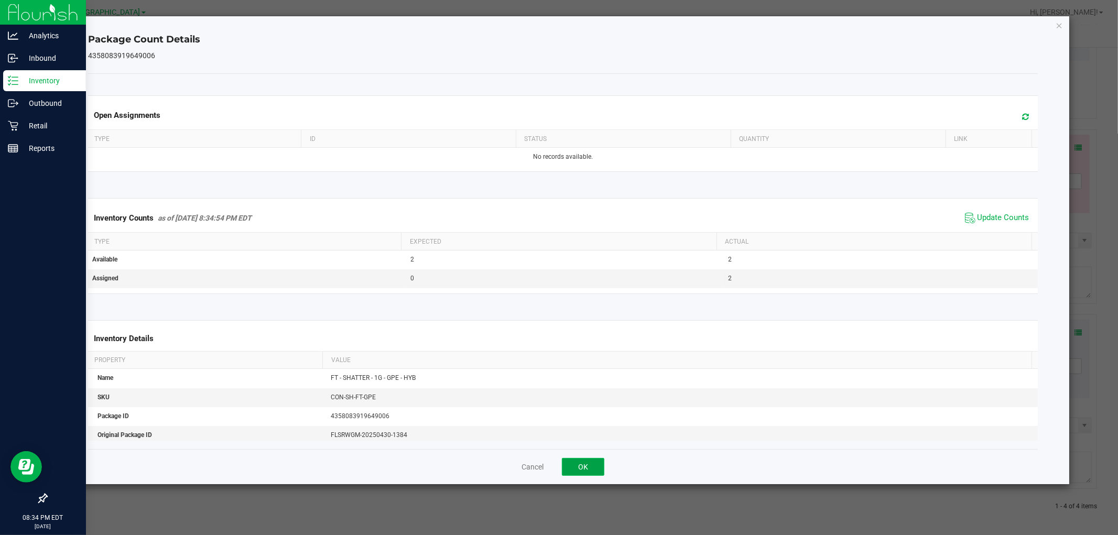
click at [594, 464] on button "OK" at bounding box center [583, 467] width 42 height 18
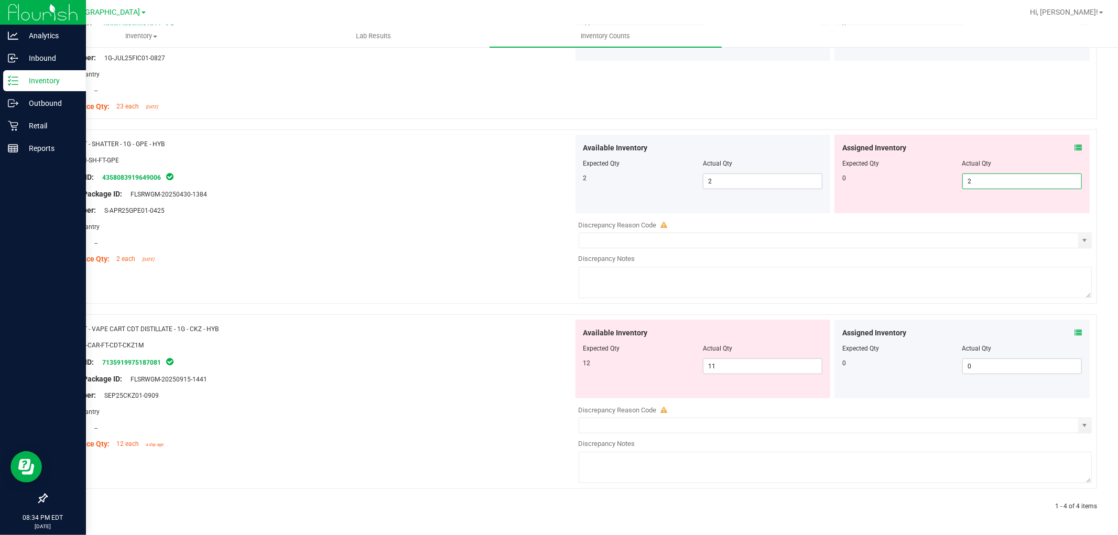
click at [984, 183] on span "2 2" at bounding box center [1021, 181] width 119 height 16
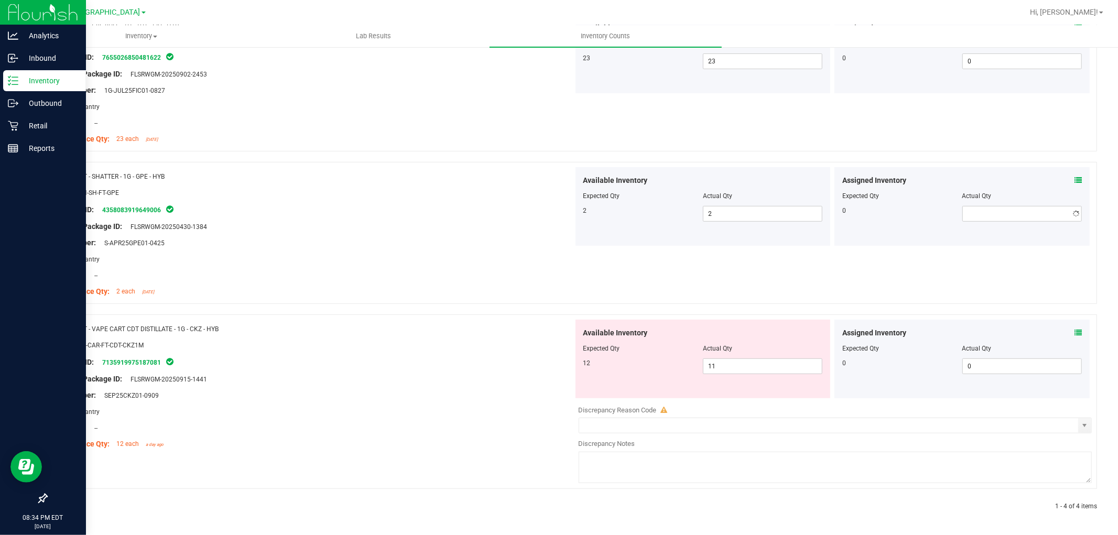
drag, startPoint x: 420, startPoint y: 208, endPoint x: 430, endPoint y: 208, distance: 10.0
click at [421, 208] on div "Name: FT - SHATTER - 1G - GPE - HYB SKU: CON-SH-FT-GPE Package ID: 435808391964…" at bounding box center [313, 234] width 519 height 134
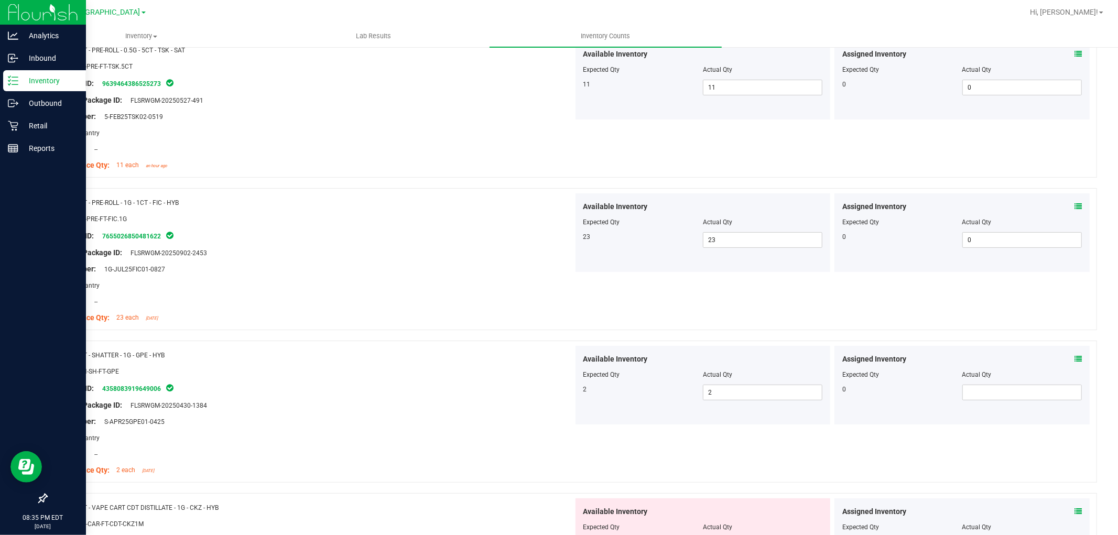
scroll to position [313, 0]
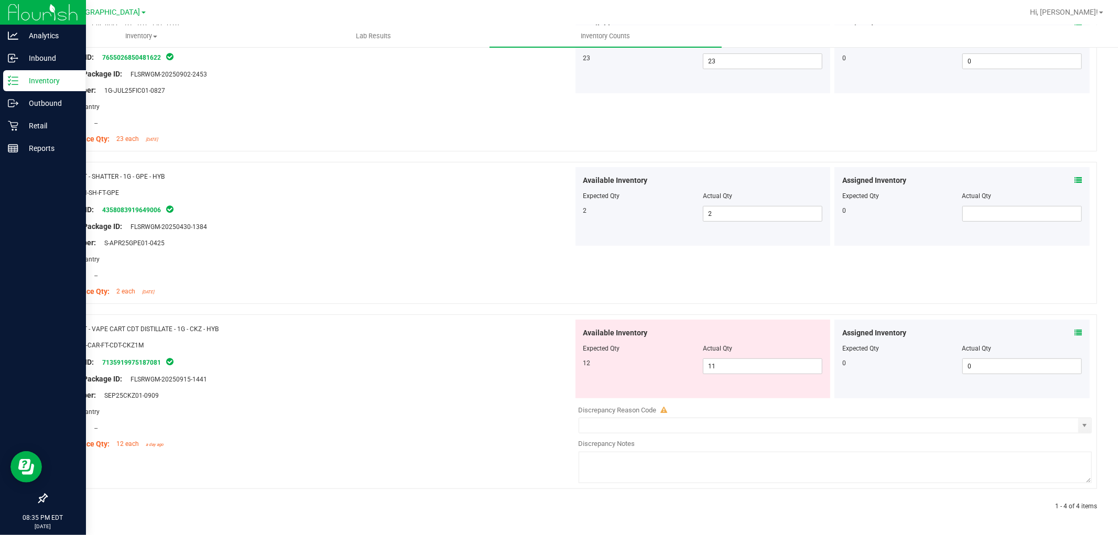
click at [1074, 329] on icon at bounding box center [1077, 332] width 7 height 7
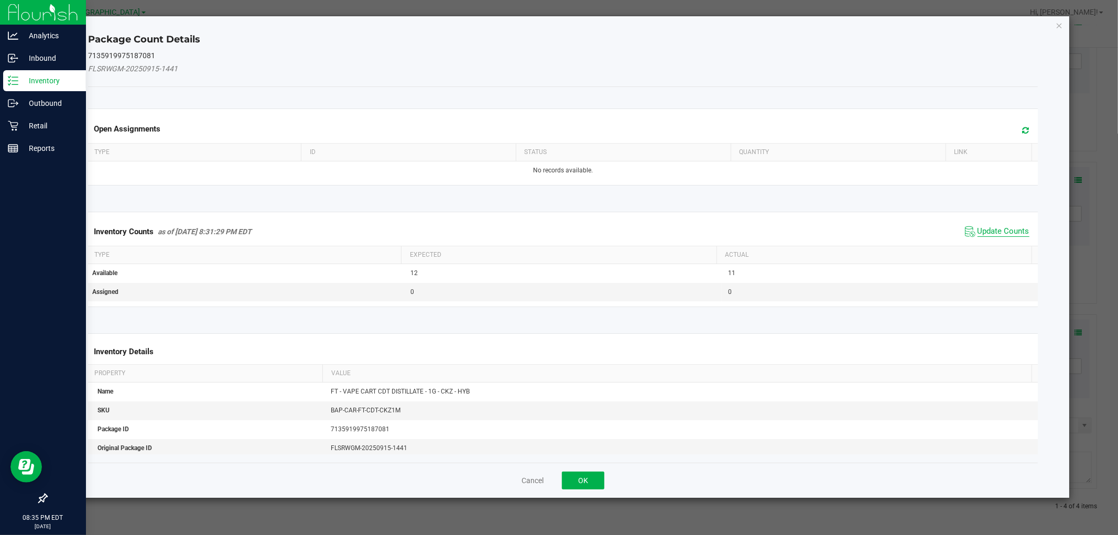
click at [992, 233] on span "Update Counts" at bounding box center [1003, 231] width 52 height 10
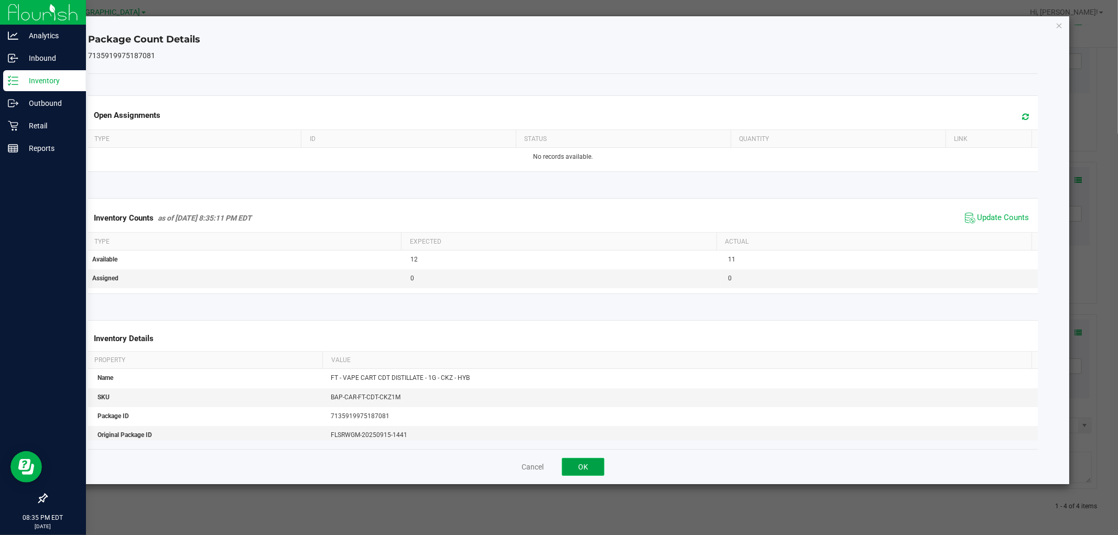
click at [577, 469] on button "OK" at bounding box center [583, 467] width 42 height 18
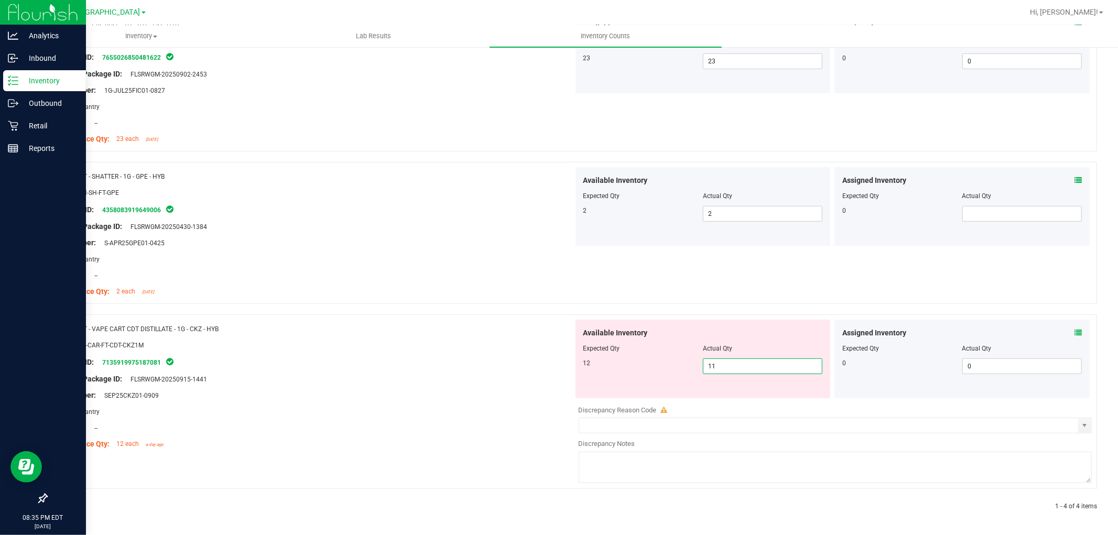
click at [734, 369] on span "11 11" at bounding box center [762, 366] width 119 height 16
type input "12"
click at [496, 405] on div "Name: FT - VAPE CART CDT DISTILLATE - 1G - CKZ - HYB SKU: BAP-CAR-FT-CDT-CKZ1M …" at bounding box center [313, 387] width 519 height 134
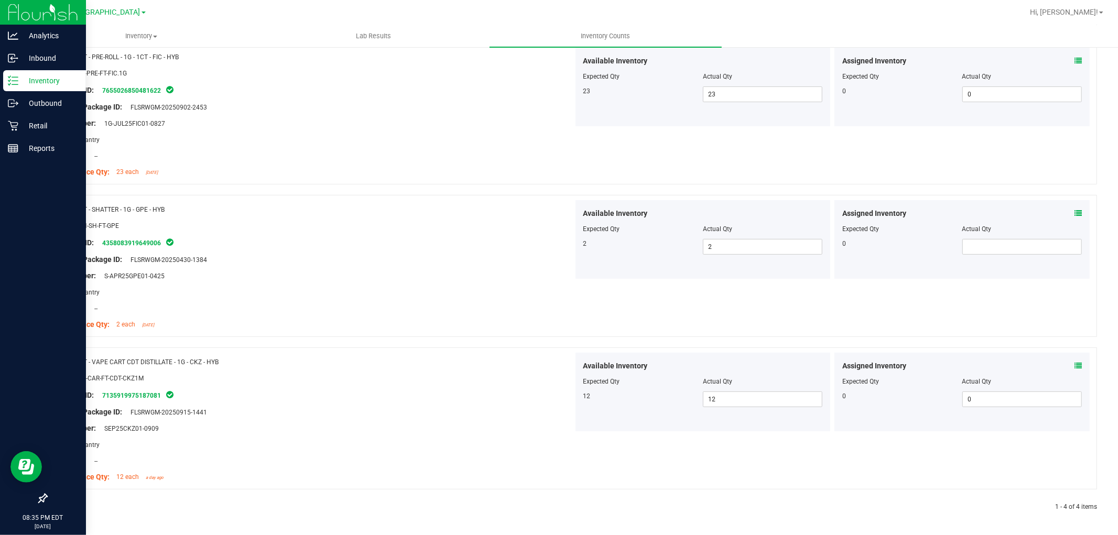
scroll to position [0, 0]
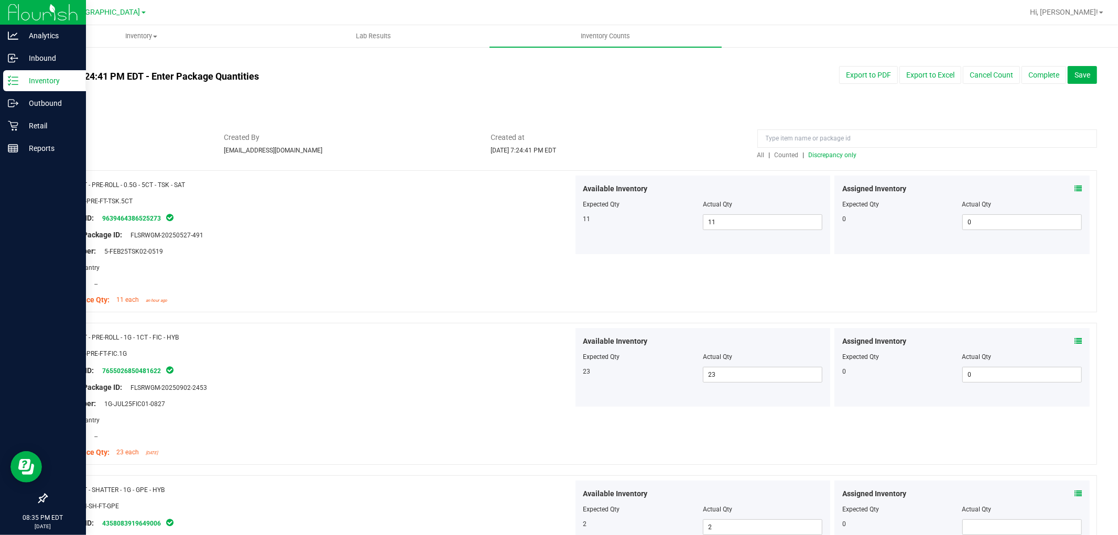
click at [828, 152] on span "Discrepancy only" at bounding box center [833, 154] width 48 height 7
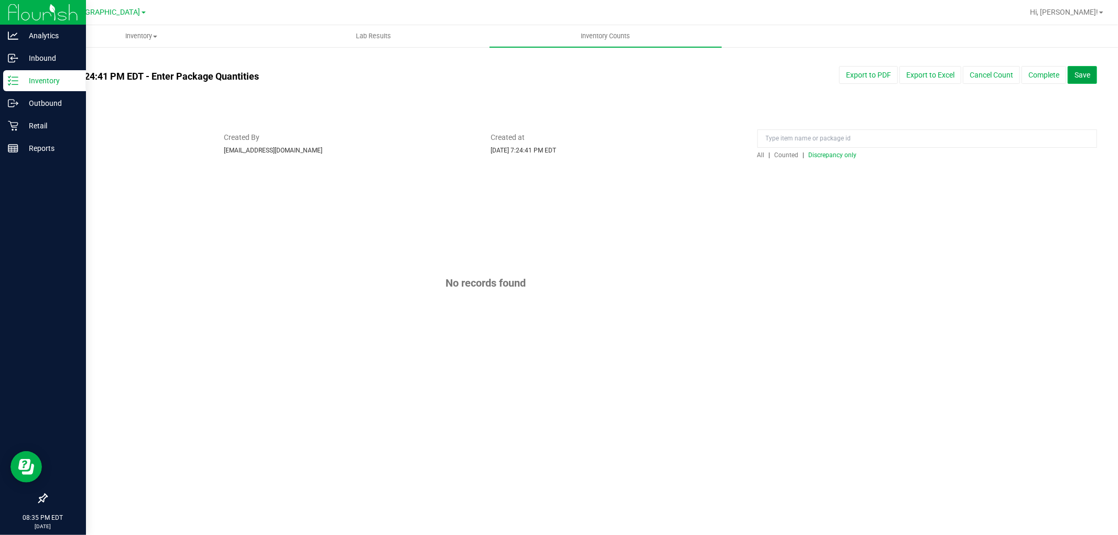
click at [1091, 71] on button "Save" at bounding box center [1081, 75] width 29 height 18
